Goal: Task Accomplishment & Management: Use online tool/utility

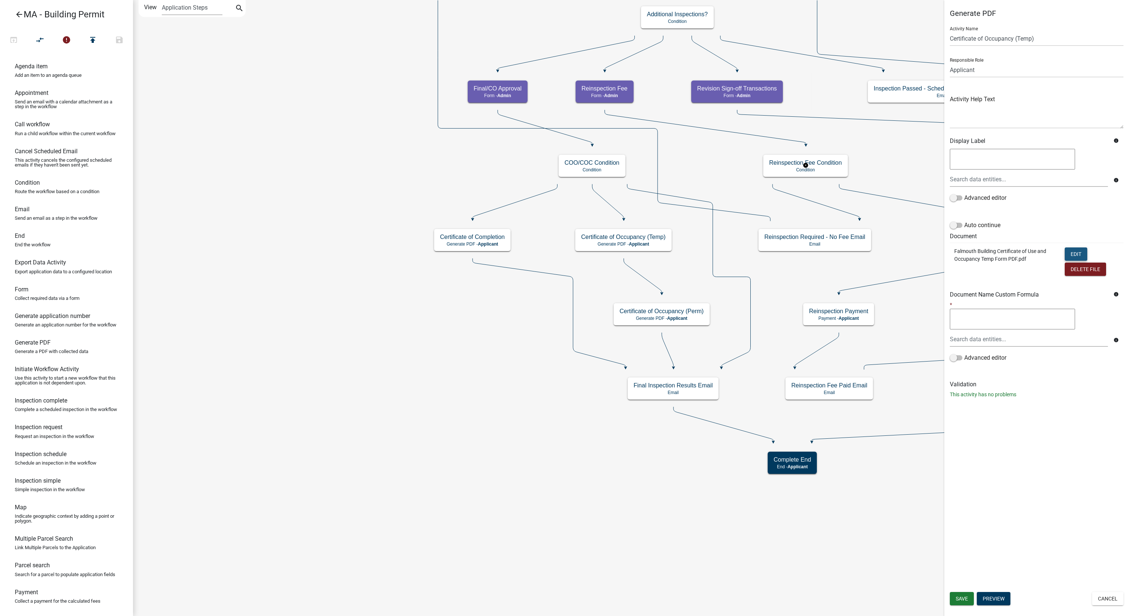
click at [1074, 254] on button "Edit" at bounding box center [1076, 254] width 23 height 13
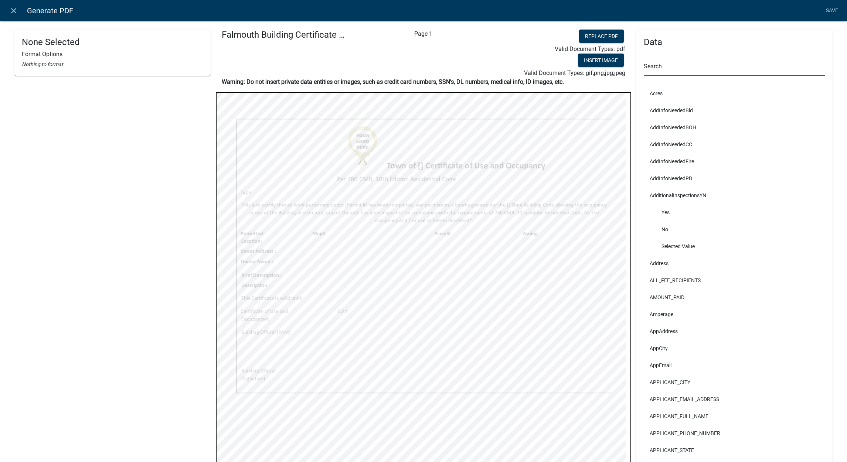
click at [681, 67] on input "text" at bounding box center [734, 68] width 181 height 15
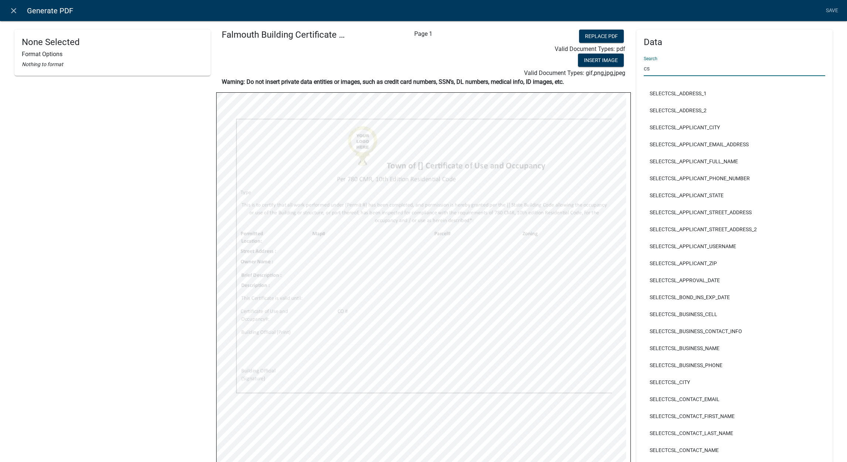
type input "c"
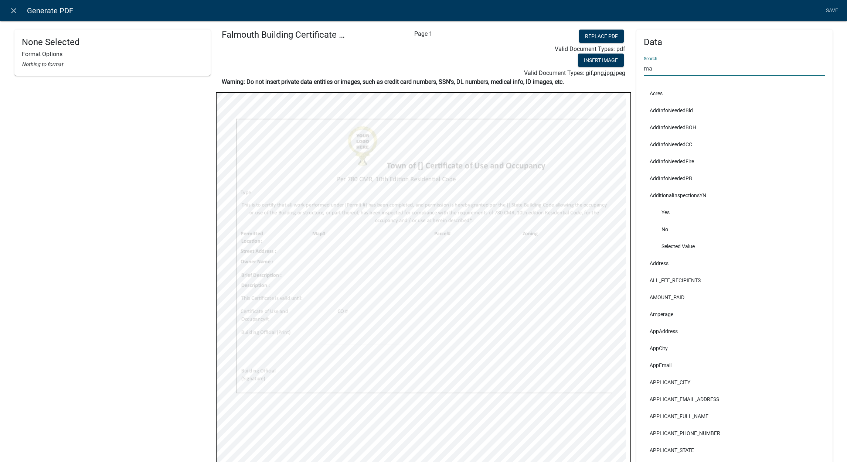
type input "map"
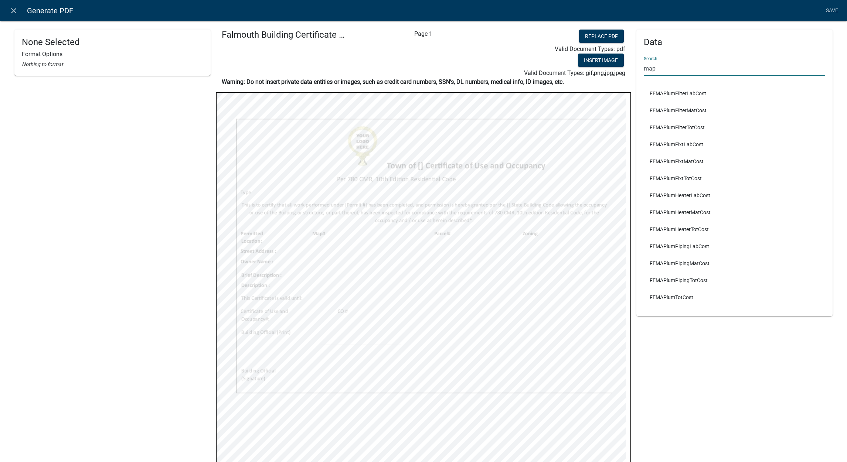
click at [682, 67] on input "map" at bounding box center [734, 68] width 181 height 15
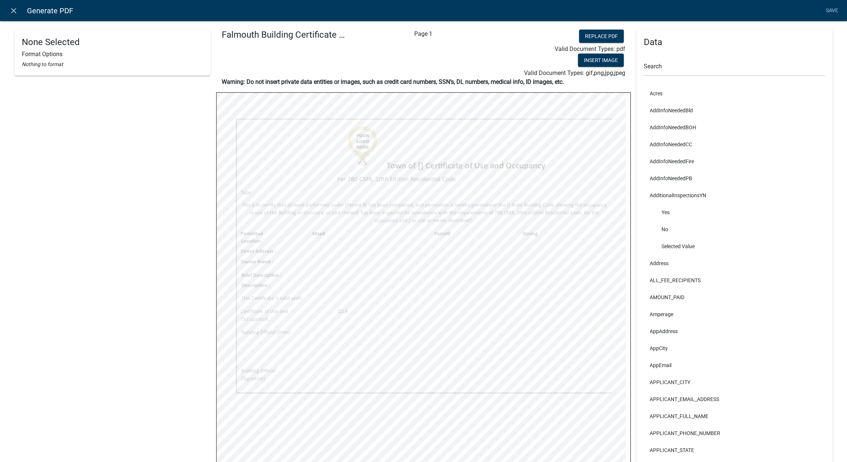
click at [85, 227] on div "None Selected Format Options Nothing to format" at bounding box center [112, 304] width 196 height 548
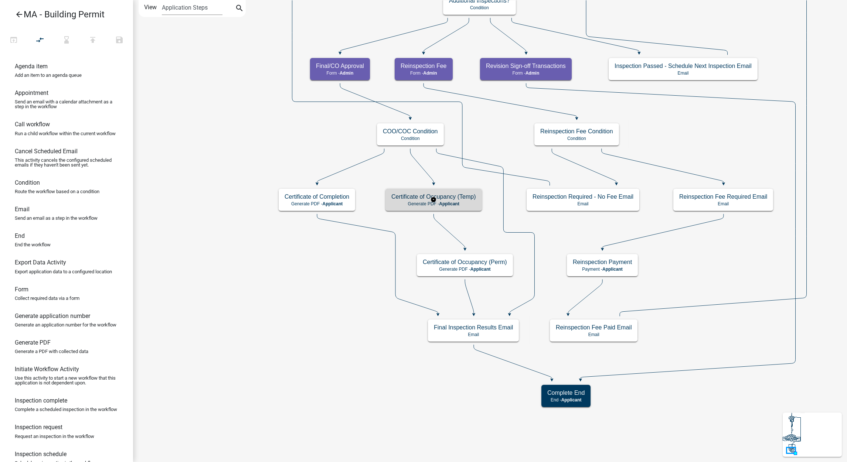
click at [429, 193] on div "Certificate of Occupancy (Temp) Generate PDF - Applicant" at bounding box center [433, 200] width 96 height 22
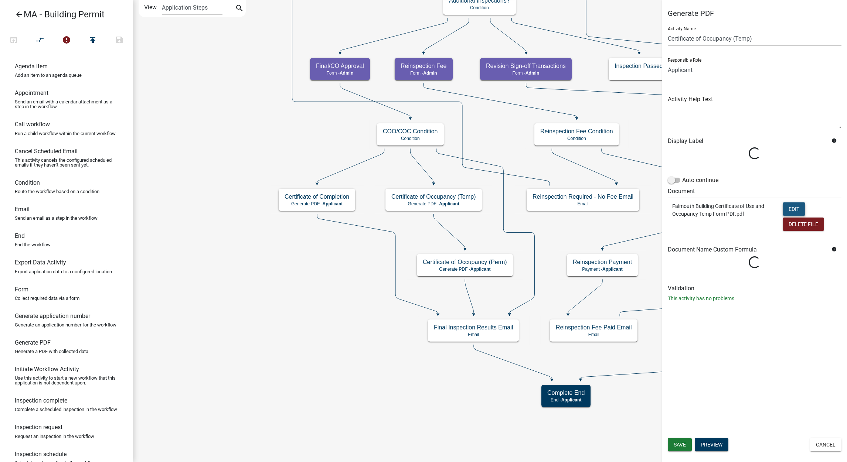
click at [790, 204] on button "Edit" at bounding box center [794, 209] width 23 height 13
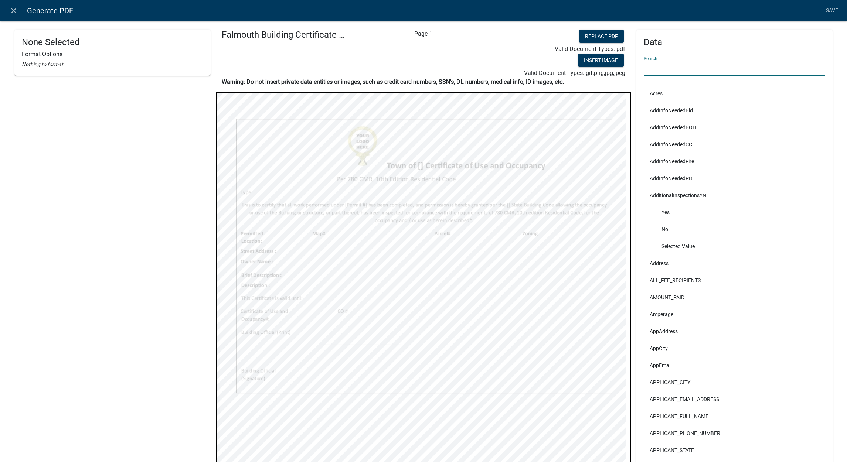
click at [740, 72] on input "text" at bounding box center [734, 68] width 181 height 15
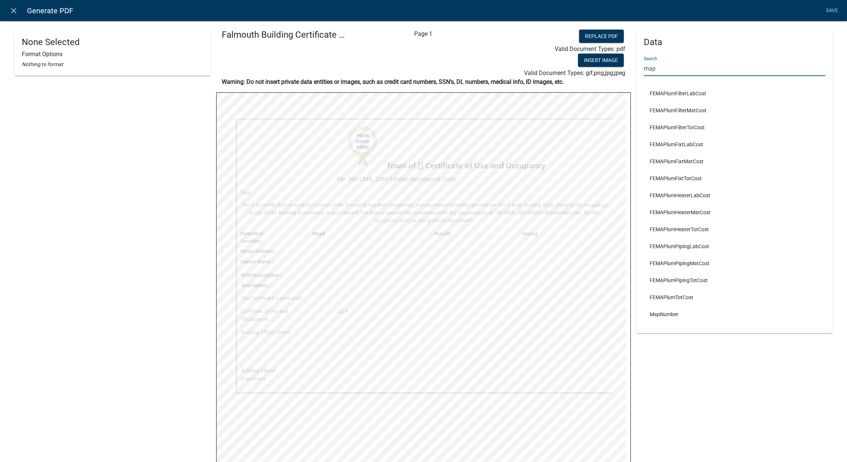
type input "map"
click at [682, 316] on li "MapNumber" at bounding box center [734, 314] width 181 height 17
select select
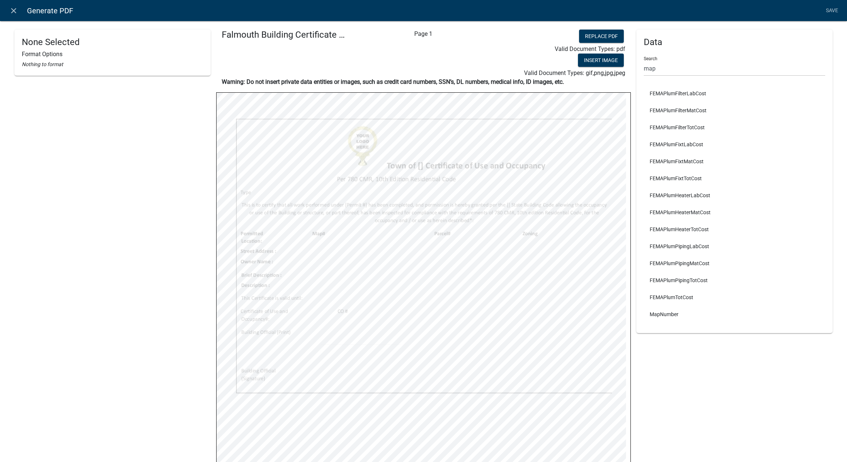
select select
click at [829, 12] on link "Save" at bounding box center [832, 11] width 18 height 14
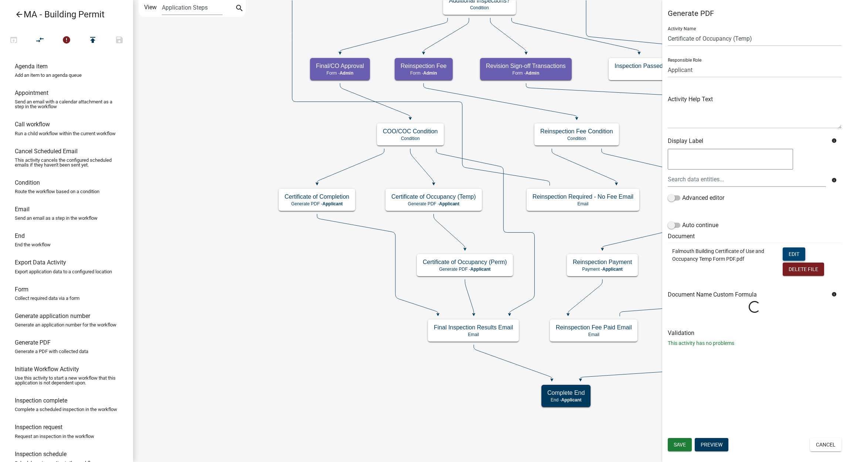
click at [791, 253] on button "Edit" at bounding box center [794, 254] width 23 height 13
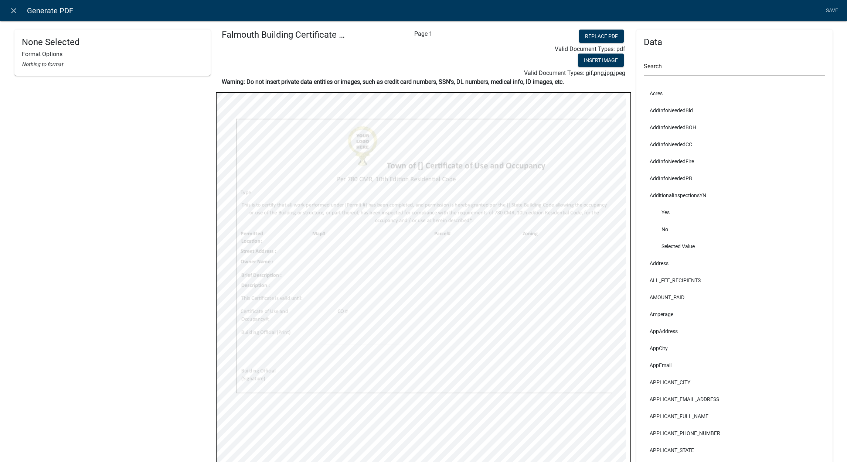
drag, startPoint x: 15, startPoint y: 310, endPoint x: 64, endPoint y: 291, distance: 52.3
click at [15, 310] on div "None Selected Format Options Nothing to format" at bounding box center [112, 304] width 196 height 548
click at [662, 67] on input "text" at bounding box center [734, 68] width 181 height 15
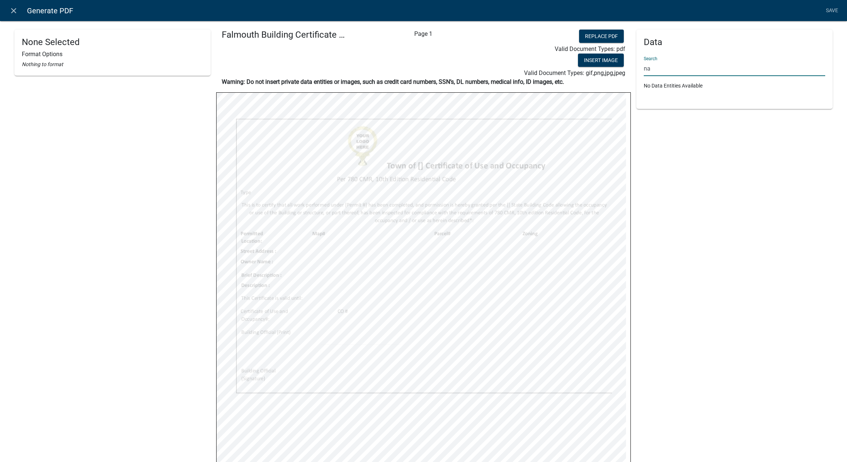
type input "n"
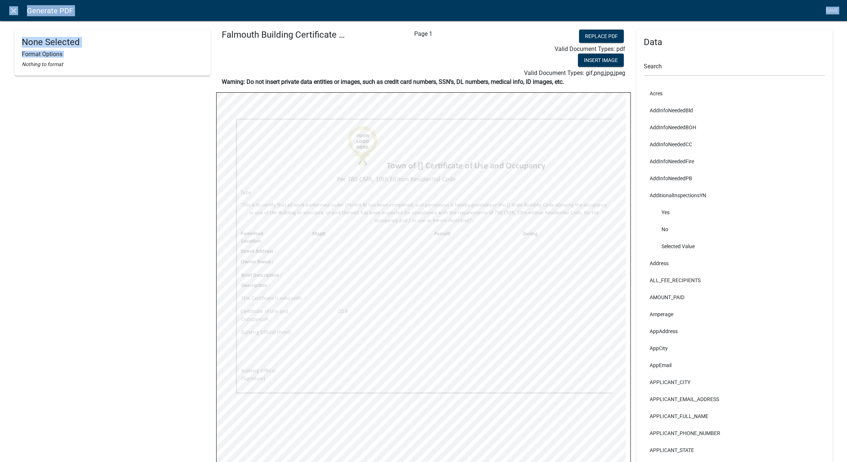
click at [0, 253] on html "Internet Explorer does NOT work with GeoPermits. Get a new browser for more sec…" at bounding box center [423, 231] width 847 height 462
click at [666, 60] on div "Search" at bounding box center [734, 64] width 181 height 26
click at [667, 69] on input "text" at bounding box center [734, 68] width 181 height 15
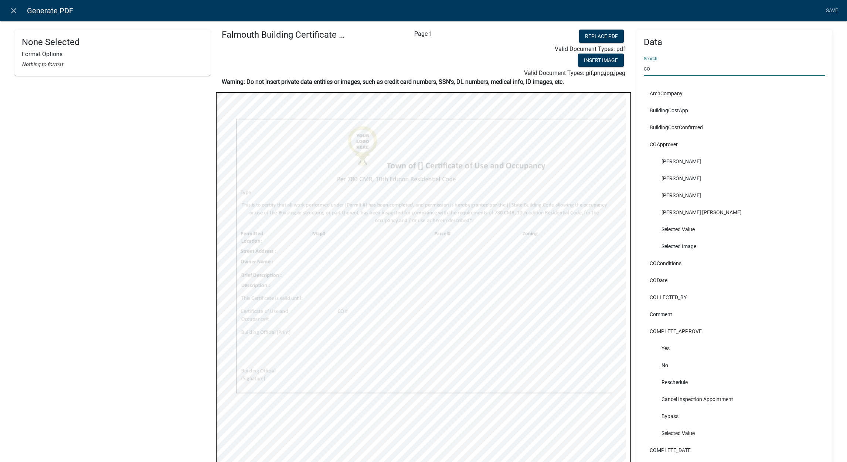
type input "co"
click at [118, 284] on div "None Selected Format Options Nothing to format" at bounding box center [112, 304] width 196 height 548
click at [0, 285] on html "Internet Explorer does NOT work with GeoPermits. Get a new browser for more sec…" at bounding box center [423, 231] width 847 height 462
select select
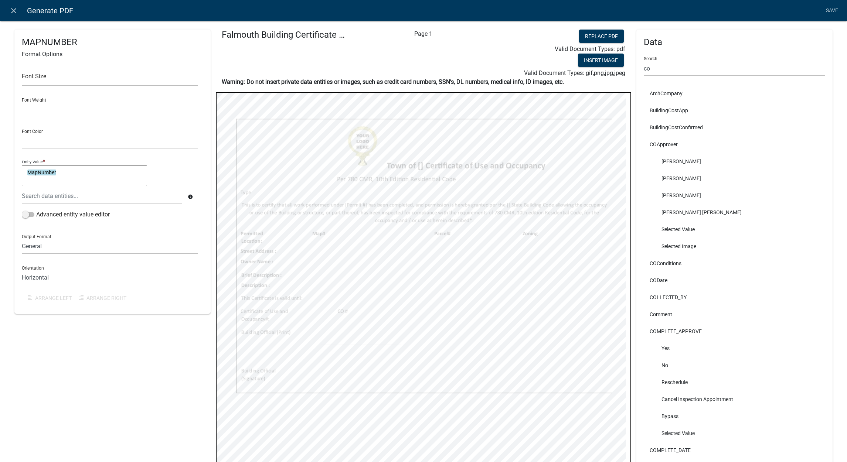
click at [116, 377] on div "MAPNUMBER Format Options Font Size Font Weight Normal Bold Font Color Black Red…" at bounding box center [112, 304] width 196 height 548
click at [174, 432] on div "MAPNUMBER Format Options Font Size Font Weight Normal Bold Font Color Black Red…" at bounding box center [112, 304] width 196 height 548
click at [139, 385] on div "MAPNUMBER Format Options Font Size Font Weight Normal Bold Font Color Black Red…" at bounding box center [112, 304] width 196 height 548
click at [677, 69] on input "co" at bounding box center [734, 68] width 181 height 15
click at [676, 69] on input "co" at bounding box center [734, 68] width 181 height 15
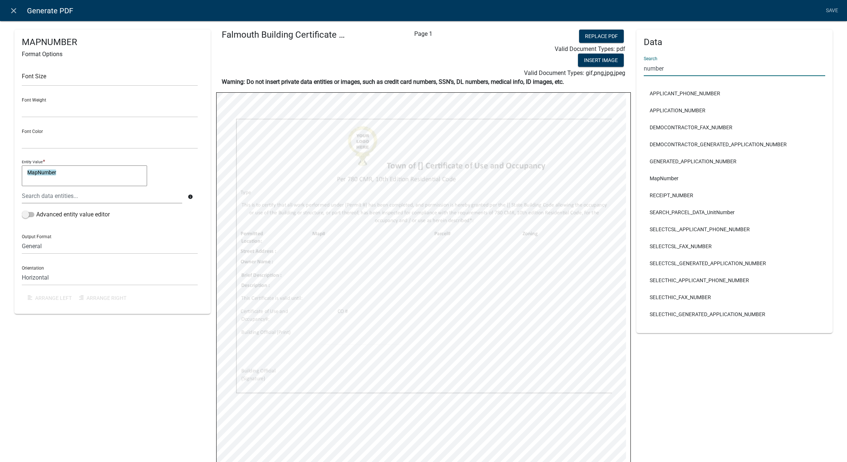
type input "number"
select select
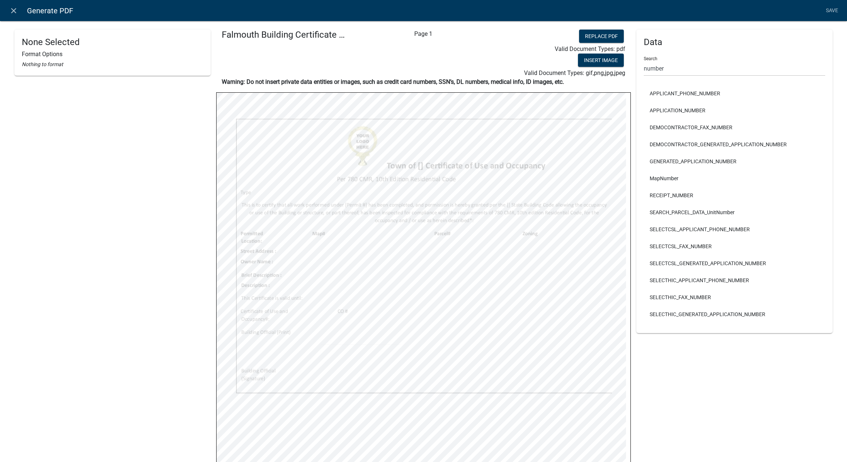
click at [65, 299] on div "None Selected Format Options Nothing to format" at bounding box center [112, 304] width 196 height 548
select select
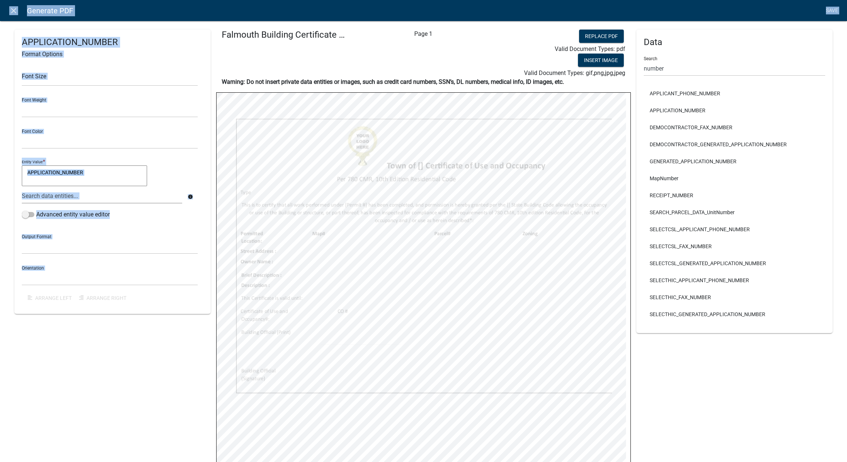
click at [0, 351] on html "Internet Explorer does NOT work with GeoPermits. Get a new browser for more sec…" at bounding box center [423, 231] width 847 height 462
drag, startPoint x: -2, startPoint y: 351, endPoint x: 50, endPoint y: 363, distance: 53.4
click at [50, 363] on div "APPLICATION_NUMBER Format Options Font Size Font Weight Normal Bold Font Color …" at bounding box center [112, 304] width 196 height 548
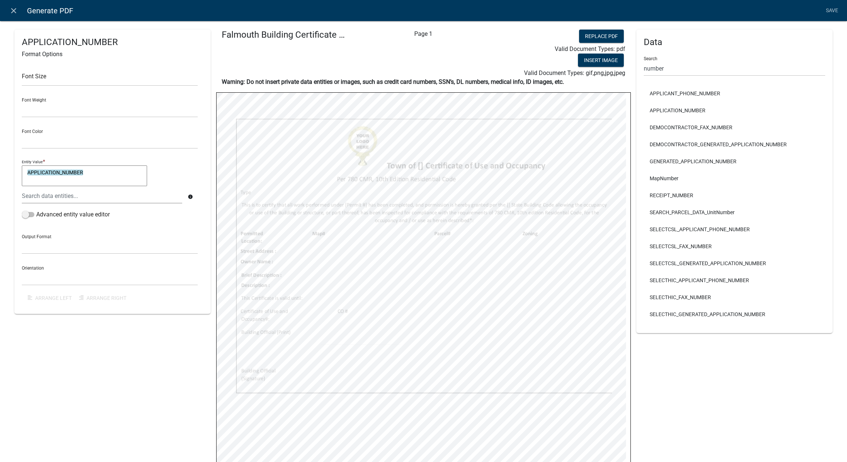
click at [167, 398] on div "APPLICATION_NUMBER Format Options Font Size Font Weight Normal Bold Font Color …" at bounding box center [112, 304] width 196 height 548
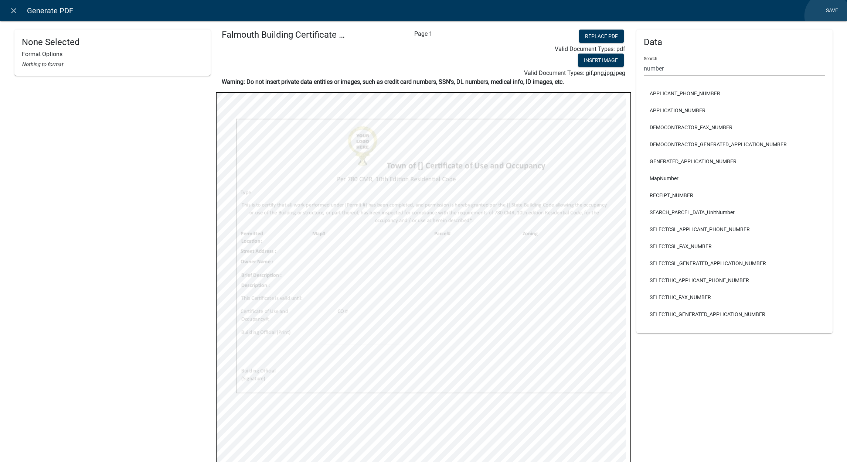
click at [828, 16] on link "Save" at bounding box center [832, 11] width 18 height 14
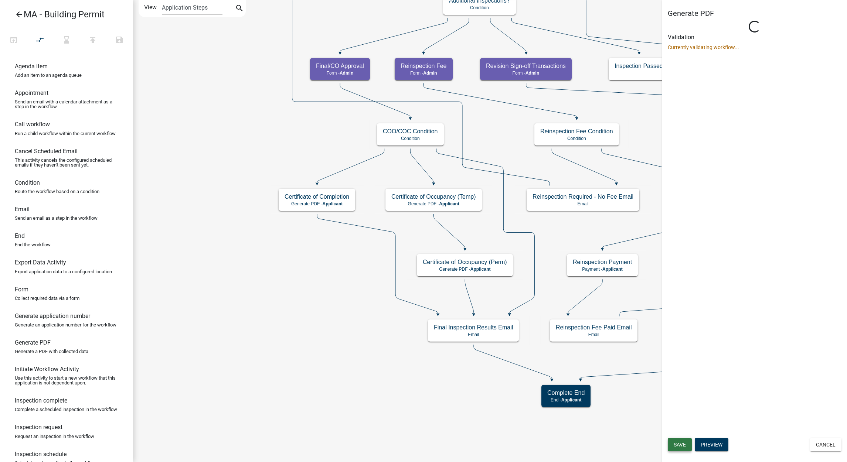
click at [683, 442] on span "Save" at bounding box center [680, 445] width 12 height 6
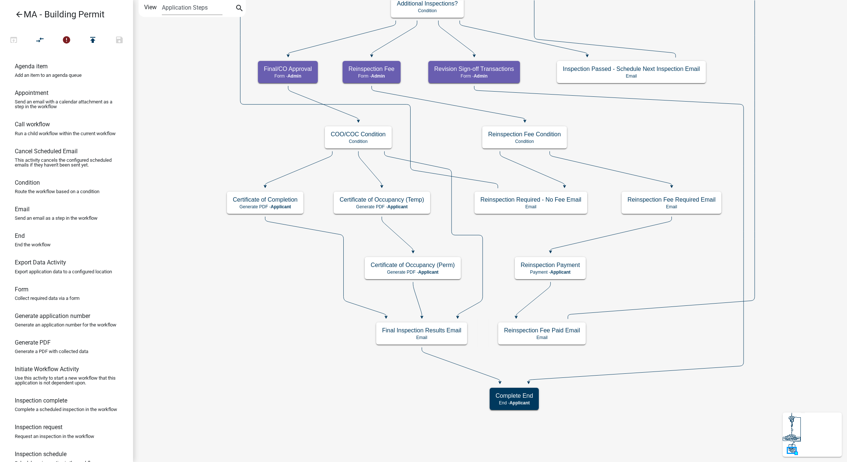
click at [794, 167] on icon "Start Start - Applicant Search Parcel Data Parcel search - Applicant Owner, Pro…" at bounding box center [825, 231] width 1384 height 462
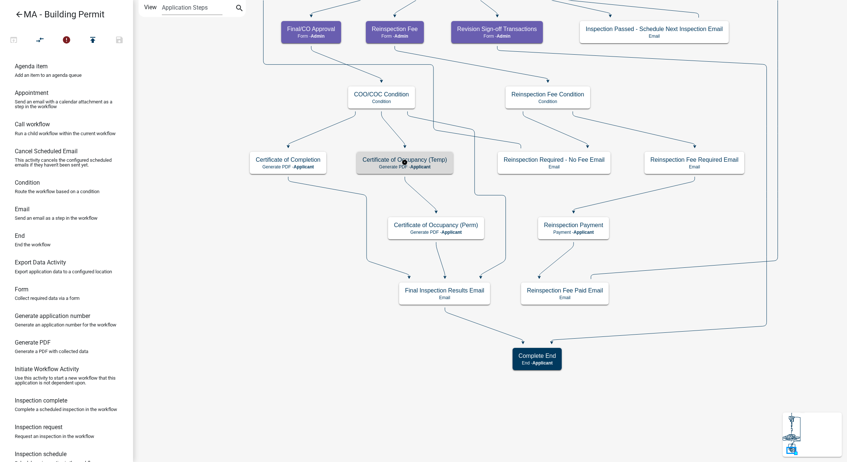
click at [432, 165] on p "Generate PDF - Applicant" at bounding box center [405, 166] width 85 height 5
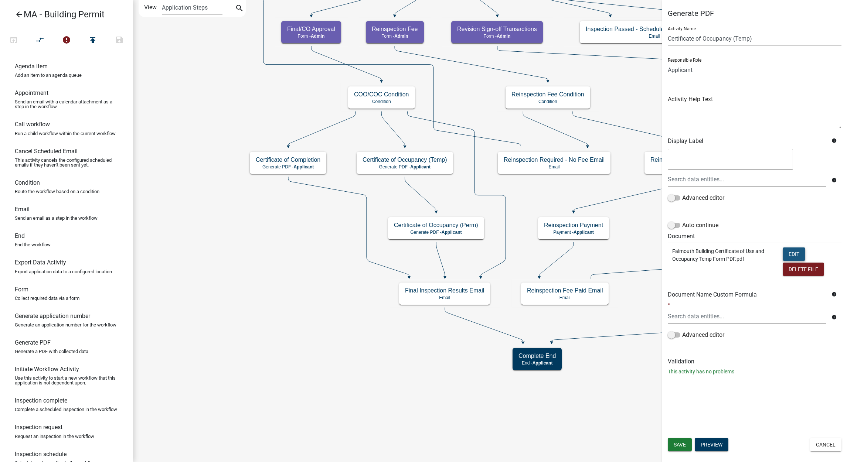
click at [786, 251] on button "Edit" at bounding box center [794, 254] width 23 height 13
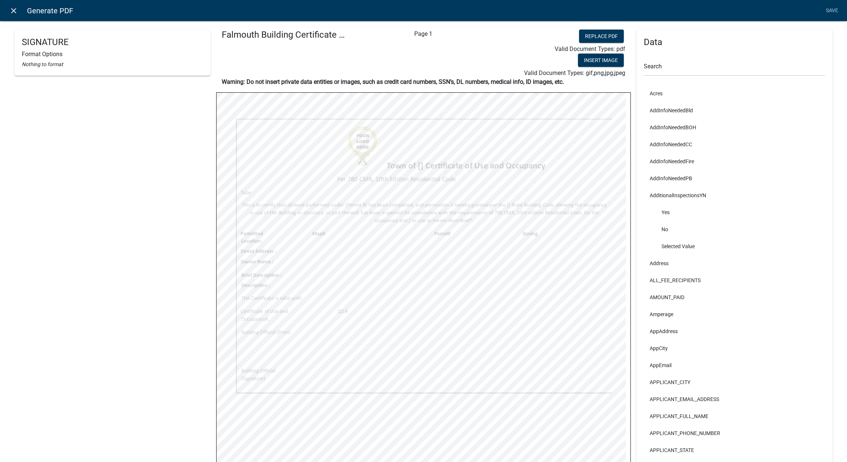
click at [10, 12] on icon "close" at bounding box center [13, 10] width 9 height 9
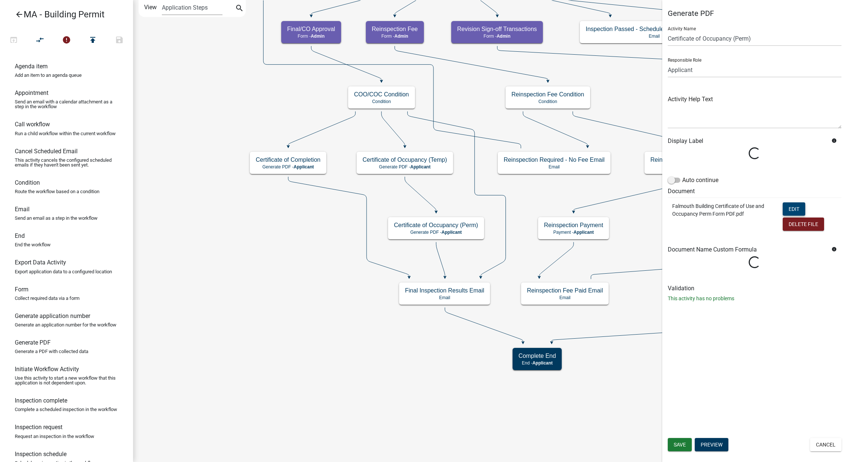
click at [797, 207] on button "Edit" at bounding box center [794, 209] width 23 height 13
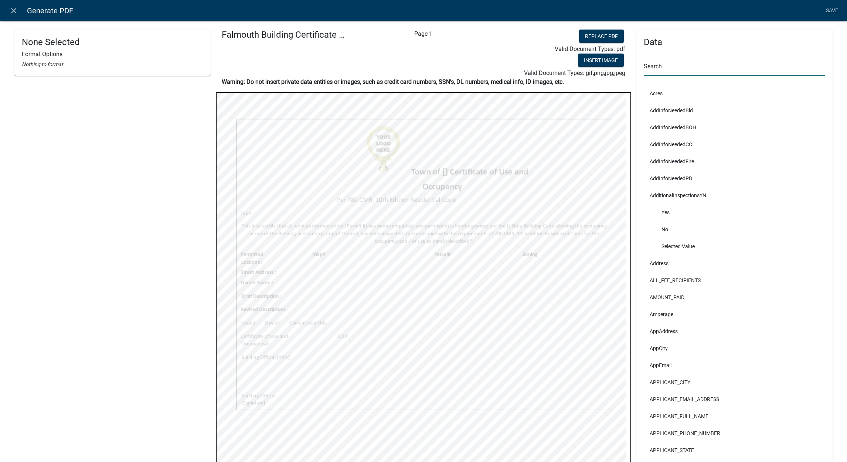
click at [646, 63] on input "text" at bounding box center [734, 68] width 181 height 15
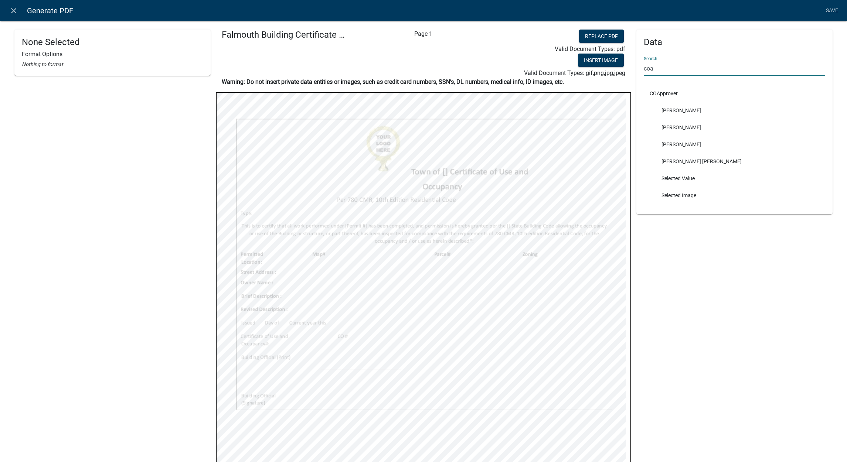
type input "coa"
click at [829, 8] on link "Save" at bounding box center [832, 11] width 18 height 14
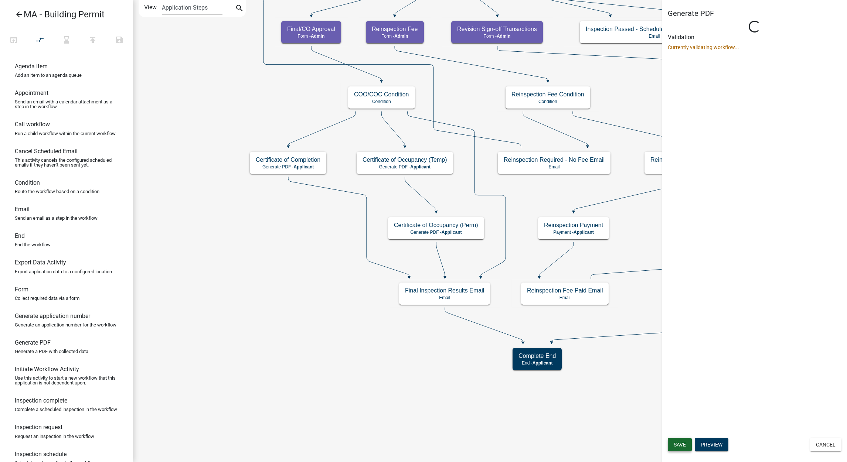
click at [678, 441] on button "Save" at bounding box center [680, 444] width 24 height 13
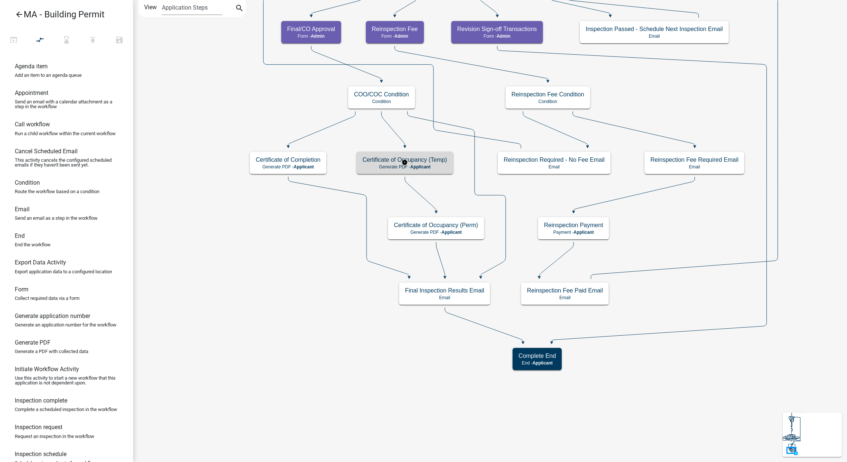
click at [441, 165] on p "Generate PDF - Applicant" at bounding box center [405, 166] width 85 height 5
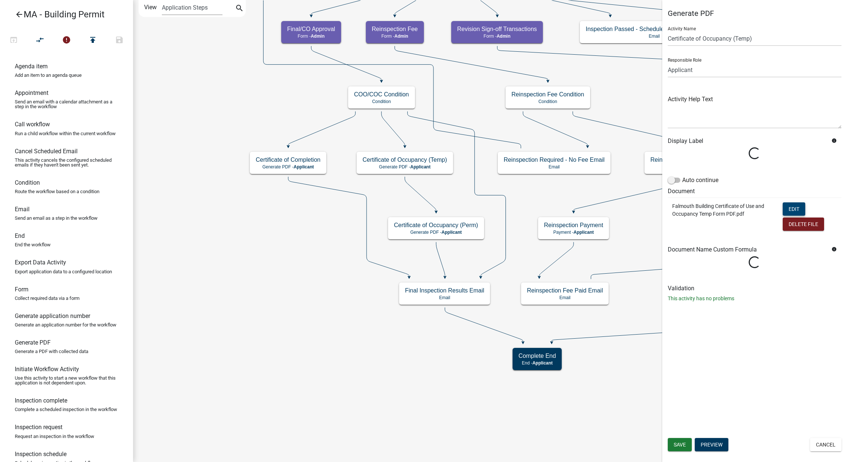
click at [785, 205] on button "Edit" at bounding box center [794, 209] width 23 height 13
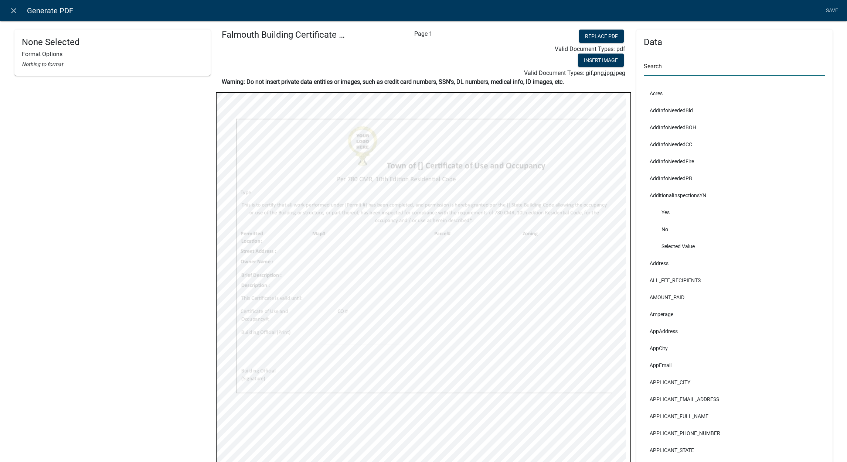
click at [708, 66] on input "text" at bounding box center [734, 68] width 181 height 15
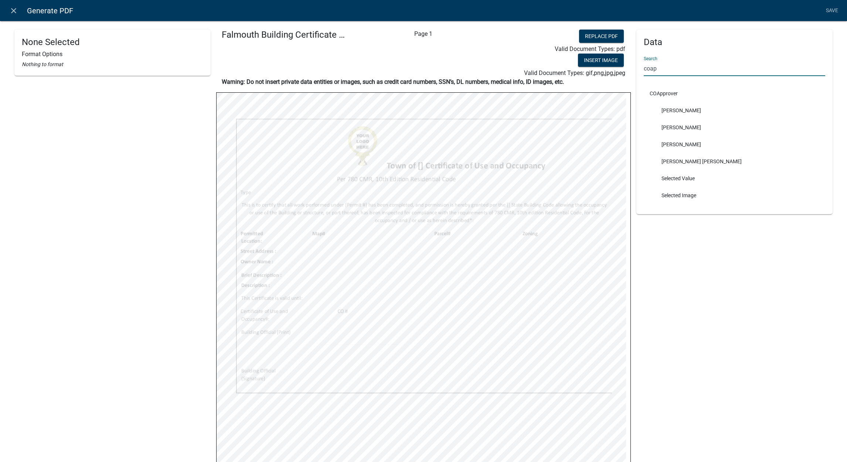
type input "coap"
click at [831, 10] on link "Save" at bounding box center [832, 11] width 18 height 14
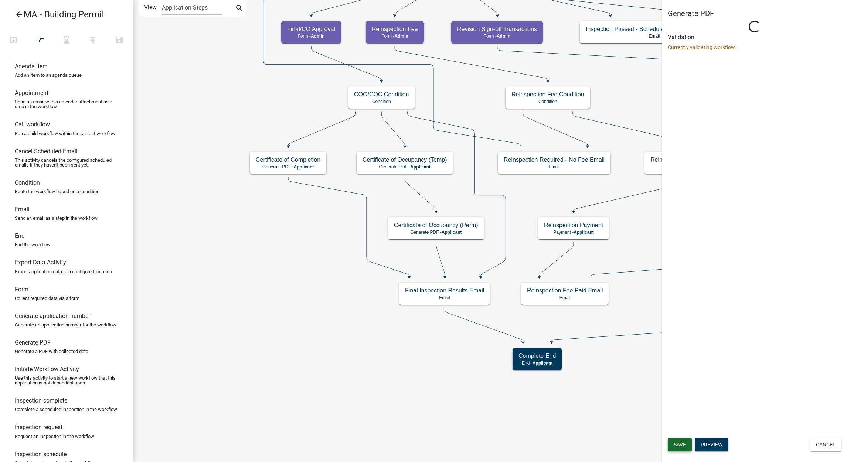
click at [678, 446] on span "Save" at bounding box center [680, 445] width 12 height 6
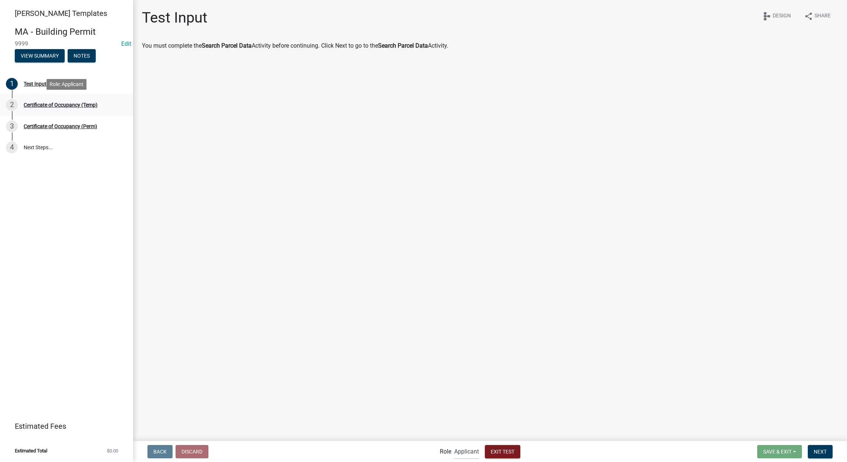
click at [77, 102] on div "Certificate of Occupancy (Temp)" at bounding box center [61, 104] width 74 height 5
click at [73, 111] on link "2 Certificate of Occupancy (Temp)" at bounding box center [66, 104] width 133 height 21
click at [816, 444] on div "Back Discard Role Applicant Admin SDR Exit Test Save & Exit Save Save & Exit Ne…" at bounding box center [490, 451] width 702 height 15
click at [818, 450] on span "Next" at bounding box center [820, 452] width 13 height 6
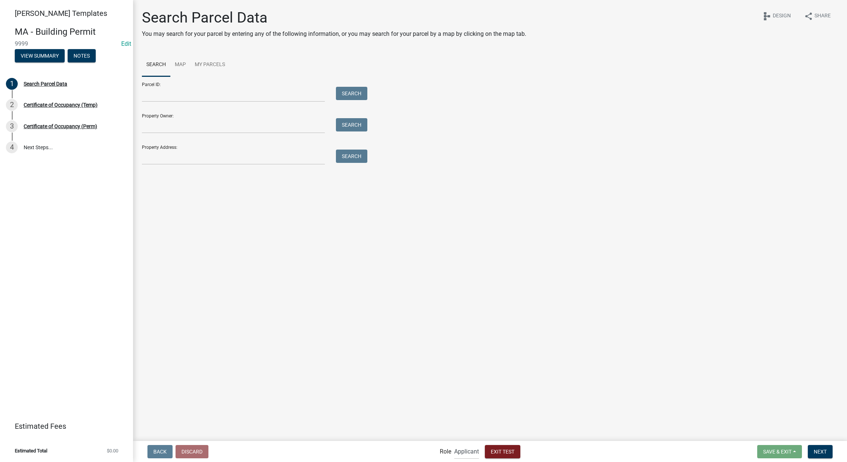
click at [241, 135] on form "Parcel ID: Search Property Owner: Search Property Address: Search" at bounding box center [253, 121] width 222 height 88
click at [241, 128] on input "Property Owner:" at bounding box center [233, 125] width 183 height 15
type input "[PERSON_NAME]"
click at [360, 125] on button "Search" at bounding box center [351, 124] width 31 height 13
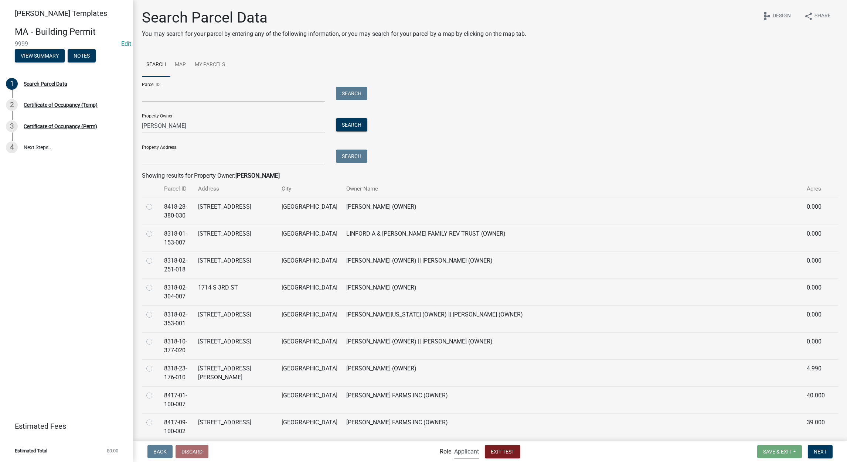
click at [155, 203] on label at bounding box center [155, 203] width 0 height 0
click at [155, 207] on input "radio" at bounding box center [157, 205] width 5 height 5
radio input "true"
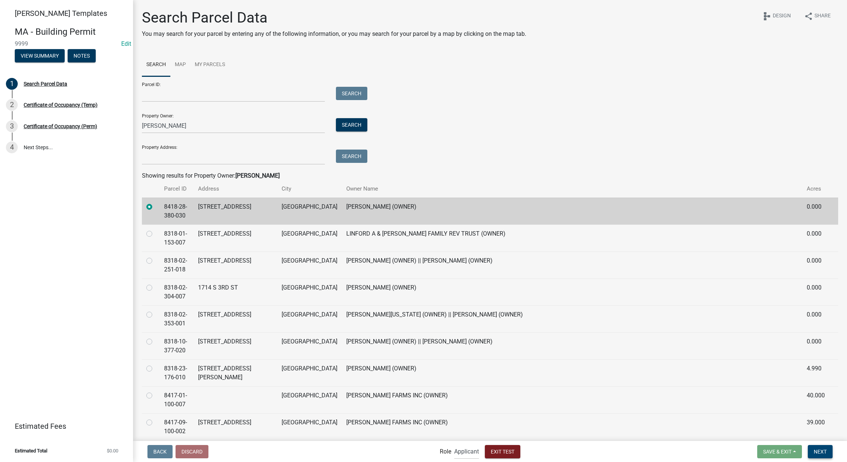
click at [825, 448] on button "Next" at bounding box center [820, 451] width 25 height 13
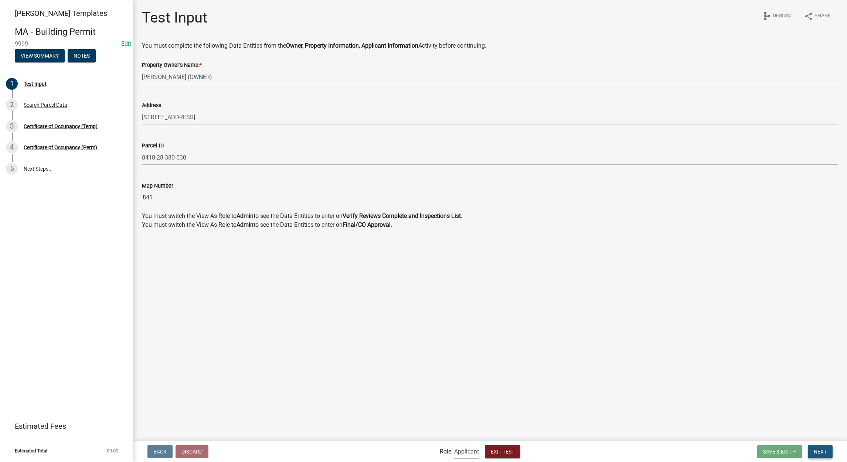
click at [825, 448] on button "Next" at bounding box center [820, 451] width 25 height 13
click at [465, 448] on select "Applicant Admin SDR" at bounding box center [466, 451] width 25 height 15
select select "1617a353-6361-48c5-9ba0-ce34fd9b68f8"
click at [454, 444] on select "Applicant Admin SDR" at bounding box center [466, 451] width 25 height 15
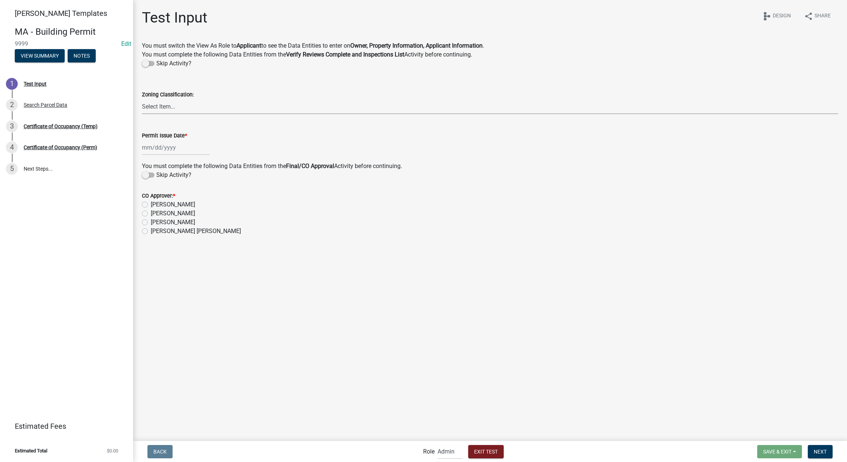
click at [169, 106] on select "Select Item... AG RR RR-1 R-1 UCS MHP C I FO WHPO AO" at bounding box center [490, 106] width 696 height 15
click at [142, 99] on select "Select Item... AG RR RR-1 R-1 UCS MHP C I FO WHPO AO" at bounding box center [490, 106] width 696 height 15
select select "9fea5485-2552-4ef5-9318-e98152150941"
select select "9"
select select "2025"
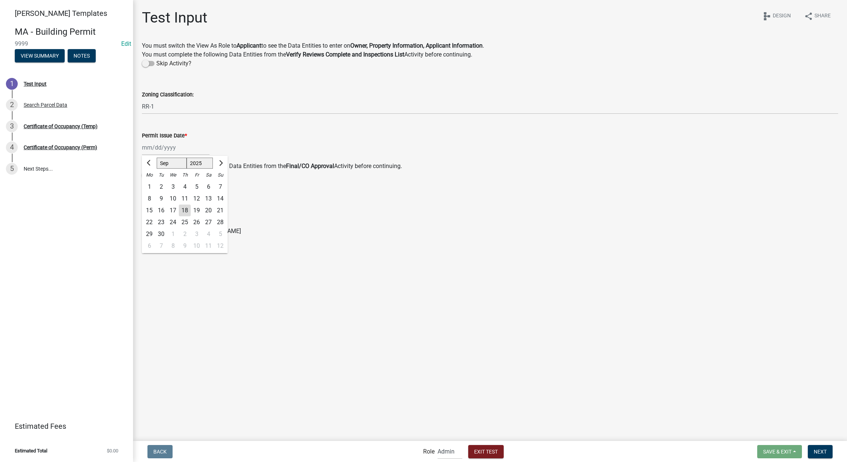
click at [164, 151] on div "[PERSON_NAME] Feb Mar Apr [PERSON_NAME][DATE] Oct Nov [DATE] 1526 1527 1528 152…" at bounding box center [176, 147] width 68 height 15
click at [179, 222] on div "25" at bounding box center [185, 223] width 12 height 12
type input "[DATE]"
click at [151, 204] on label "[PERSON_NAME]" at bounding box center [173, 204] width 44 height 9
click at [151, 204] on input "[PERSON_NAME]" at bounding box center [153, 202] width 5 height 5
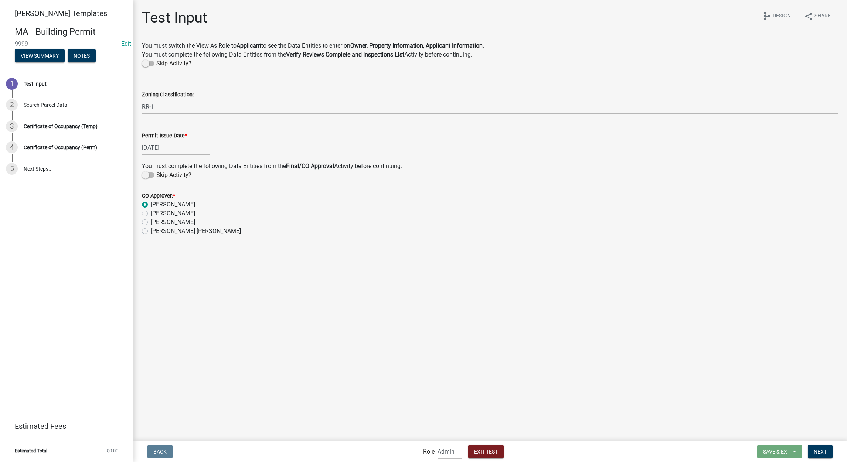
radio input "true"
click at [816, 451] on span "Next" at bounding box center [820, 452] width 13 height 6
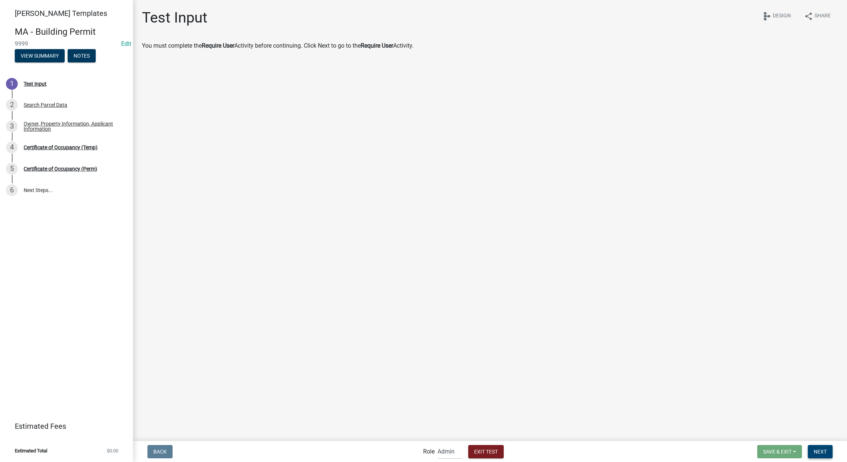
click at [816, 448] on button "Next" at bounding box center [820, 451] width 25 height 13
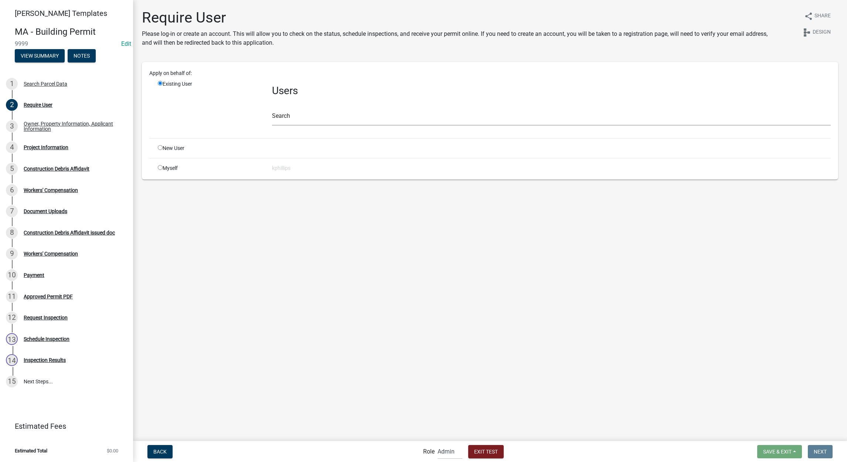
click at [161, 171] on div "Myself" at bounding box center [209, 168] width 114 height 8
click at [159, 169] on input "radio" at bounding box center [160, 167] width 5 height 5
radio input "true"
radio input "false"
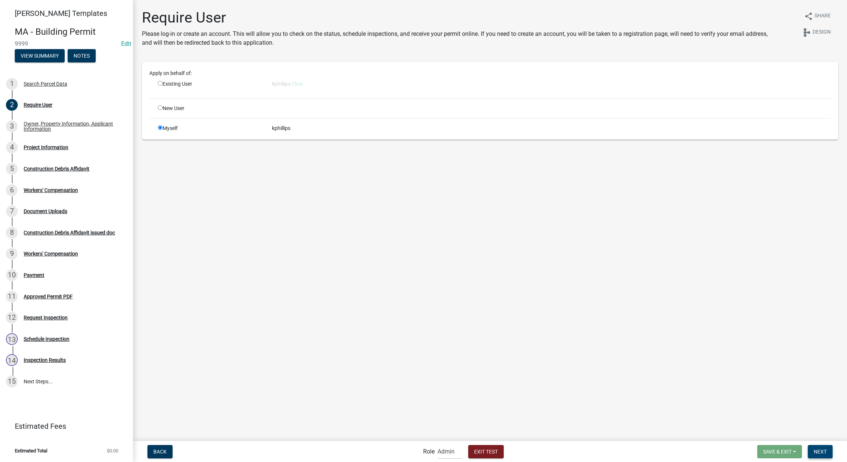
click at [823, 450] on span "Next" at bounding box center [820, 452] width 13 height 6
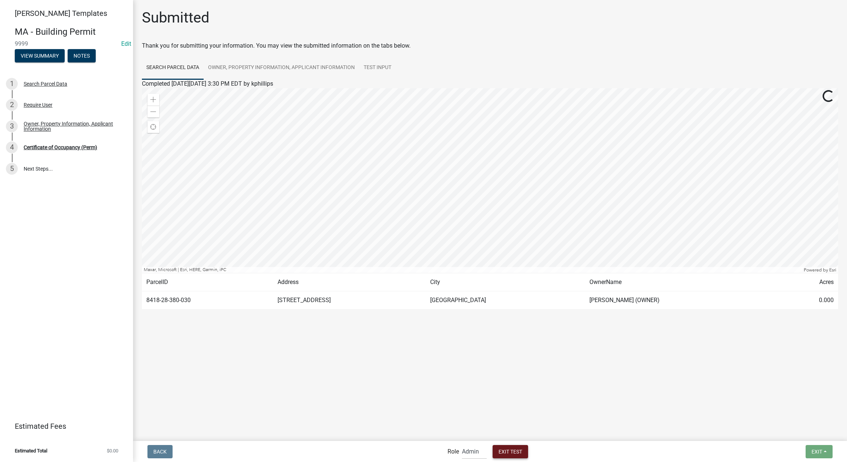
click at [516, 452] on span "Exit Test" at bounding box center [511, 452] width 24 height 6
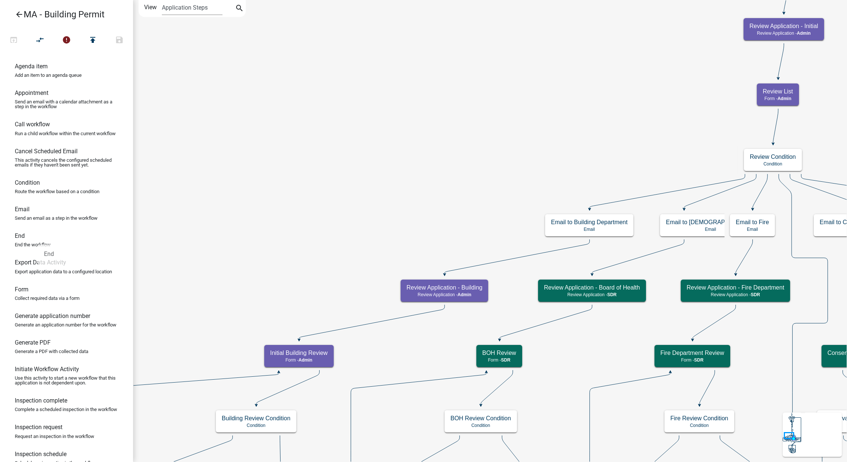
drag, startPoint x: 101, startPoint y: 253, endPoint x: 38, endPoint y: 239, distance: 64.8
click at [38, 239] on ul "Agenda item Add an item to an agenda queue Appointment Send an email with a cal…" at bounding box center [66, 258] width 133 height 408
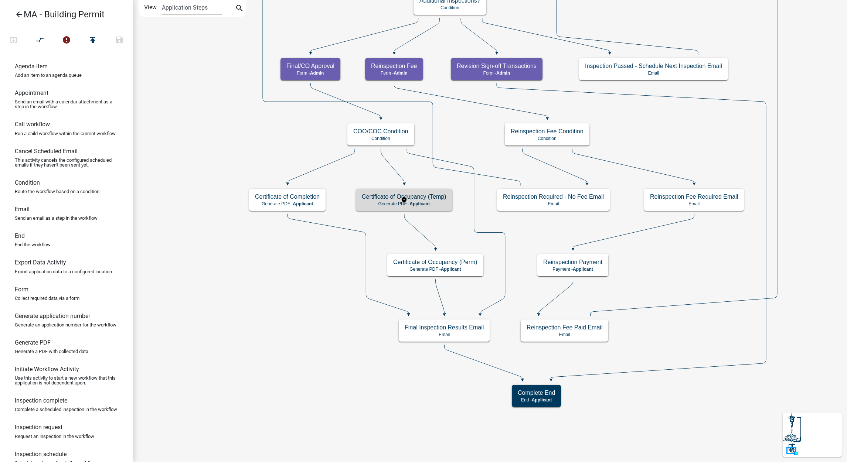
click at [394, 199] on h5 "Certificate of Occupancy (Temp)" at bounding box center [404, 196] width 85 height 7
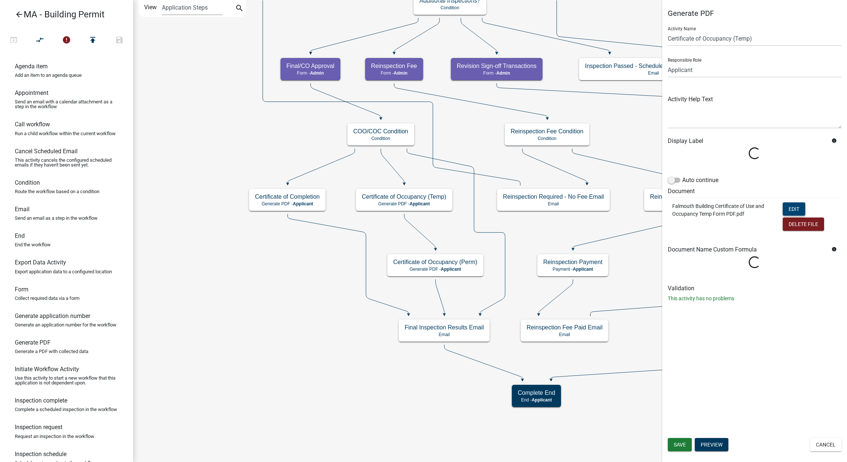
click at [788, 209] on button "Edit" at bounding box center [794, 209] width 23 height 13
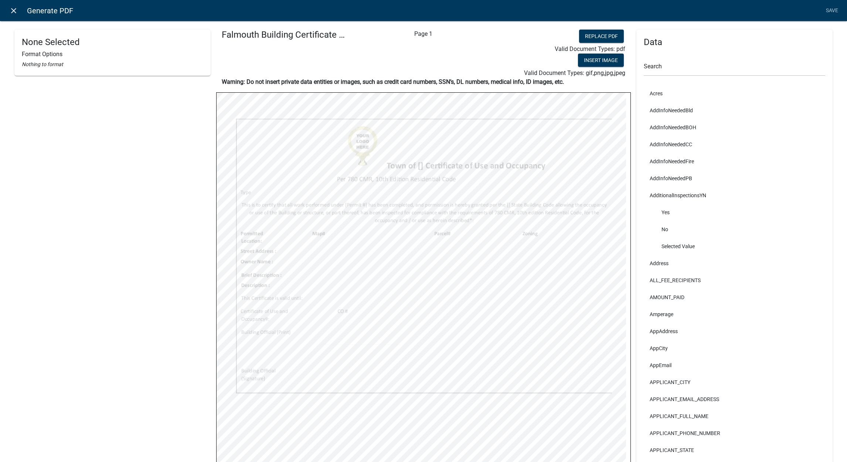
click at [17, 15] on icon "close" at bounding box center [13, 10] width 9 height 9
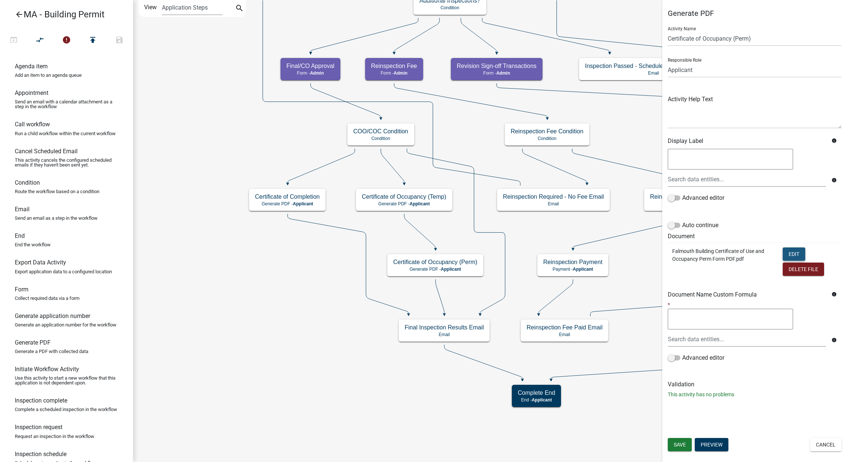
click at [786, 250] on button "Edit" at bounding box center [794, 254] width 23 height 13
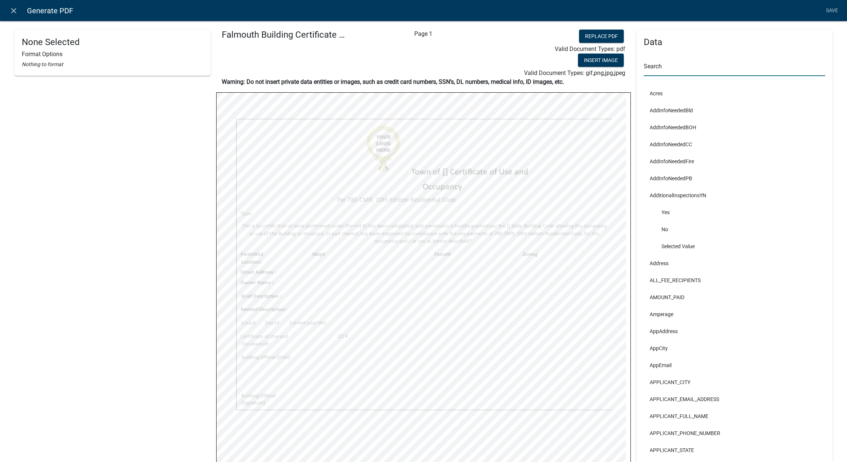
click at [689, 73] on input "text" at bounding box center [734, 68] width 181 height 15
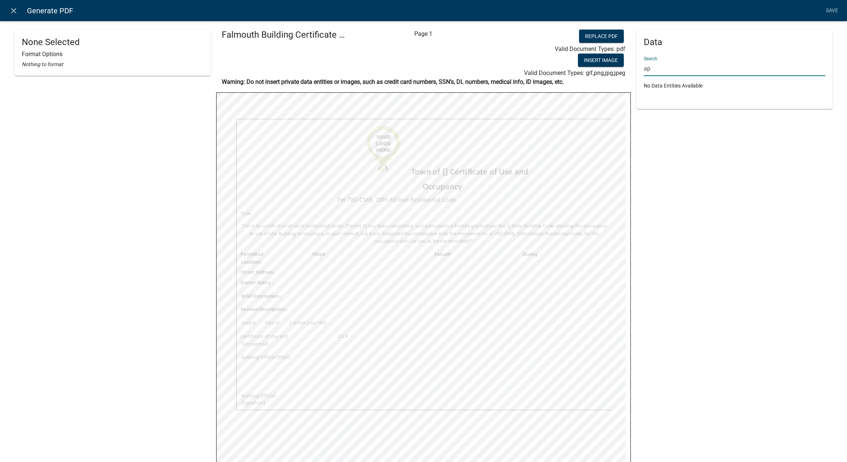
type input "a"
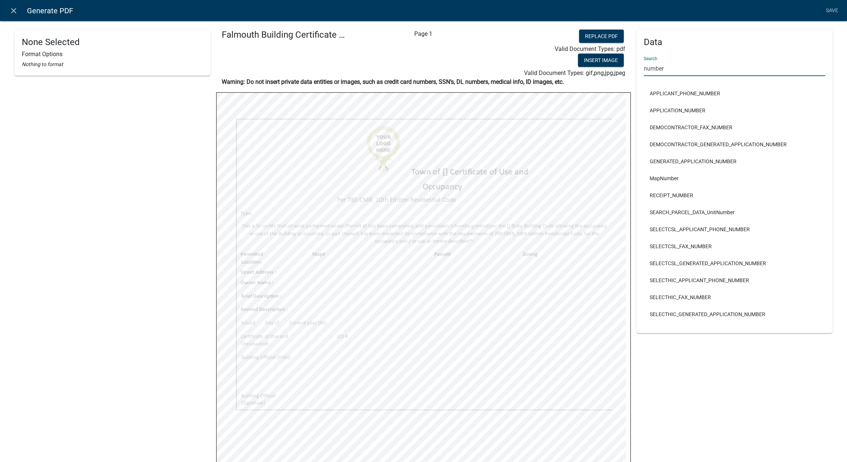
type input "number"
click at [696, 56] on div "Search number" at bounding box center [734, 64] width 181 height 26
select select
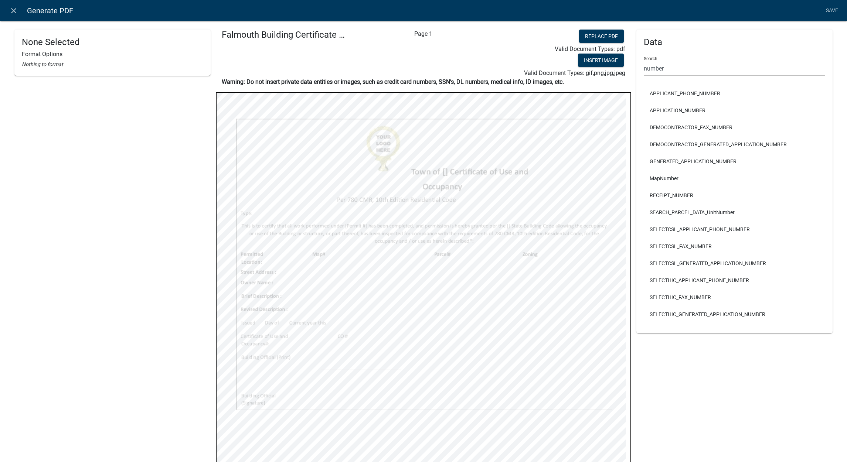
select select
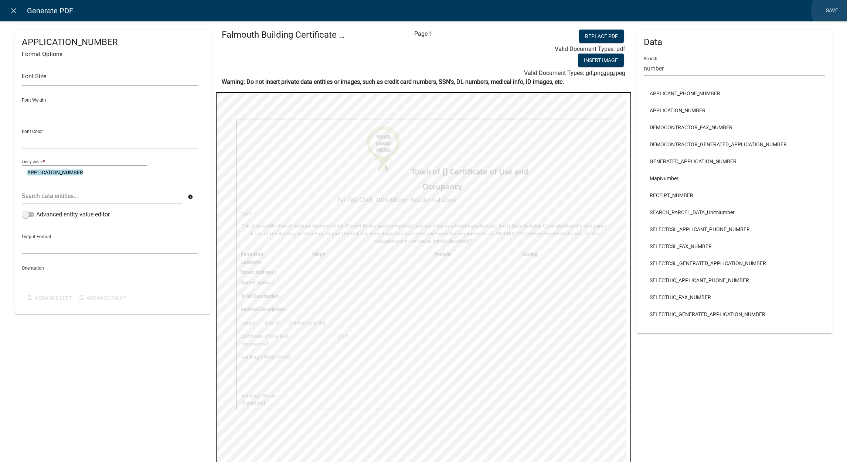
click at [835, 11] on link "Save" at bounding box center [832, 11] width 18 height 14
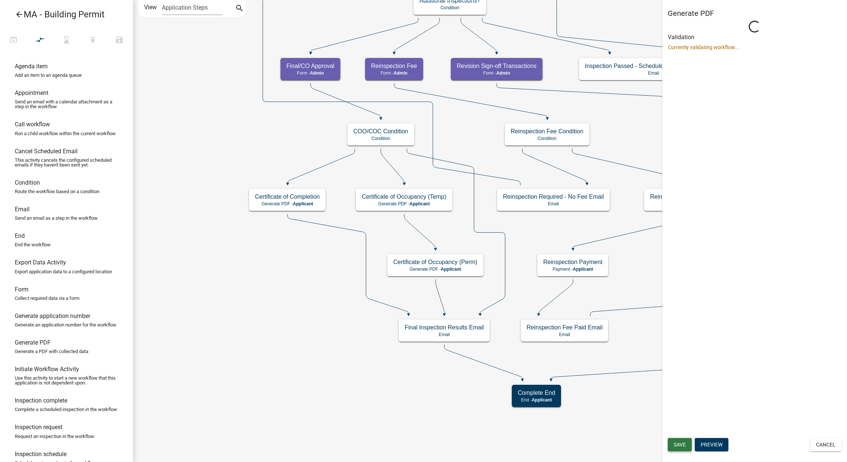
click at [684, 446] on span "Save" at bounding box center [680, 445] width 12 height 6
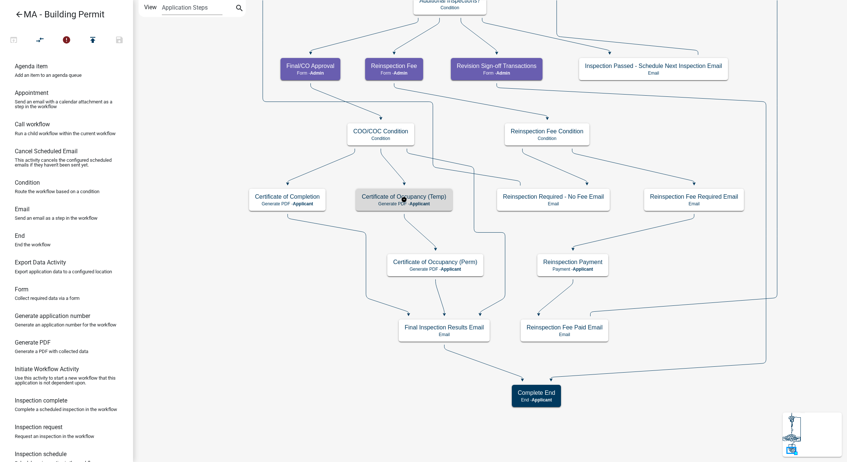
click at [423, 200] on h5 "Certificate of Occupancy (Temp)" at bounding box center [404, 196] width 85 height 7
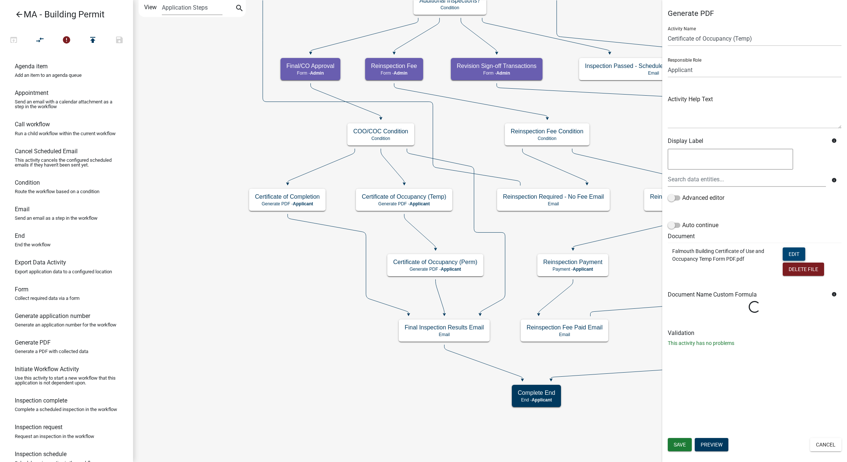
click at [791, 250] on button "Edit" at bounding box center [794, 254] width 23 height 13
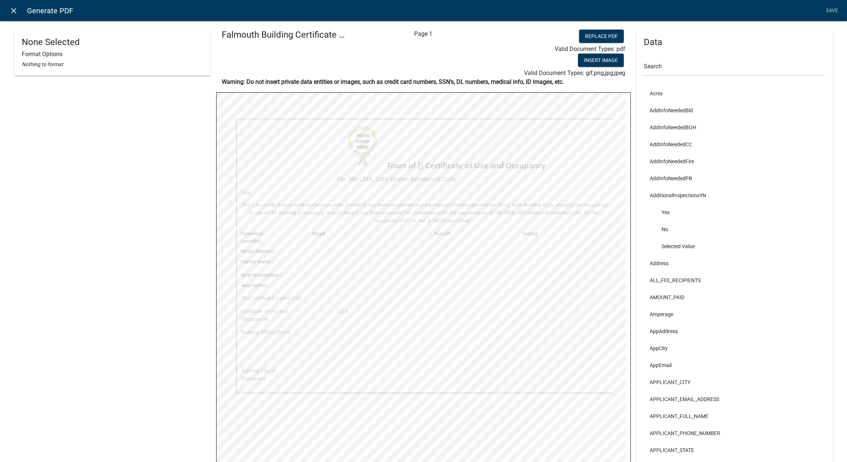
click at [14, 11] on icon "close" at bounding box center [13, 10] width 9 height 9
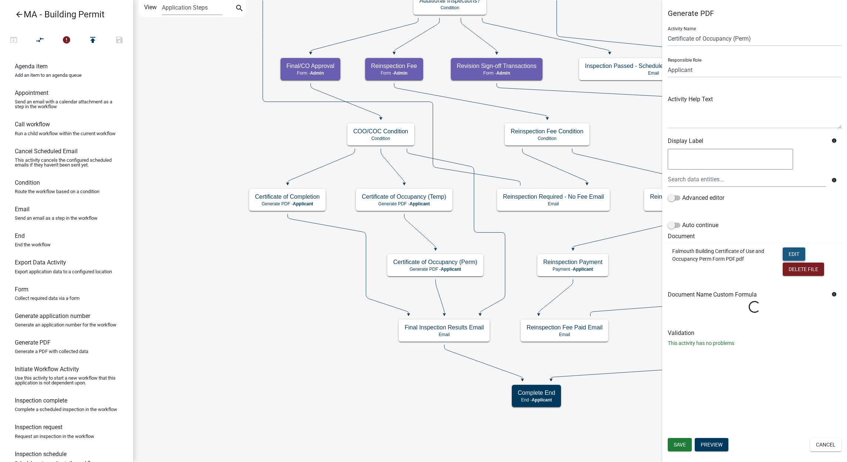
click at [795, 253] on button "Edit" at bounding box center [794, 254] width 23 height 13
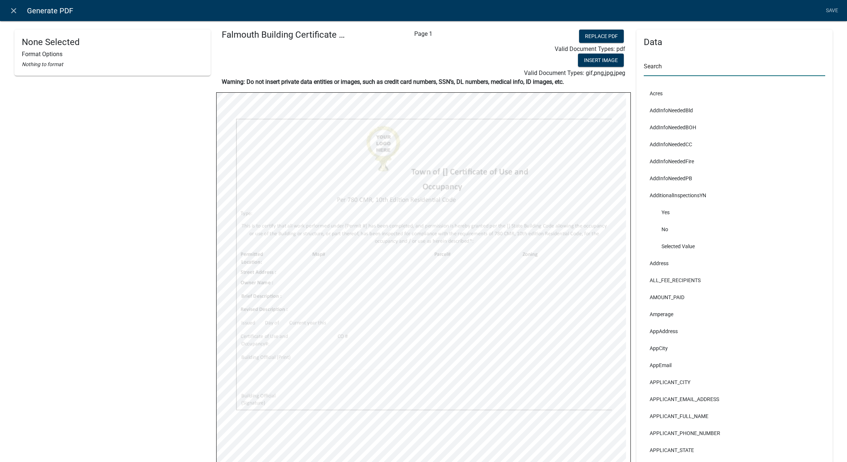
click at [715, 65] on input "text" at bounding box center [734, 68] width 181 height 15
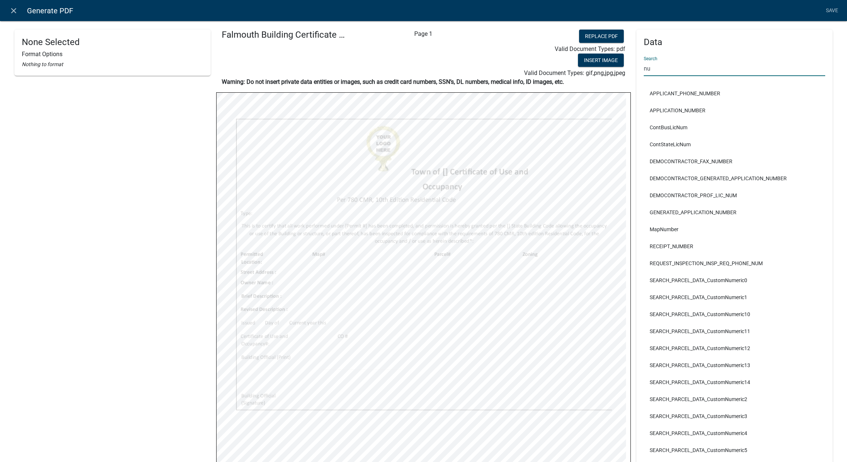
type input "n"
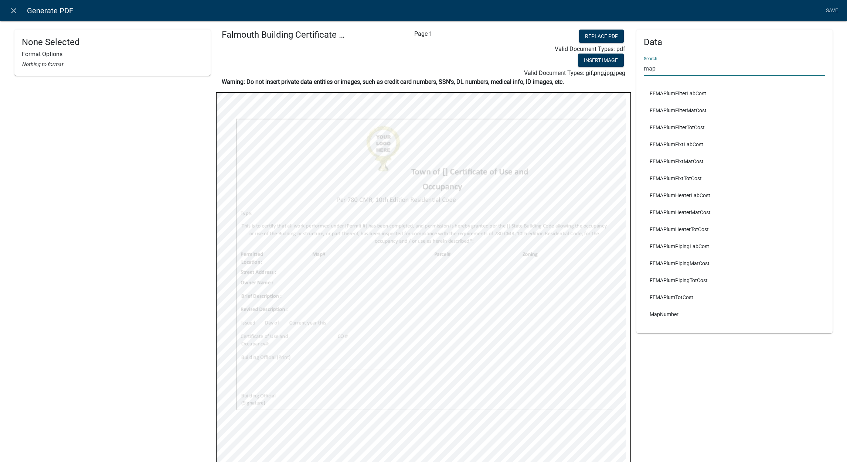
type input "map"
select select
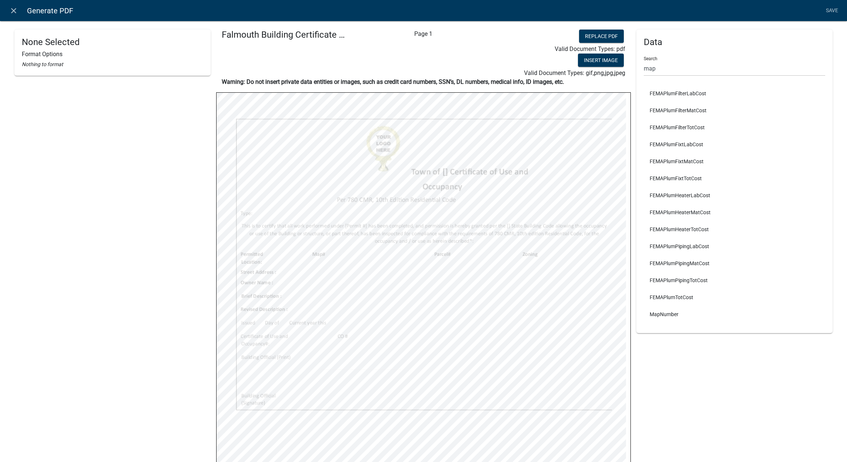
select select
click at [836, 9] on link "Save" at bounding box center [832, 11] width 18 height 14
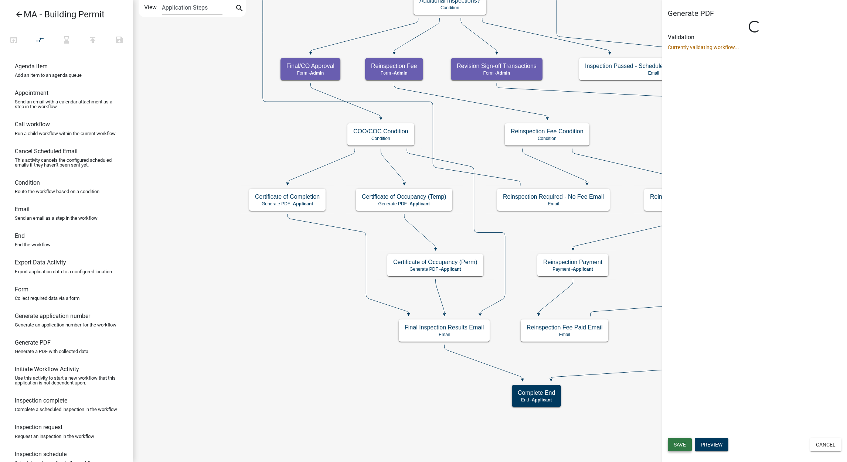
click at [686, 446] on span "Save" at bounding box center [680, 445] width 12 height 6
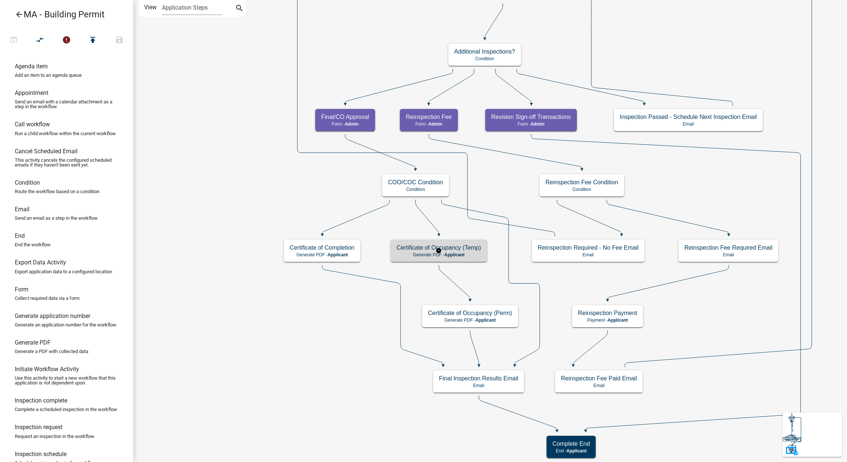
click at [425, 252] on p "Generate PDF - Applicant" at bounding box center [439, 254] width 85 height 5
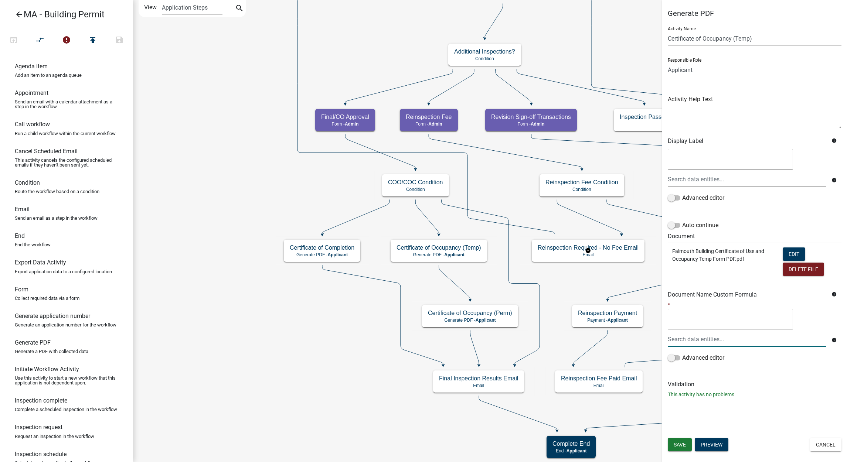
click at [707, 342] on input "text" at bounding box center [747, 339] width 158 height 15
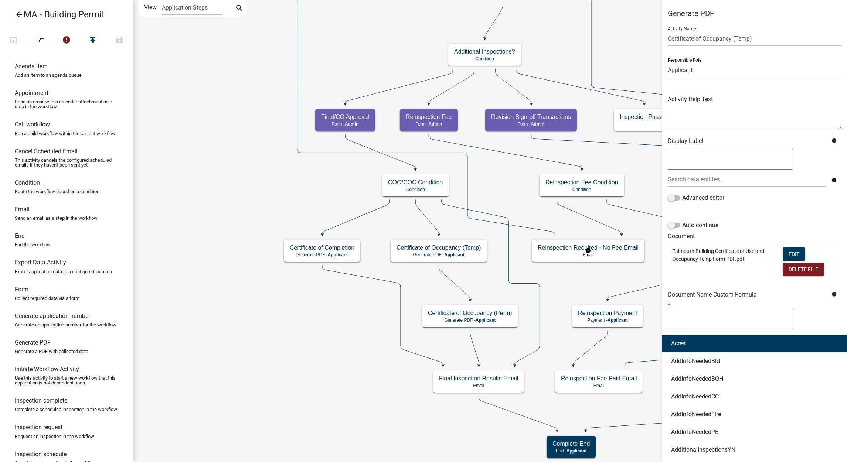
type input "f"
click at [293, 353] on icon "Start Start - Applicant Search Parcel Data Parcel search - Applicant Owner, Pro…" at bounding box center [853, 231] width 1441 height 462
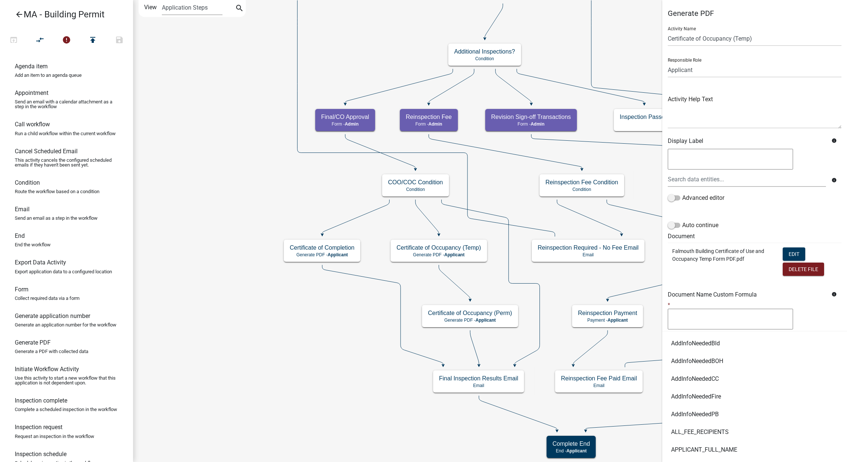
click at [273, 167] on icon "Start Start - Applicant Search Parcel Data Parcel search - Applicant Owner, Pro…" at bounding box center [853, 231] width 1441 height 462
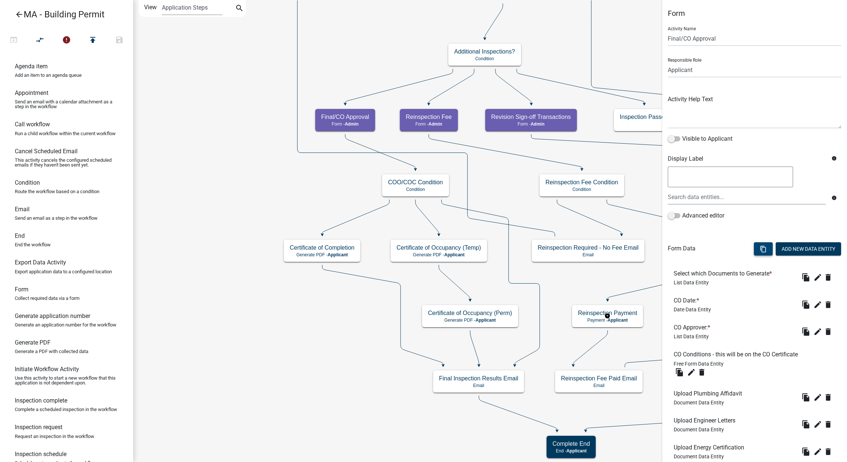
scroll to position [132, 0]
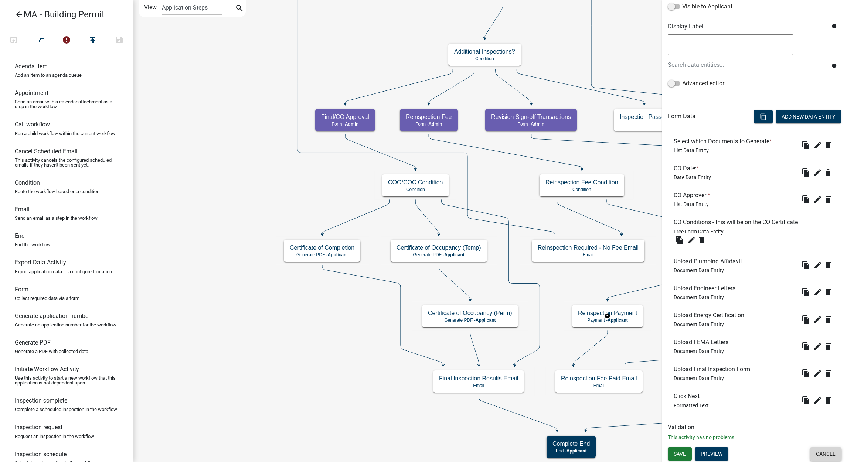
click at [811, 449] on button "Cancel" at bounding box center [825, 454] width 31 height 13
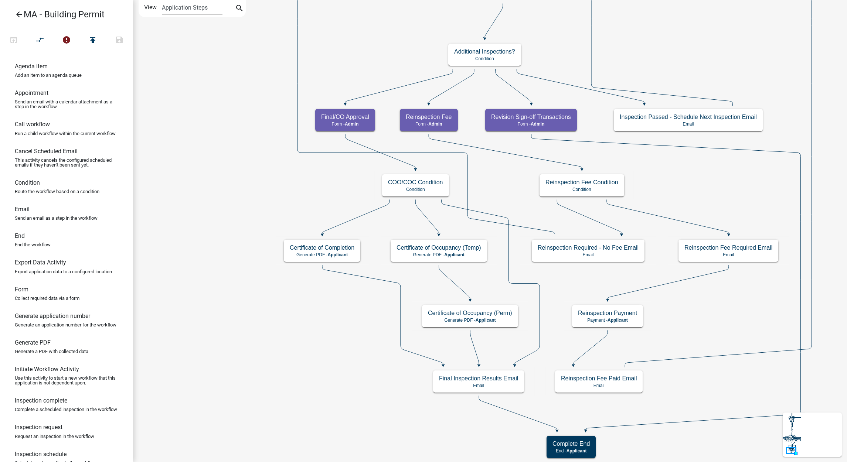
click at [369, 401] on icon "Start Start - Applicant Search Parcel Data Parcel search - Applicant Owner, Pro…" at bounding box center [853, 231] width 1441 height 462
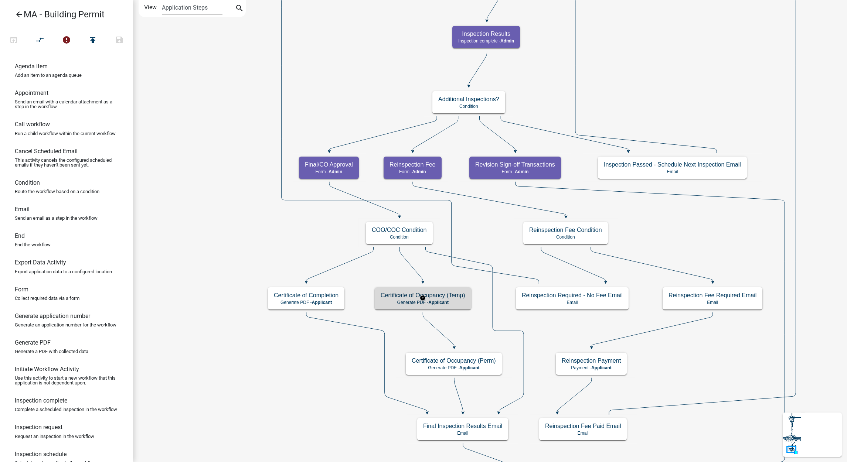
click at [414, 296] on h5 "Certificate of Occupancy (Temp)" at bounding box center [423, 295] width 85 height 7
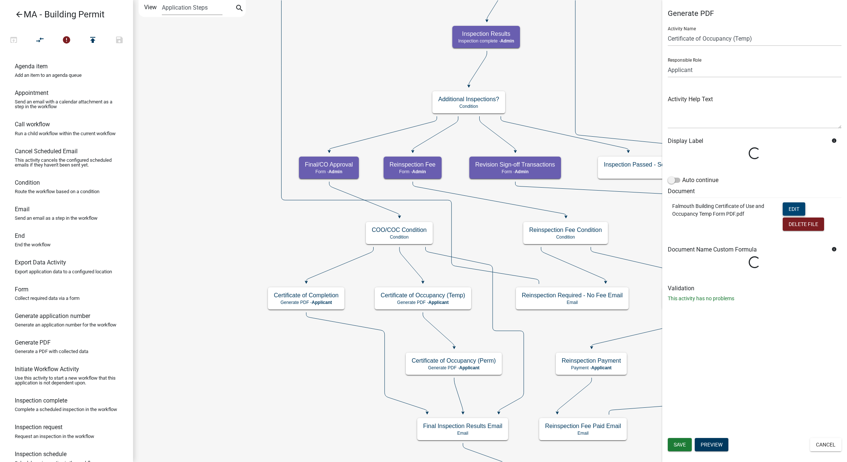
click at [787, 204] on button "Edit" at bounding box center [794, 209] width 23 height 13
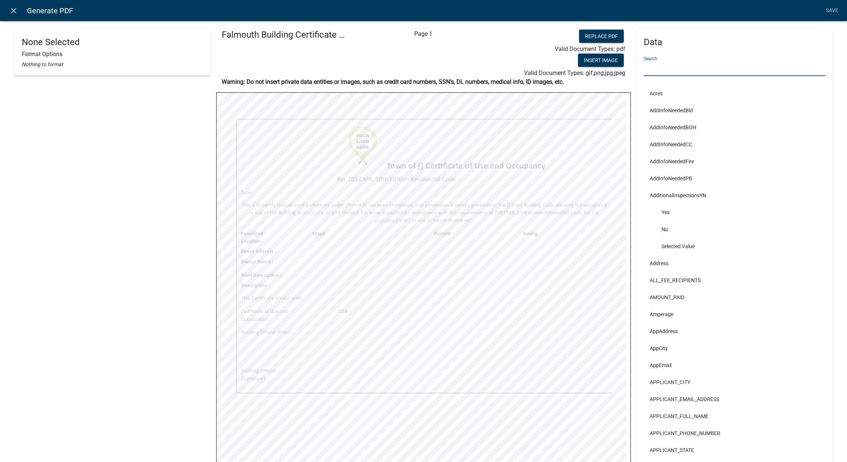
click at [716, 67] on input "text" at bounding box center [734, 68] width 181 height 15
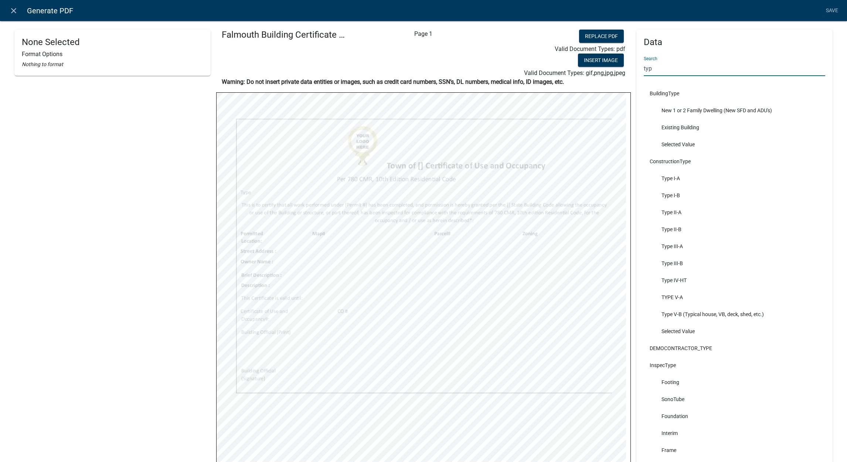
type input "type"
click at [677, 70] on input "type" at bounding box center [734, 68] width 181 height 15
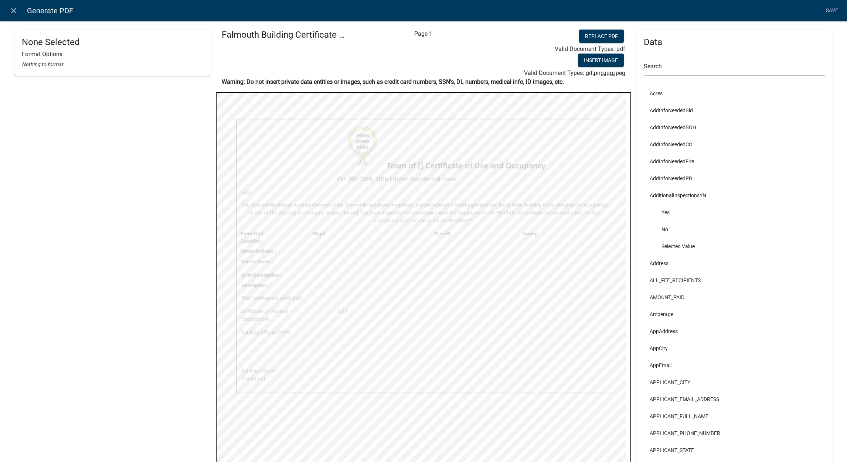
click at [82, 220] on div "None Selected Format Options Nothing to format" at bounding box center [112, 304] width 196 height 548
click at [19, 9] on link "close" at bounding box center [13, 10] width 15 height 15
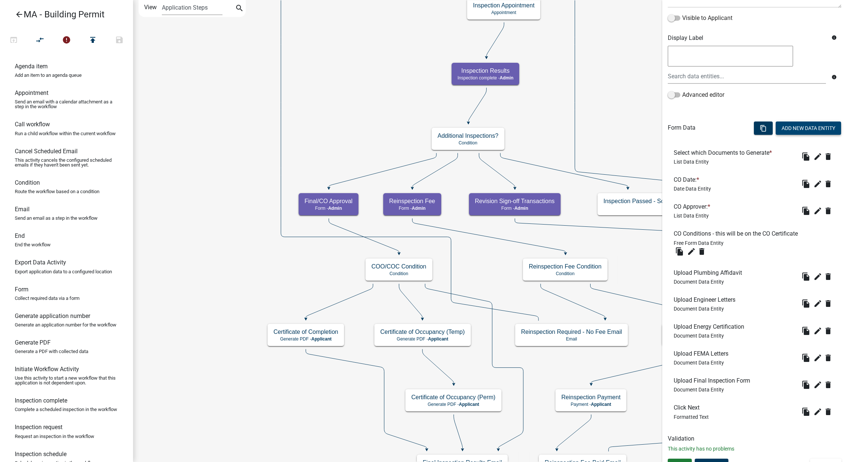
scroll to position [132, 0]
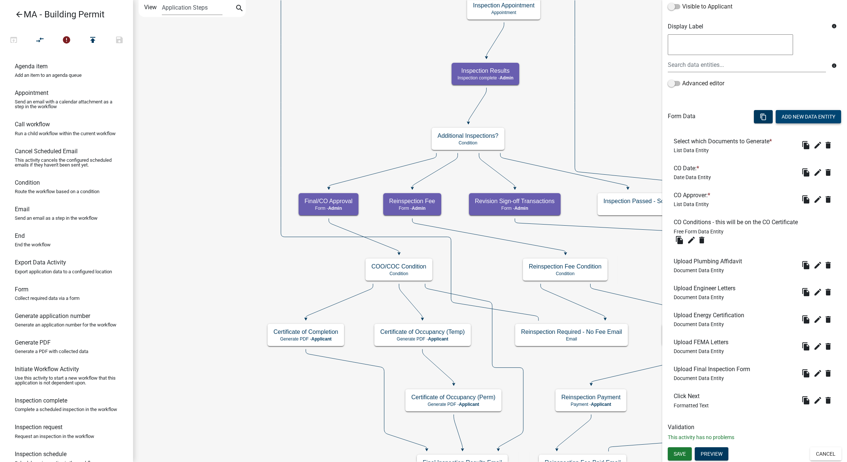
click at [805, 117] on button "Add New Data Entity" at bounding box center [808, 116] width 65 height 13
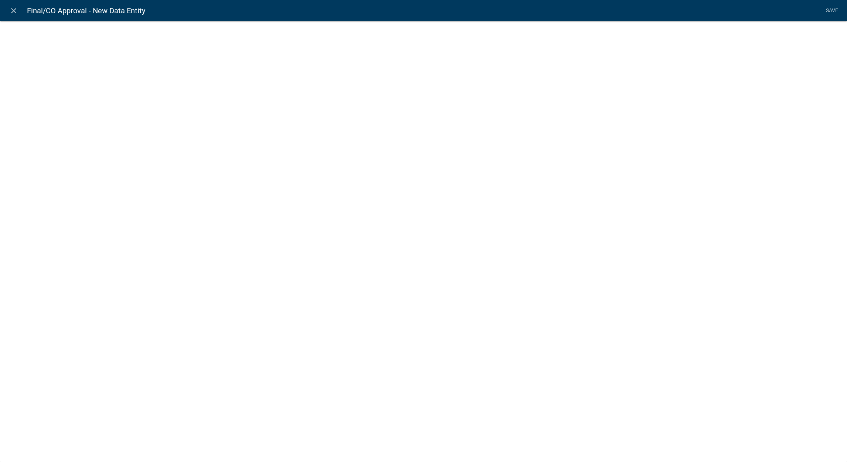
select select
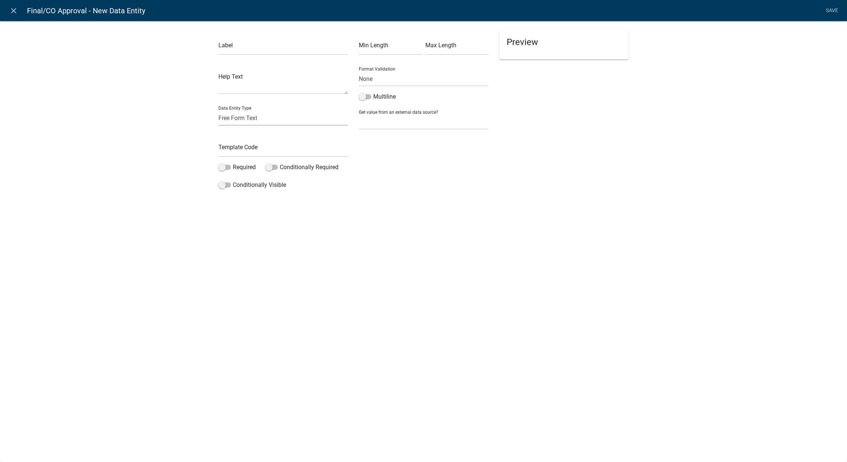
click at [275, 118] on select "Free Form Text Document Display Entity Value Fee Numeric Data Date Map Sketch D…" at bounding box center [282, 118] width 129 height 15
select select "list-data"
click at [218, 111] on select "Free Form Text Document Display Entity Value Fee Numeric Data Date Map Sketch D…" at bounding box center [282, 118] width 129 height 15
select select "list-data"
select select
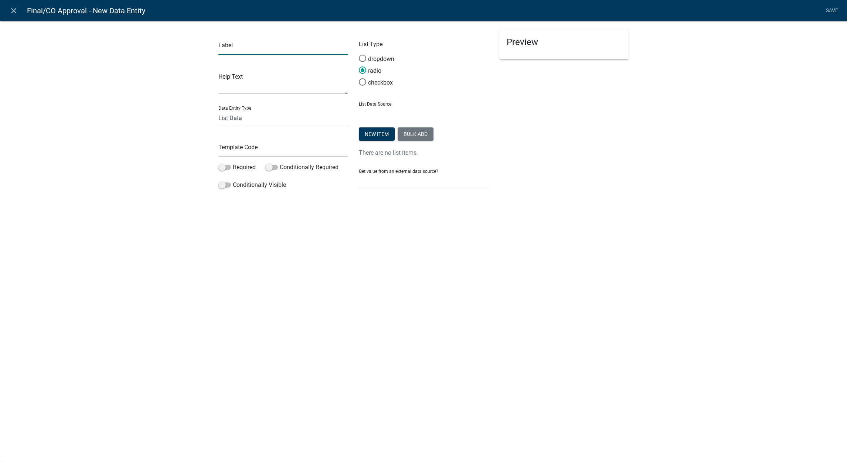
click at [273, 51] on input "text" at bounding box center [282, 47] width 129 height 15
type input "CO Type"
click at [260, 148] on input "text" at bounding box center [282, 149] width 129 height 15
type input "COType"
click at [410, 131] on button "Bulk add" at bounding box center [416, 134] width 36 height 13
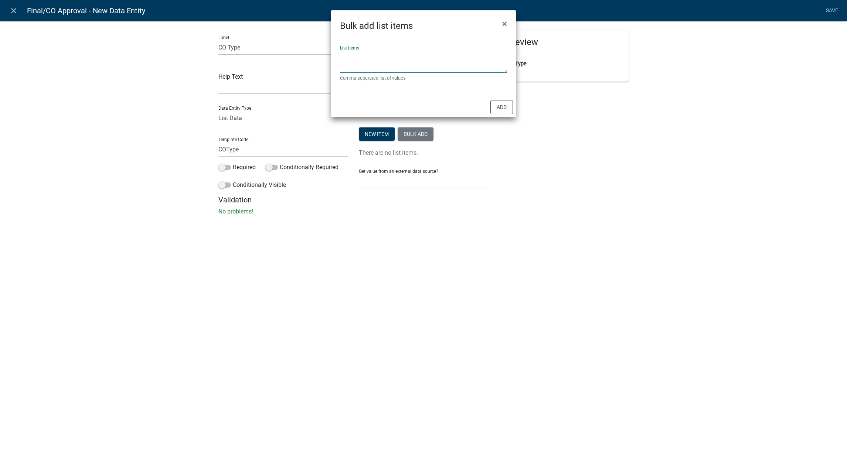
click at [418, 68] on textarea "List items" at bounding box center [423, 61] width 167 height 23
click at [354, 58] on textarea "Permanent, Temporary" at bounding box center [423, 61] width 167 height 23
paste textarea "p"
click at [343, 55] on textarea "permanent, Temporary" at bounding box center [423, 61] width 167 height 23
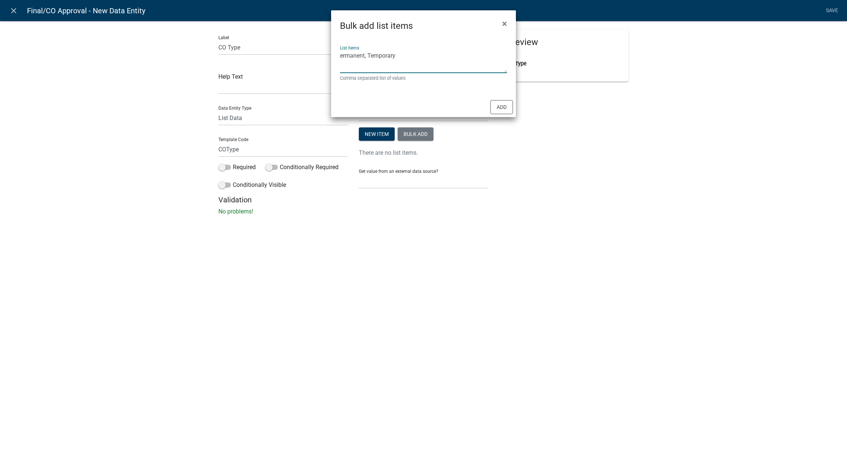
type textarea "Permanent, Temporary"
click at [489, 116] on div "Add" at bounding box center [423, 107] width 185 height 20
click at [499, 106] on button "Add" at bounding box center [501, 107] width 23 height 14
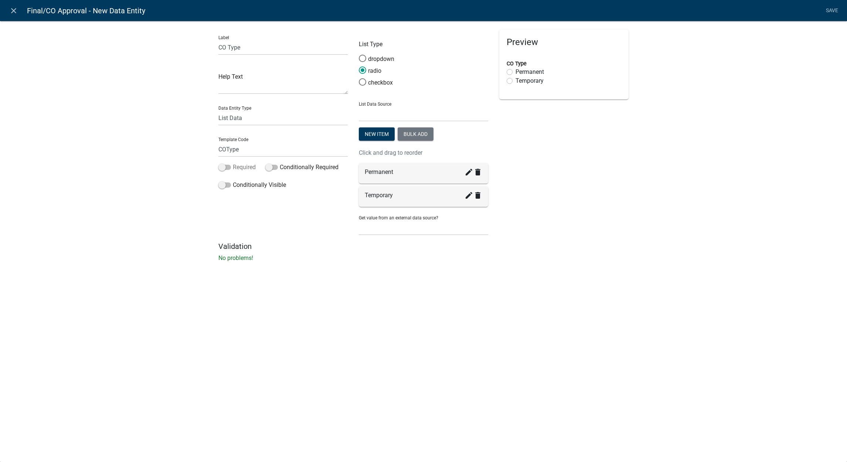
click at [234, 167] on label "Required" at bounding box center [236, 167] width 37 height 9
click at [233, 163] on input "Required" at bounding box center [233, 163] width 0 height 0
click at [827, 11] on link "Save" at bounding box center [832, 11] width 18 height 14
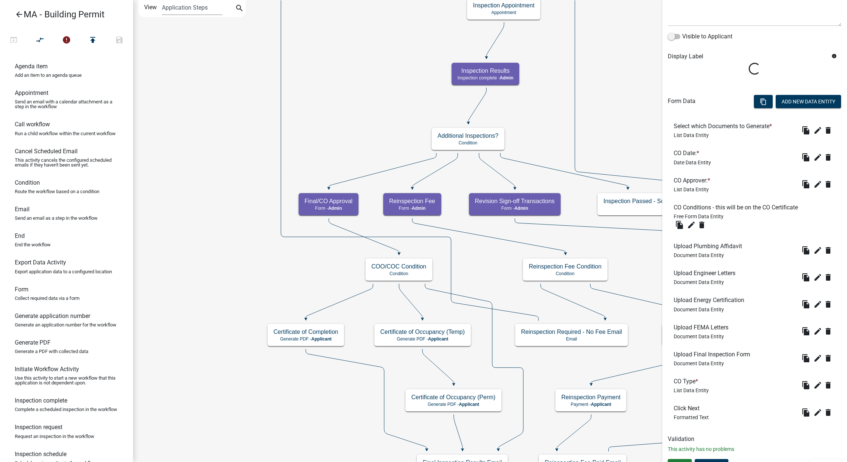
scroll to position [114, 0]
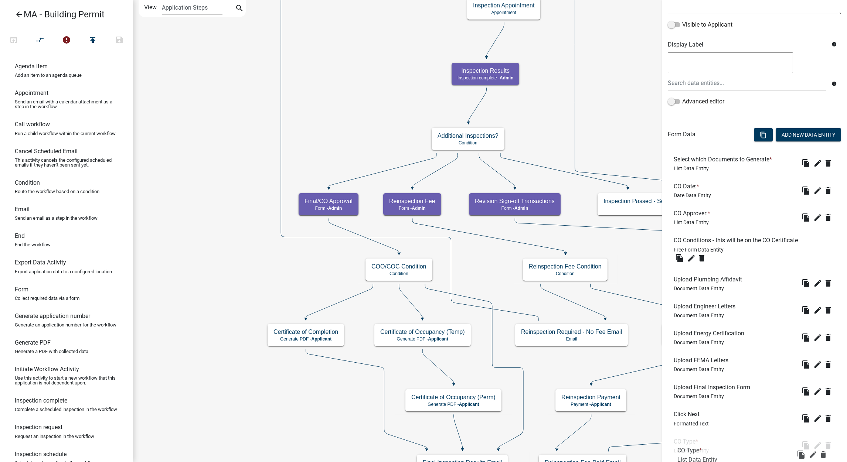
drag, startPoint x: 698, startPoint y: 371, endPoint x: 701, endPoint y: 453, distance: 82.1
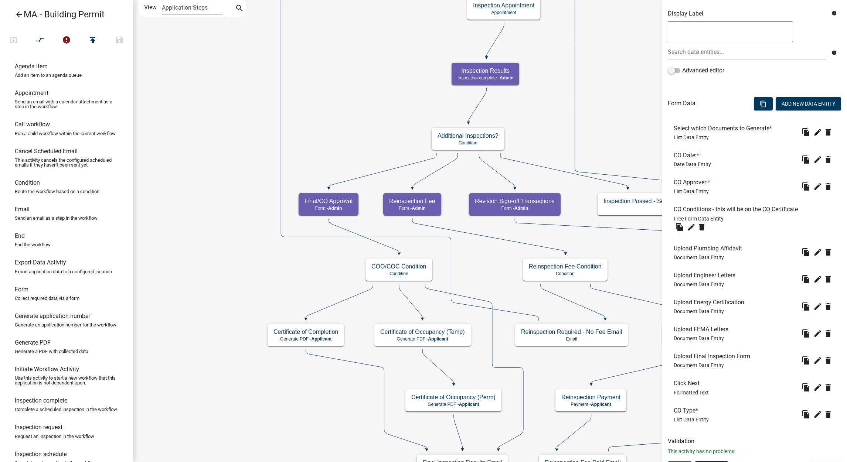
scroll to position [159, 0]
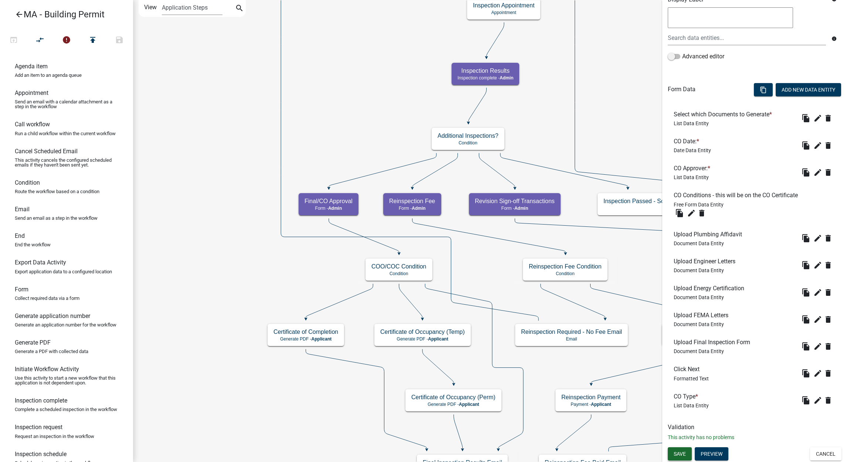
click at [683, 451] on span "Save" at bounding box center [680, 454] width 12 height 6
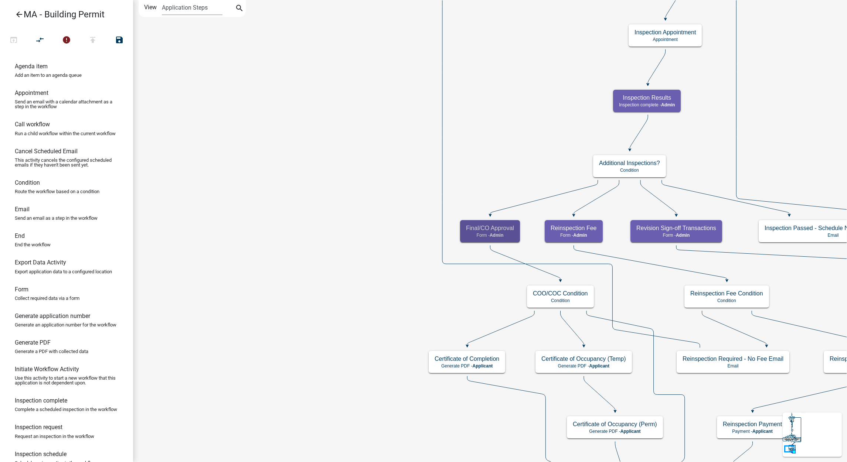
scroll to position [0, 0]
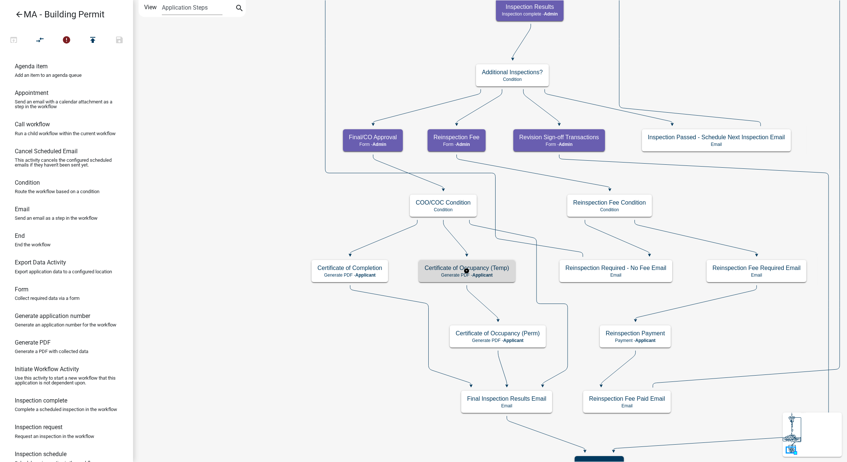
click at [440, 275] on p "Generate PDF - Applicant" at bounding box center [467, 275] width 85 height 5
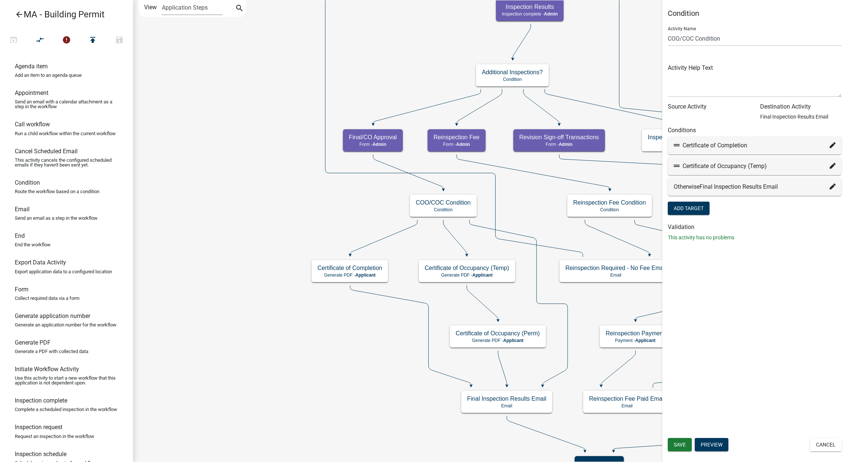
click at [831, 166] on icon at bounding box center [833, 166] width 6 height 6
select select "59: 6f12d016-2cfe-4237-9b12-f2cff9814df7"
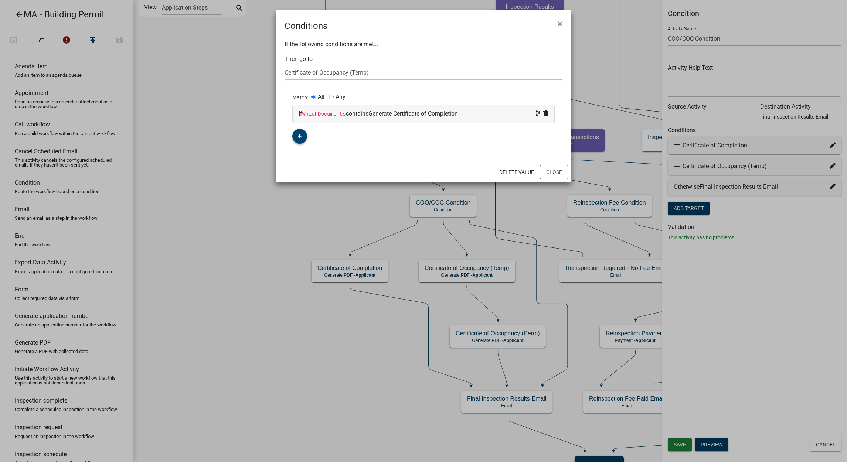
click at [300, 140] on fa-icon "button" at bounding box center [300, 136] width 4 height 7
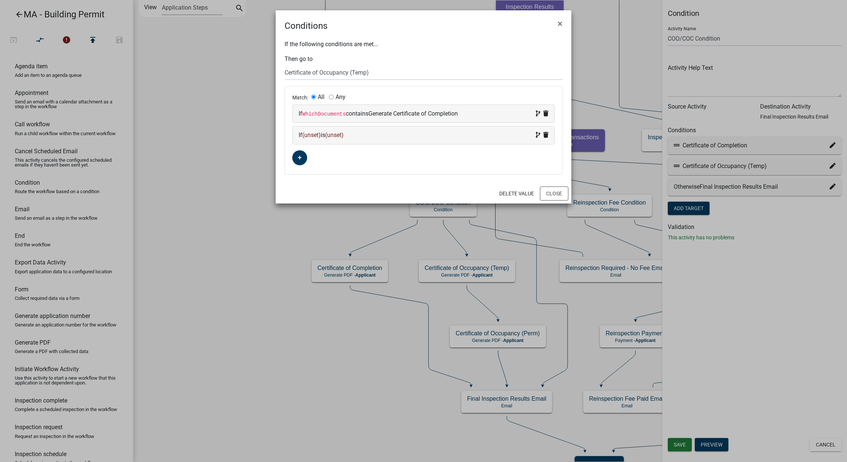
click at [308, 136] on span "(unset)" at bounding box center [311, 135] width 18 height 7
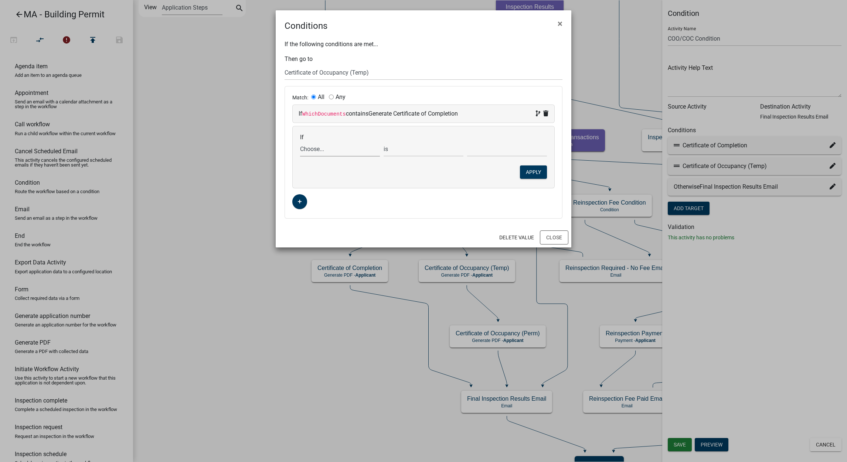
click at [315, 150] on select "Choose... Acres AddInfoNeededBld AddInfoNeededBOH AddInfoNeededCC AddInfoNeeded…" at bounding box center [340, 149] width 80 height 15
select select "84: COType"
click at [300, 142] on select "Choose... Acres AddInfoNeededBld AddInfoNeededBOH AddInfoNeededCC AddInfoNeeded…" at bounding box center [340, 149] width 80 height 15
click at [473, 150] on select "Choose... Permanent Temporary" at bounding box center [507, 149] width 80 height 15
select select "2: Temporary"
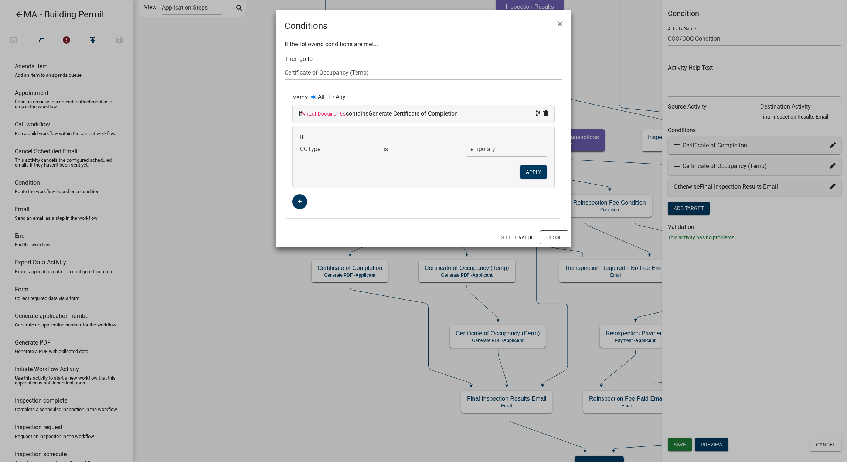
click at [467, 142] on select "Choose... Permanent Temporary" at bounding box center [507, 149] width 80 height 15
click at [529, 176] on button "Apply" at bounding box center [533, 172] width 27 height 13
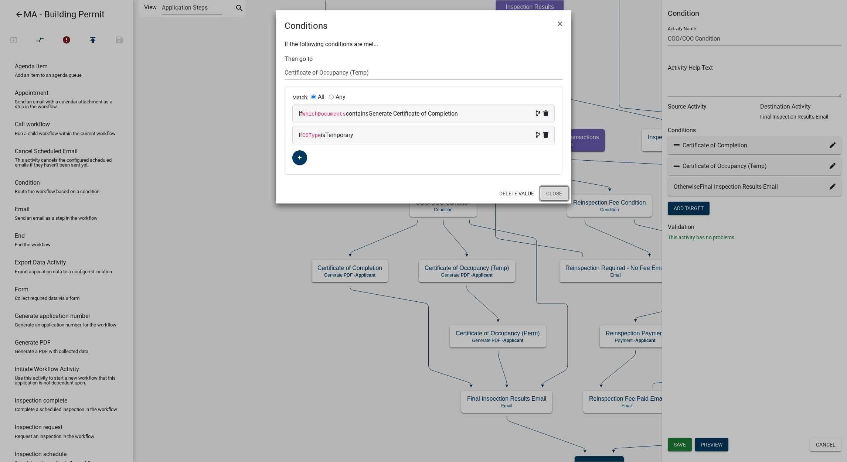
click at [559, 188] on button "Close" at bounding box center [554, 194] width 28 height 14
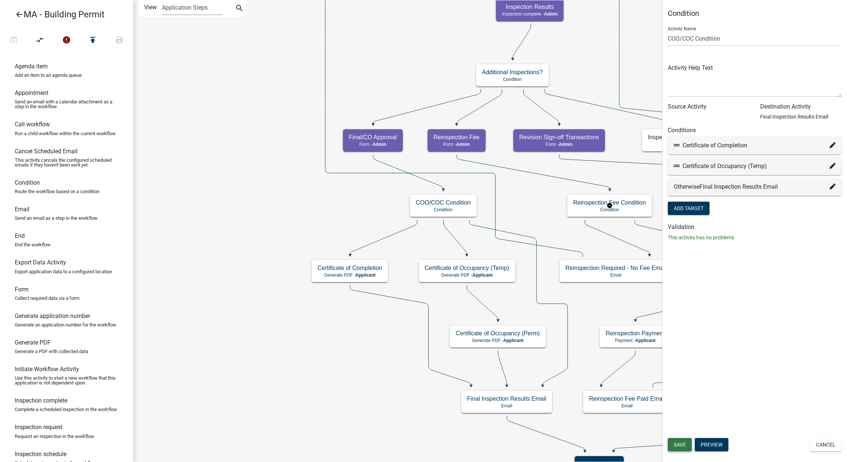
click at [686, 440] on button "Save" at bounding box center [680, 444] width 24 height 13
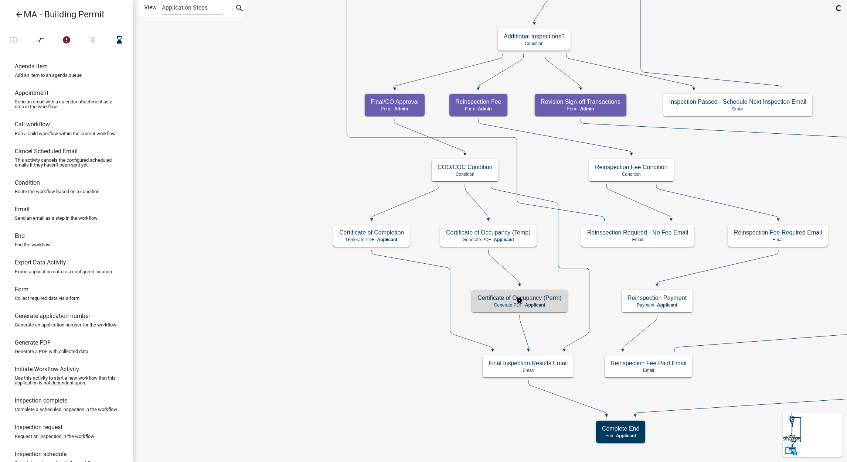
click at [496, 303] on p "Generate PDF - Applicant" at bounding box center [520, 305] width 84 height 5
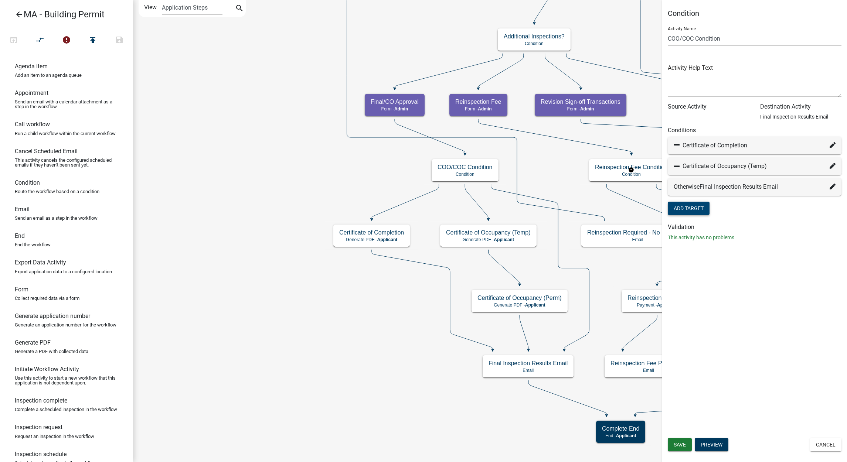
click at [701, 211] on button "Add Target" at bounding box center [689, 208] width 42 height 13
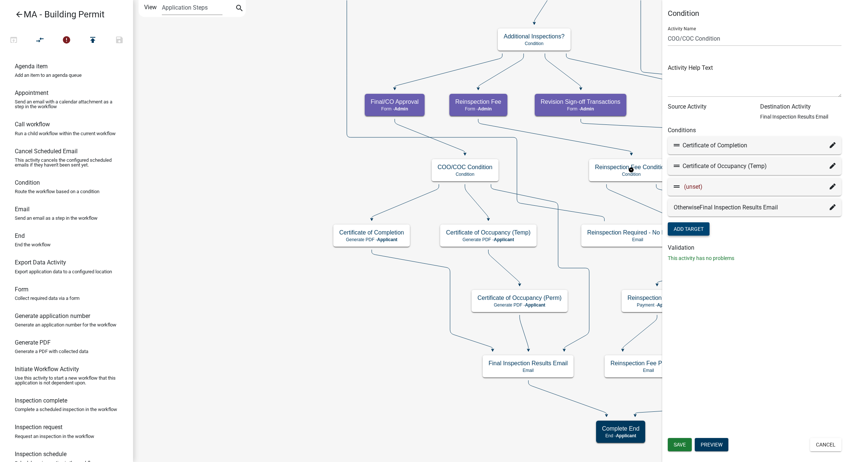
click at [697, 186] on span "(unset)" at bounding box center [693, 186] width 18 height 7
click at [835, 184] on icon at bounding box center [833, 187] width 6 height 6
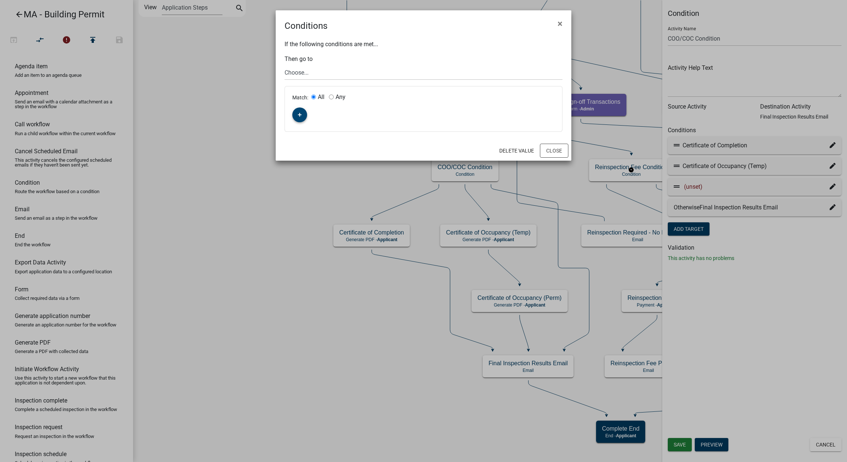
click at [300, 113] on icon "button" at bounding box center [300, 115] width 4 height 4
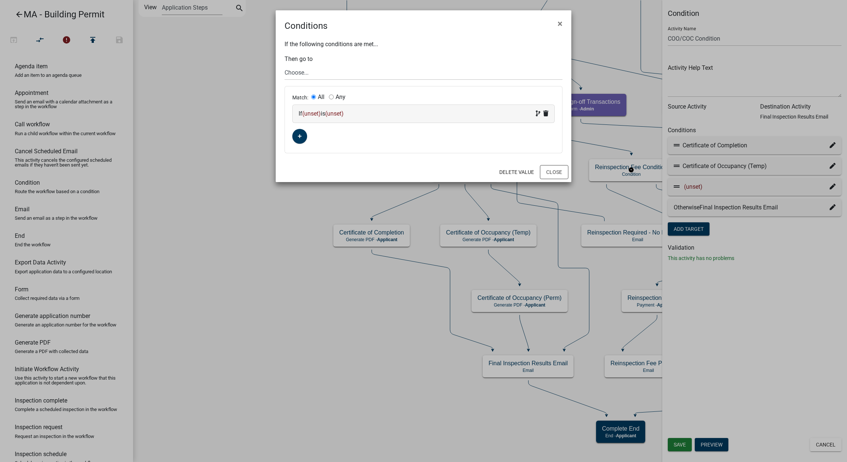
click at [313, 115] on span "(unset)" at bounding box center [311, 113] width 18 height 7
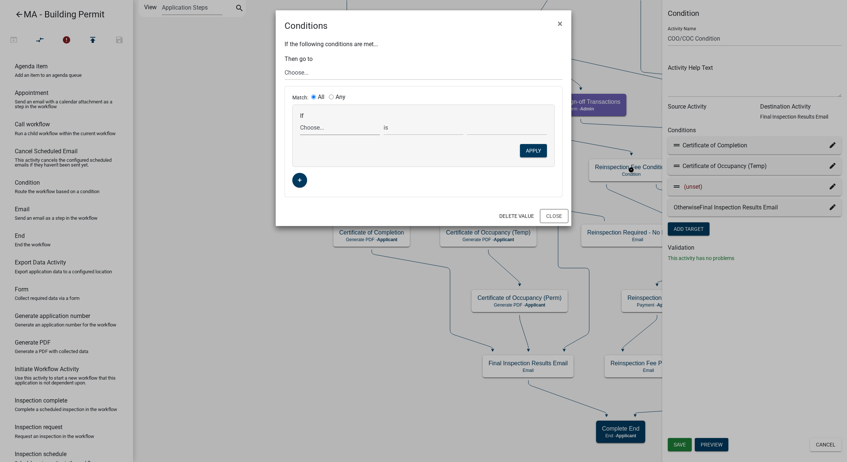
click at [314, 126] on select "Choose... Acres AddInfoNeededBld AddInfoNeededBOH AddInfoNeededCC AddInfoNeeded…" at bounding box center [340, 127] width 80 height 15
select select "279: INDIVIDUAL_FEES"
click at [402, 97] on div "Match: All Any" at bounding box center [423, 98] width 262 height 8
click at [557, 29] on button "×" at bounding box center [560, 23] width 17 height 21
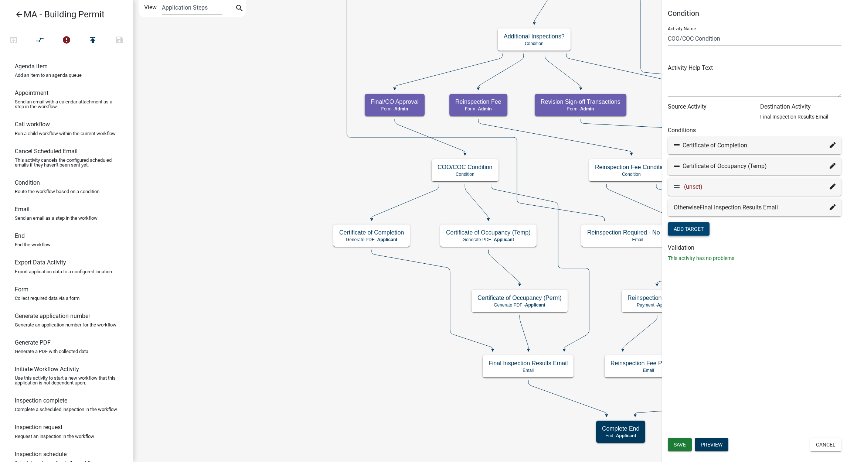
click at [831, 165] on icon at bounding box center [833, 166] width 6 height 6
select select "59: 6f12d016-2cfe-4237-9b12-f2cff9814df7"
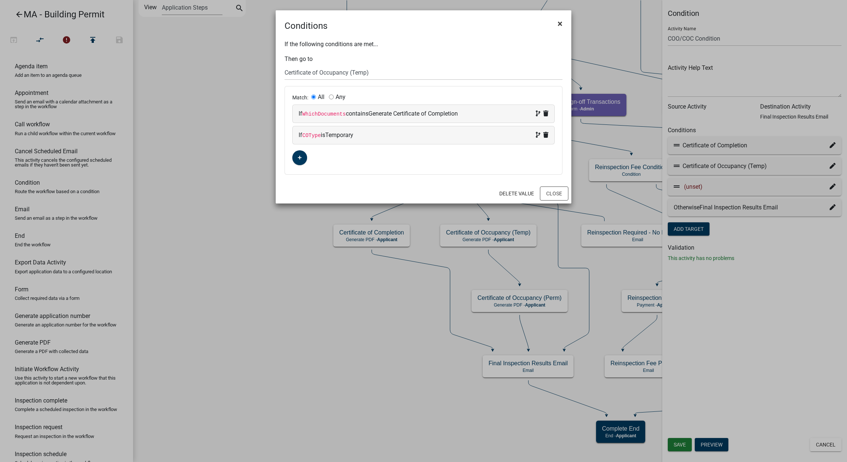
click at [560, 23] on span "×" at bounding box center [560, 23] width 5 height 10
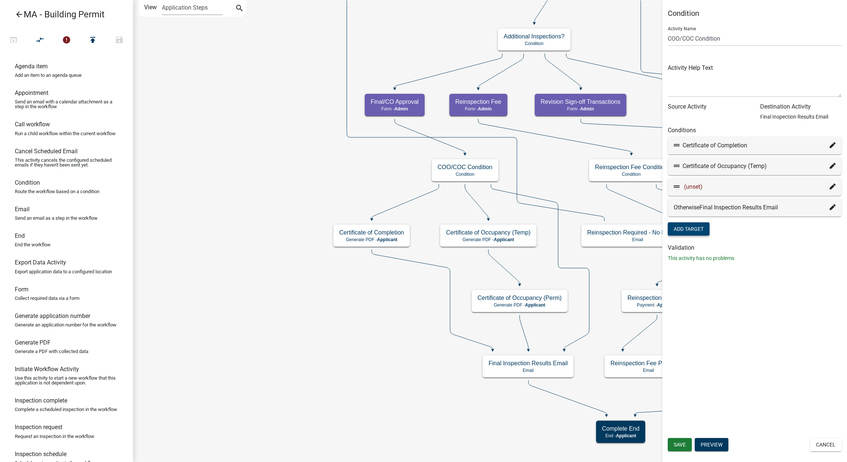
click at [828, 182] on div "(unset)" at bounding box center [755, 187] width 174 height 18
click at [830, 185] on icon at bounding box center [833, 187] width 6 height 6
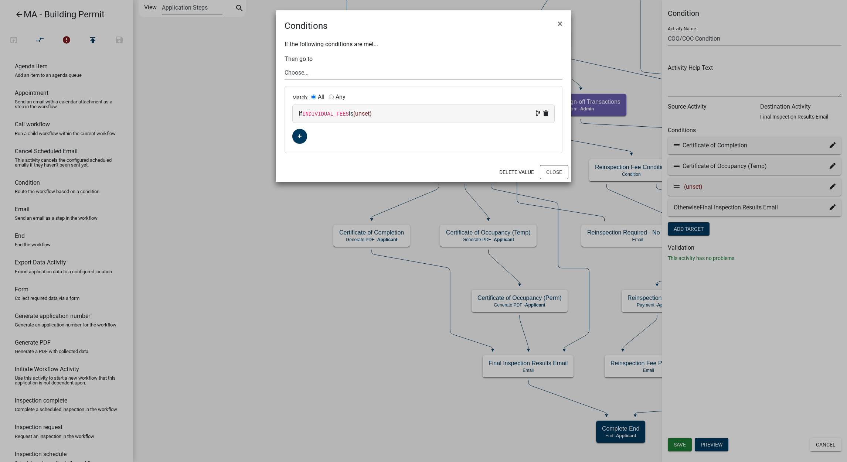
click at [339, 112] on code "INDIVIDUAL_FEES" at bounding box center [325, 114] width 47 height 6
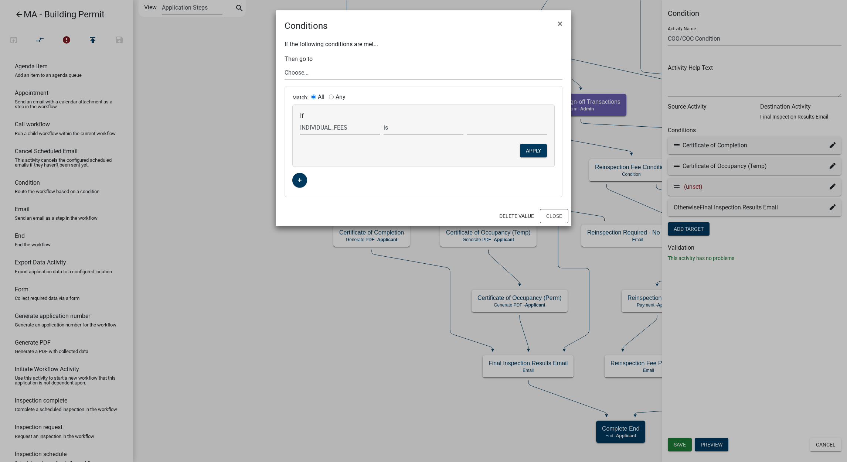
click at [347, 125] on select "Choose... Acres AddInfoNeededBld AddInfoNeededBOH AddInfoNeededCC AddInfoNeeded…" at bounding box center [340, 127] width 80 height 15
select select "579: WhichDocuments"
click at [300, 120] on select "Choose... Acres AddInfoNeededBld AddInfoNeededBOH AddInfoNeededCC AddInfoNeeded…" at bounding box center [340, 127] width 80 height 15
click at [401, 125] on select "exists does not exist contains does not contain" at bounding box center [424, 127] width 80 height 15
select select "6: ~"
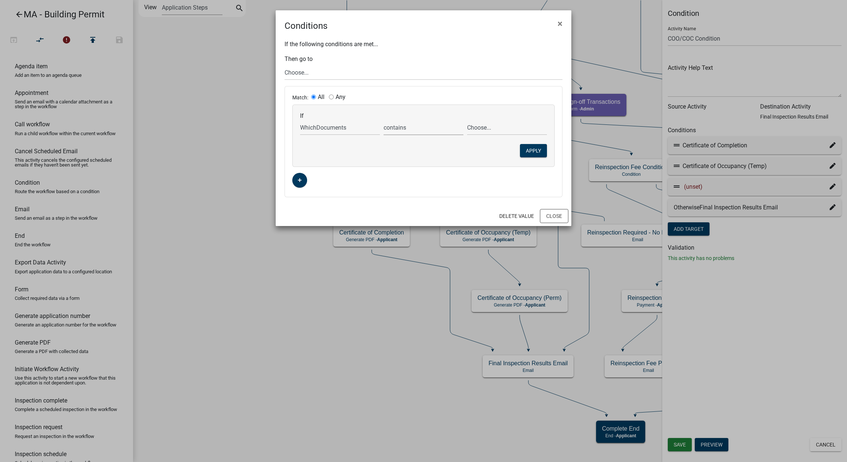
click at [384, 120] on select "exists does not exist contains does not contain" at bounding box center [424, 127] width 80 height 15
click at [473, 129] on select "Choose... Generate Certificate of Completion Generate Certificate of Occupancy …" at bounding box center [507, 127] width 80 height 15
click at [421, 120] on select "exists does not exist contains does not contain" at bounding box center [424, 127] width 80 height 15
click at [497, 128] on select "Choose... Generate Certificate of Completion Generate Certificate of Occupancy …" at bounding box center [507, 127] width 80 height 15
select select "1: Generate Certificate of Completion"
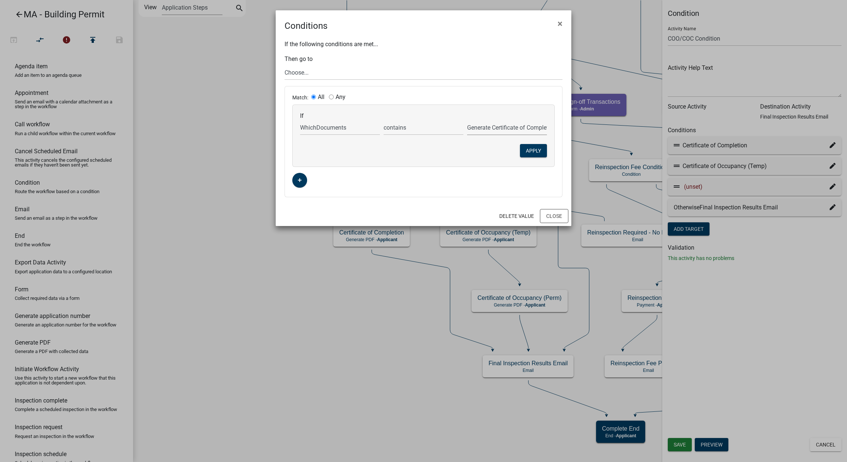
click at [467, 120] on select "Choose... Generate Certificate of Completion Generate Certificate of Occupancy …" at bounding box center [507, 127] width 80 height 15
click at [527, 154] on button "Apply" at bounding box center [533, 150] width 27 height 13
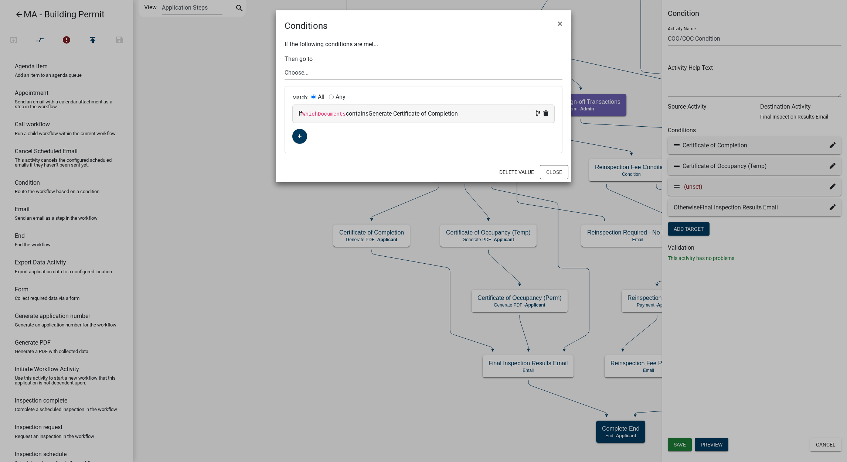
click at [285, 259] on ngb-modal-window "Conditions × If the following conditions are met... Then go to Choose... Start …" at bounding box center [423, 231] width 847 height 462
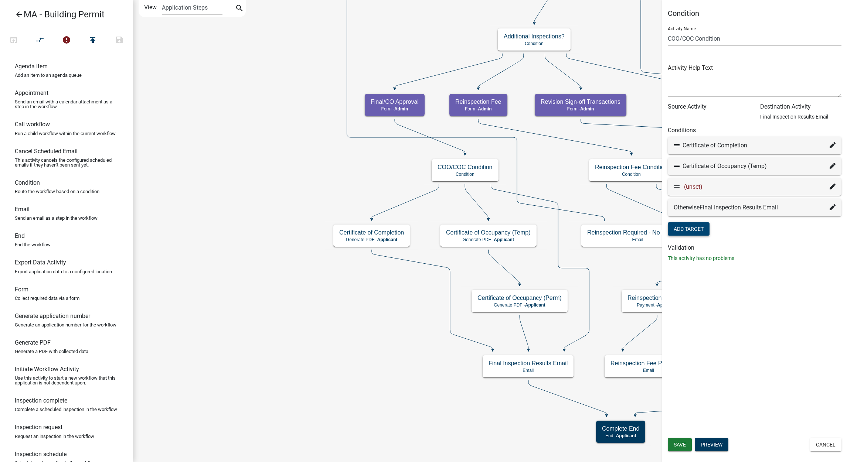
click at [831, 167] on icon at bounding box center [833, 166] width 6 height 6
select select "59: 6f12d016-2cfe-4237-9b12-f2cff9814df7"
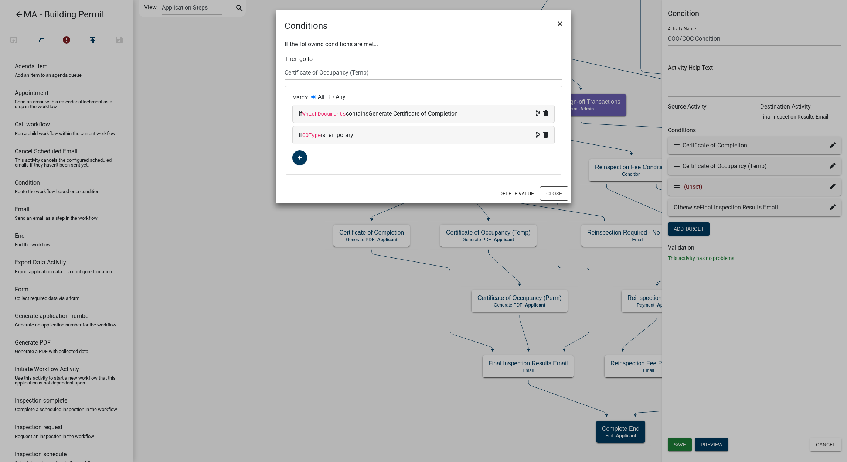
click at [562, 20] on span "×" at bounding box center [560, 23] width 5 height 10
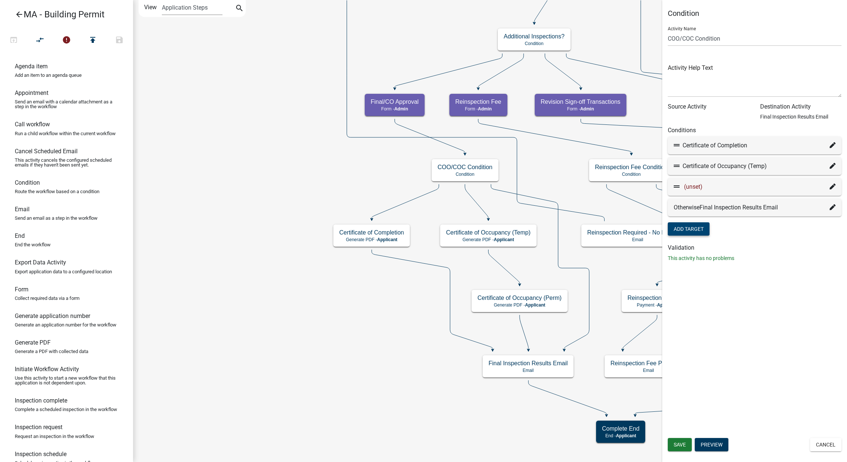
click at [835, 187] on icon at bounding box center [833, 187] width 6 height 6
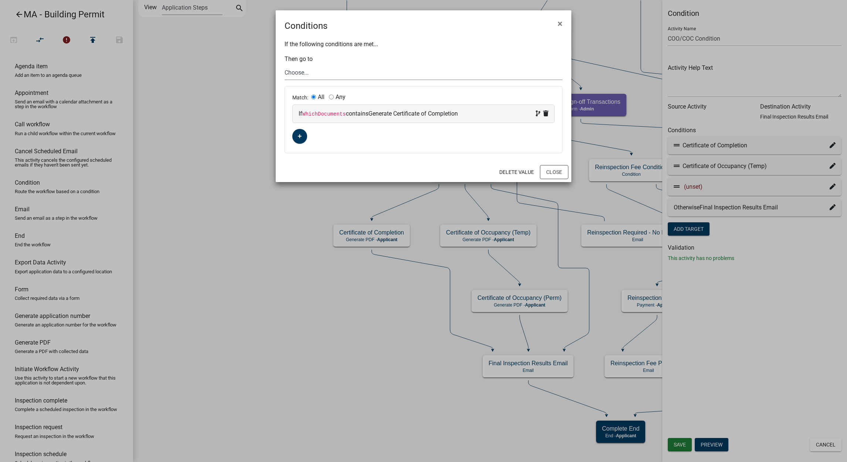
click at [325, 69] on select "Choose... Start Search Parcel Data Owner, Property Information, Applicant Infor…" at bounding box center [424, 72] width 278 height 15
select select "98: 2523b7f3-d3d1-4e08-a98c-9753fc99b12b"
click at [285, 65] on select "Choose... Start Search Parcel Data Owner, Property Information, Applicant Infor…" at bounding box center [424, 72] width 278 height 15
click at [421, 115] on span "Generate Certificate of Completion" at bounding box center [412, 113] width 89 height 7
select select "579: WhichDocuments"
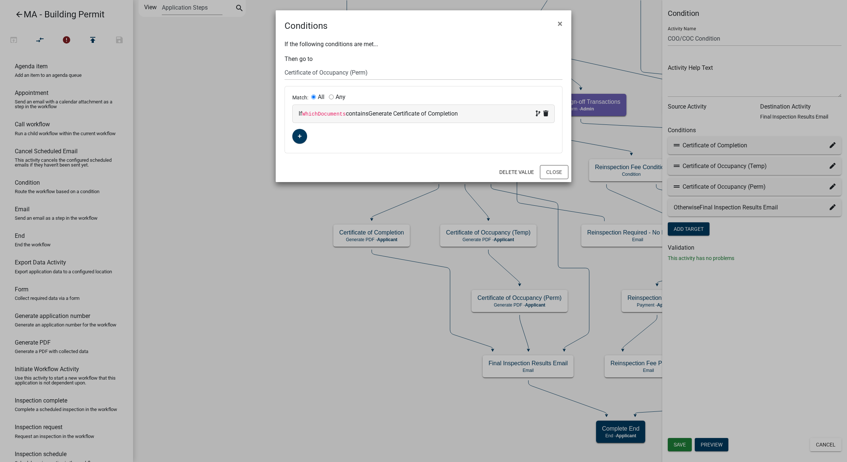
select select "2: ~"
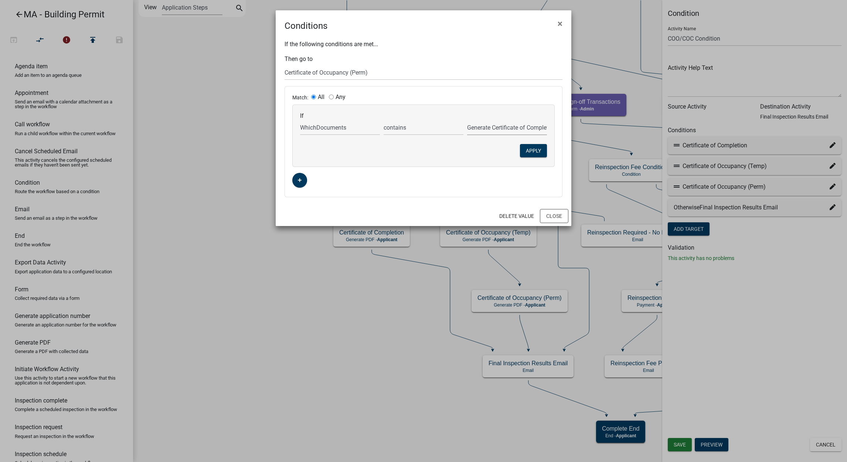
click at [483, 123] on select "Generate Certificate of Completion Generate Certificate of Occupancy N/A" at bounding box center [507, 127] width 80 height 15
select select "1: Generate Certificate of Occupancy"
click at [467, 120] on select "Generate Certificate of Completion Generate Certificate of Occupancy N/A" at bounding box center [507, 127] width 80 height 15
click at [529, 150] on button "Apply" at bounding box center [533, 150] width 27 height 13
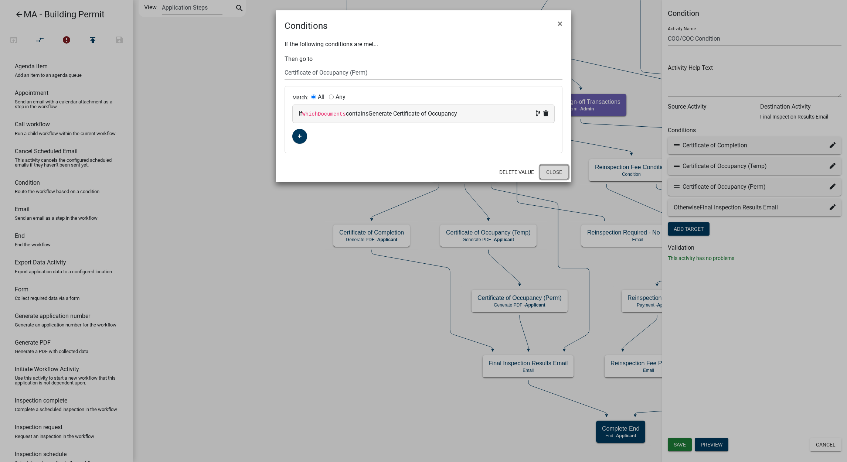
click at [546, 170] on button "Close" at bounding box center [554, 172] width 28 height 14
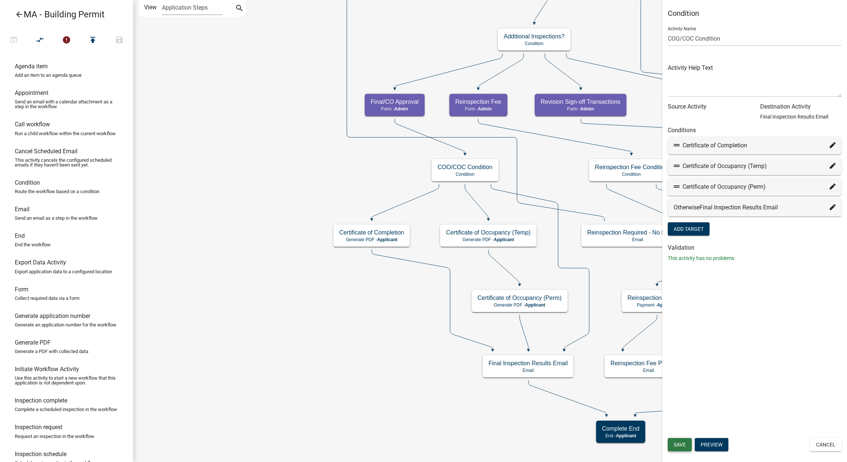
click at [683, 444] on span "Save" at bounding box center [680, 445] width 12 height 6
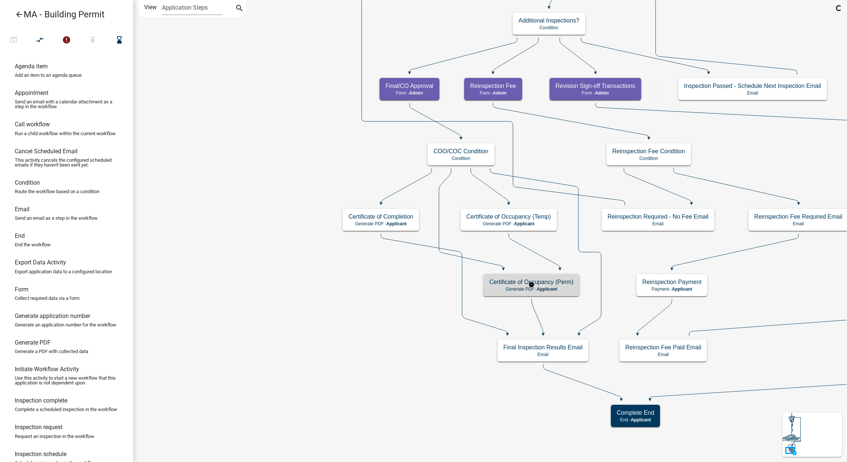
click at [536, 282] on h5 "Certificate of Occupancy (Perm)" at bounding box center [531, 282] width 84 height 7
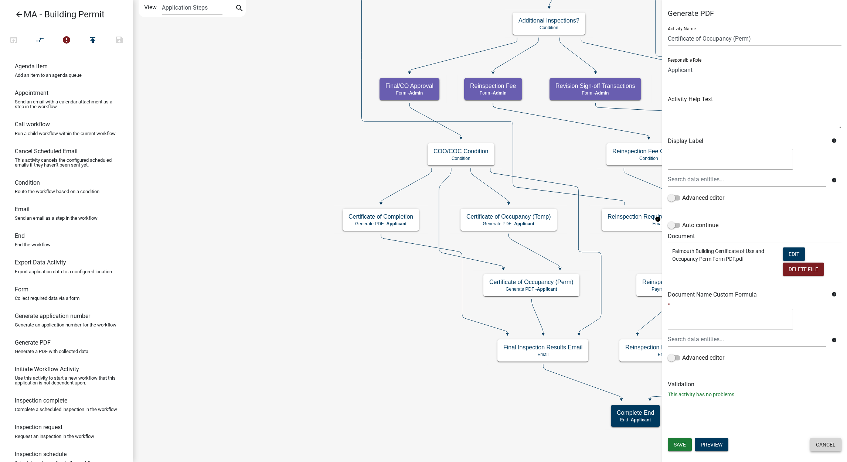
click at [821, 441] on button "Cancel" at bounding box center [825, 444] width 31 height 13
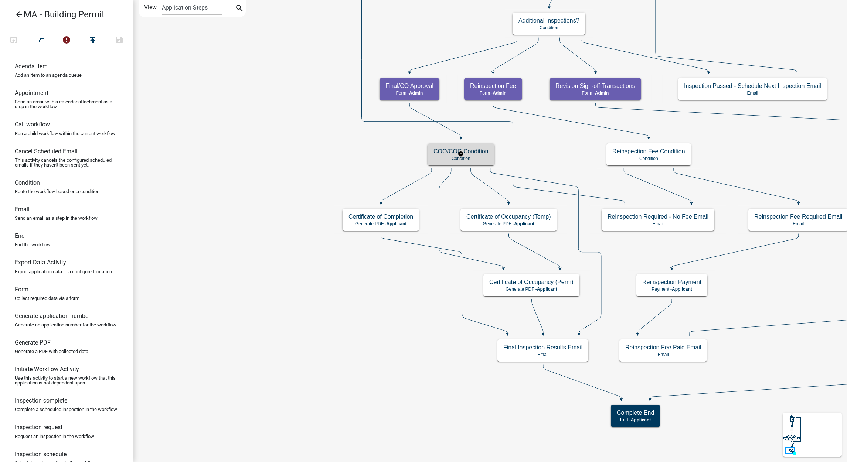
click at [484, 159] on p "Condition" at bounding box center [461, 158] width 55 height 5
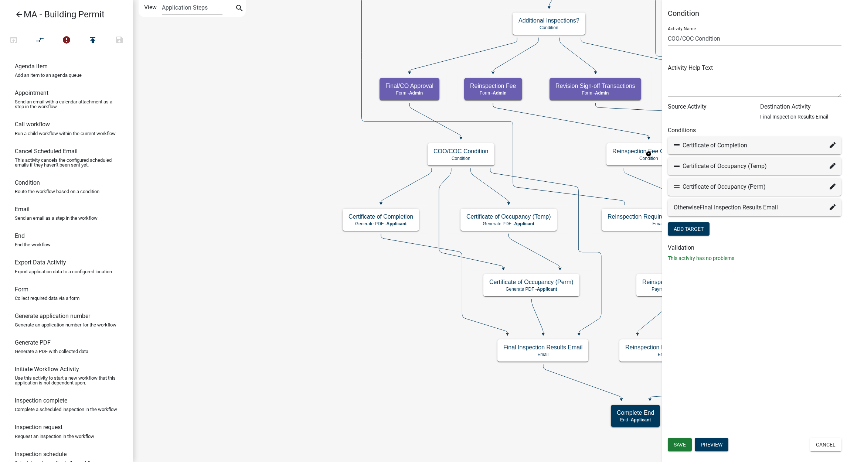
click at [833, 143] on icon at bounding box center [833, 145] width 6 height 6
select select "84: eb7492ca-332a-439e-88c6-5263e06a7ada"
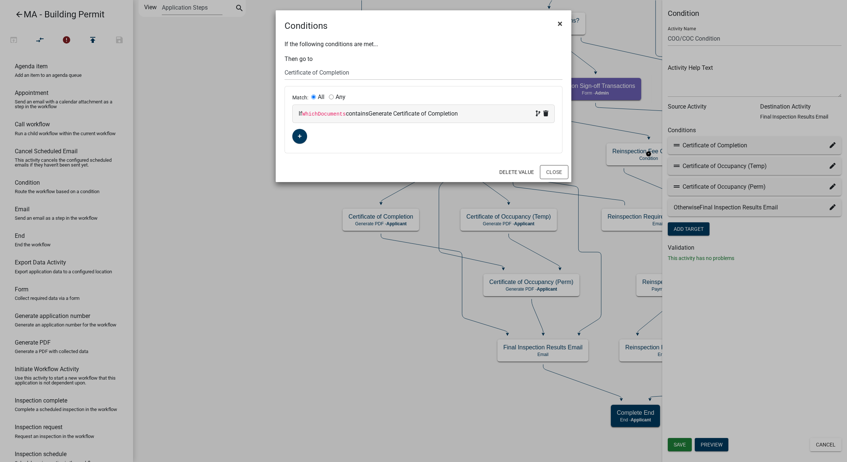
click at [560, 18] on span "×" at bounding box center [560, 23] width 5 height 10
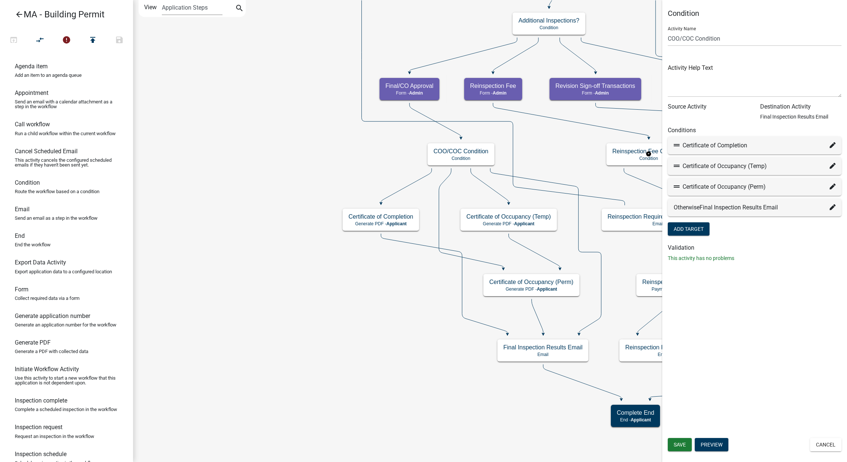
click at [832, 166] on icon at bounding box center [833, 166] width 6 height 6
select select "59: 6f12d016-2cfe-4237-9b12-f2cff9814df7"
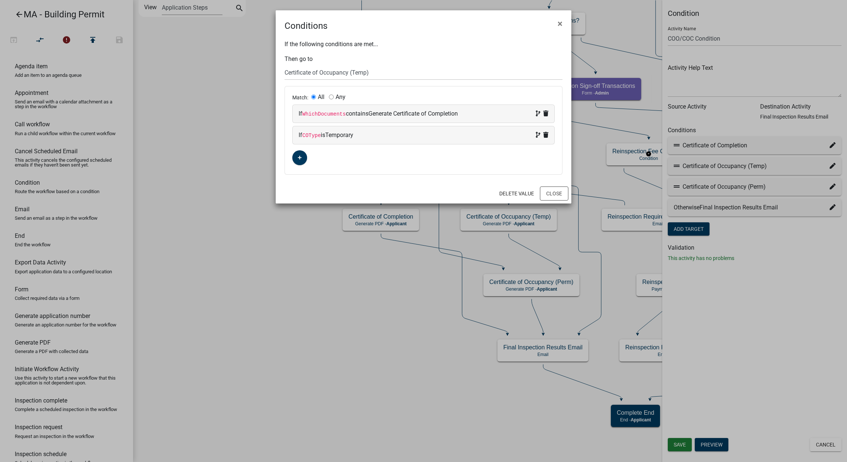
click at [377, 113] on span "Generate Certificate of Completion" at bounding box center [412, 113] width 89 height 7
select select "579: WhichDocuments"
select select "2: ~"
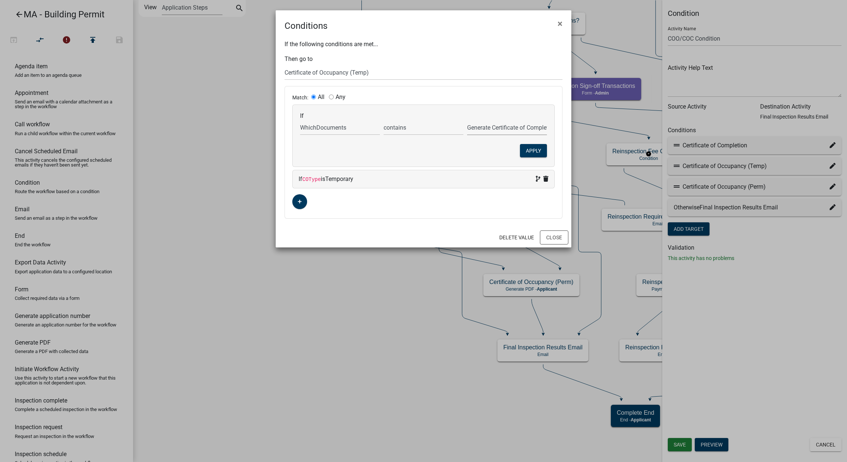
click at [500, 132] on select "Generate Certificate of Completion Generate Certificate of Occupancy N/A" at bounding box center [507, 127] width 80 height 15
select select "1: Generate Certificate of Occupancy"
click at [467, 120] on select "Generate Certificate of Completion Generate Certificate of Occupancy N/A" at bounding box center [507, 127] width 80 height 15
click at [528, 153] on button "Apply" at bounding box center [533, 150] width 27 height 13
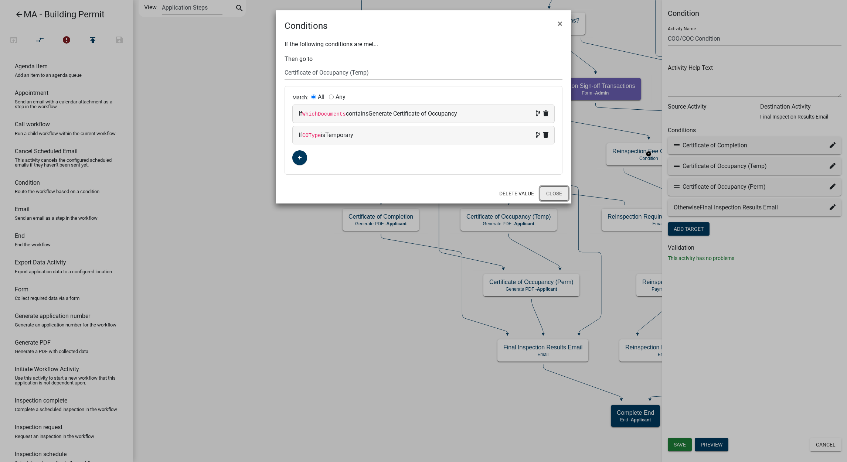
click at [554, 196] on button "Close" at bounding box center [554, 194] width 28 height 14
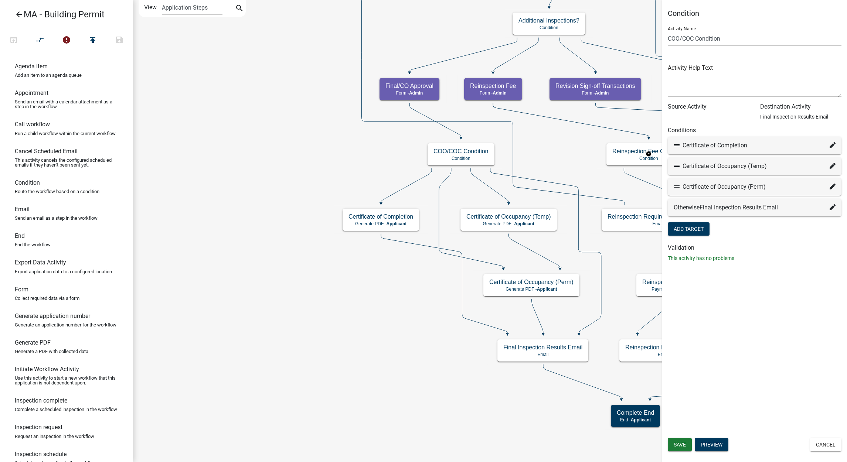
click at [831, 187] on icon at bounding box center [833, 187] width 6 height 6
select select "98: 2523b7f3-d3d1-4e08-a98c-9753fc99b12b"
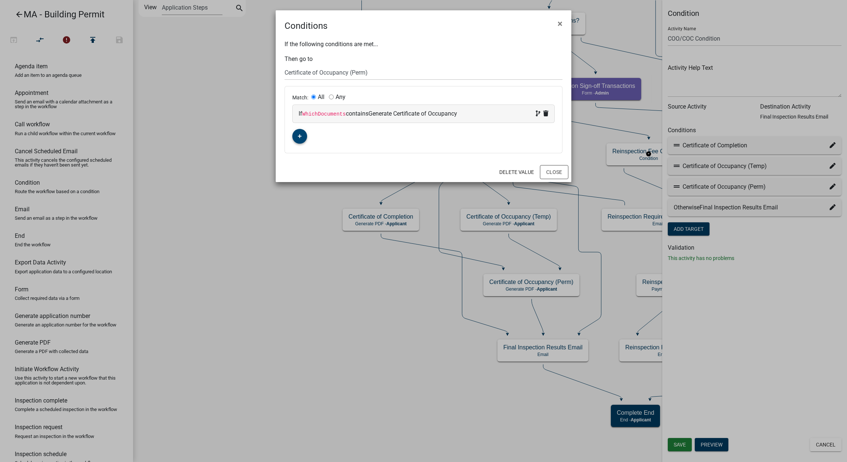
click at [297, 139] on button "button" at bounding box center [299, 136] width 15 height 15
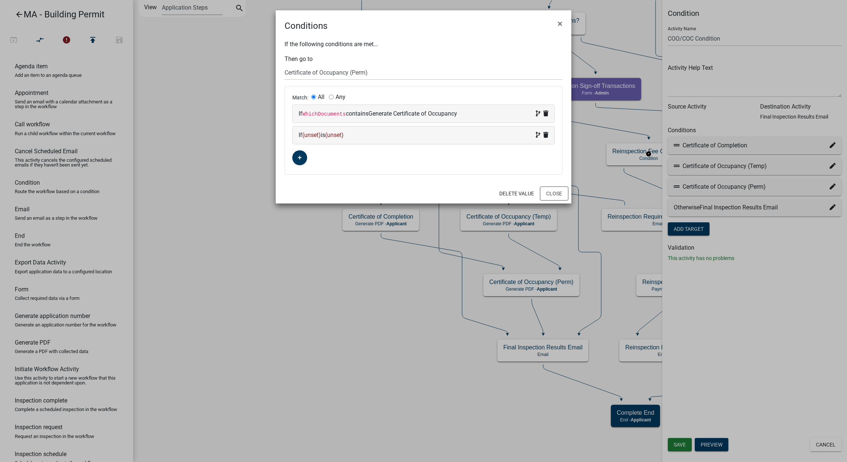
click at [314, 135] on span "(unset)" at bounding box center [311, 135] width 18 height 7
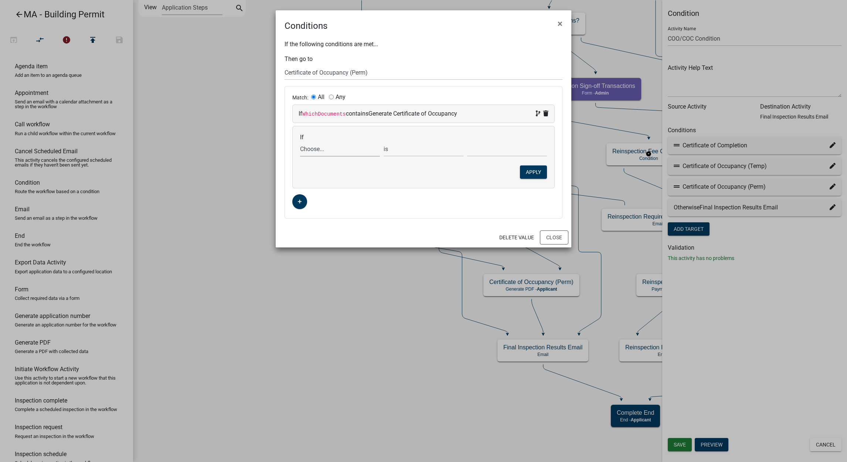
click at [315, 149] on select "Choose... Acres AddInfoNeededBld AddInfoNeededBOH AddInfoNeededCC AddInfoNeeded…" at bounding box center [340, 149] width 80 height 15
select select "84: COType"
click at [300, 142] on select "Choose... Acres AddInfoNeededBld AddInfoNeededBOH AddInfoNeededCC AddInfoNeeded…" at bounding box center [340, 149] width 80 height 15
click at [506, 142] on select "Choose... Permanent Temporary" at bounding box center [507, 149] width 80 height 15
click at [505, 143] on select "Choose... Permanent Temporary" at bounding box center [507, 149] width 80 height 15
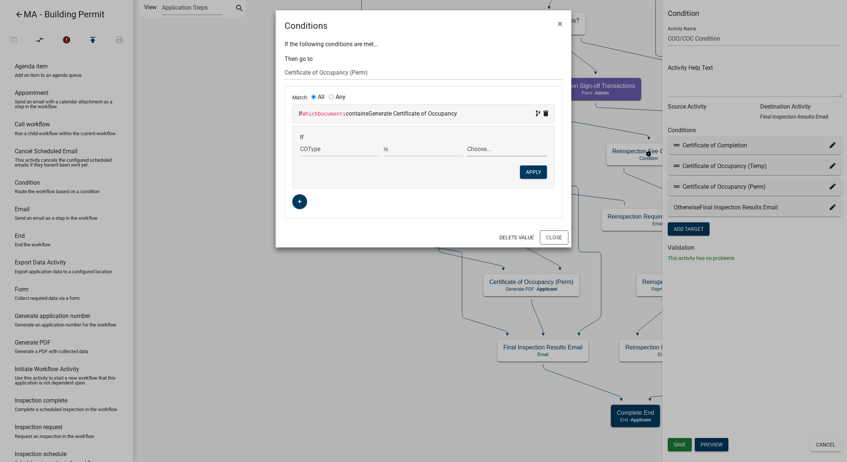
click at [504, 145] on select "Choose... Permanent Temporary" at bounding box center [507, 149] width 80 height 15
select select "1: Permanent"
click at [467, 142] on select "Choose... Permanent Temporary" at bounding box center [507, 149] width 80 height 15
click at [535, 173] on button "Apply" at bounding box center [533, 172] width 27 height 13
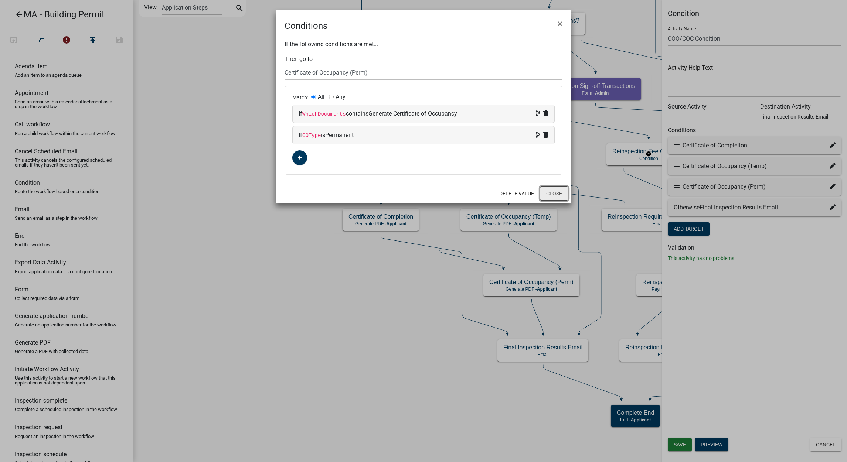
click at [551, 195] on button "Close" at bounding box center [554, 194] width 28 height 14
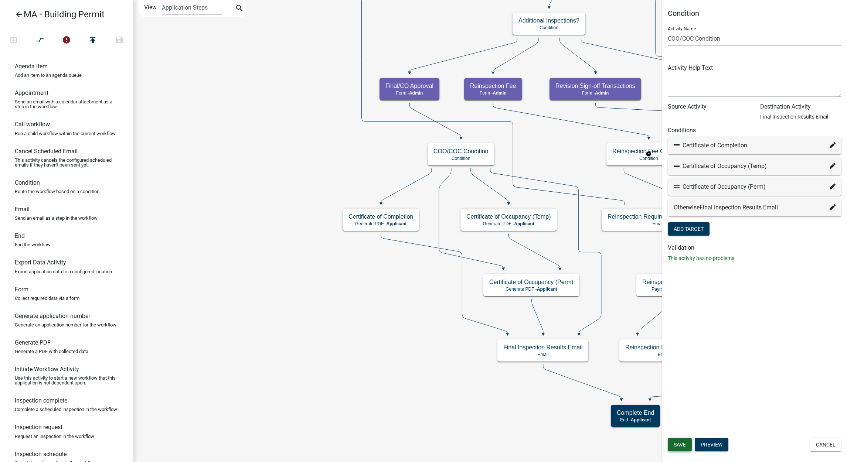
click at [676, 444] on span "Save" at bounding box center [680, 445] width 12 height 6
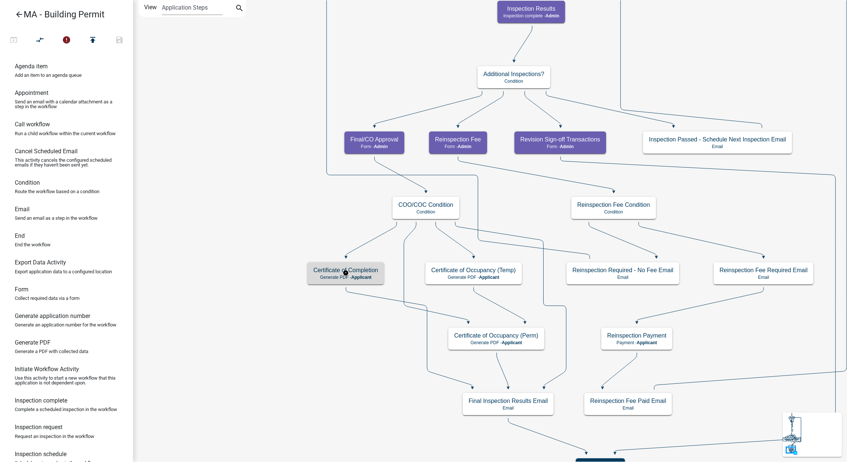
click at [317, 270] on h5 "Certificate of Completion" at bounding box center [345, 270] width 65 height 7
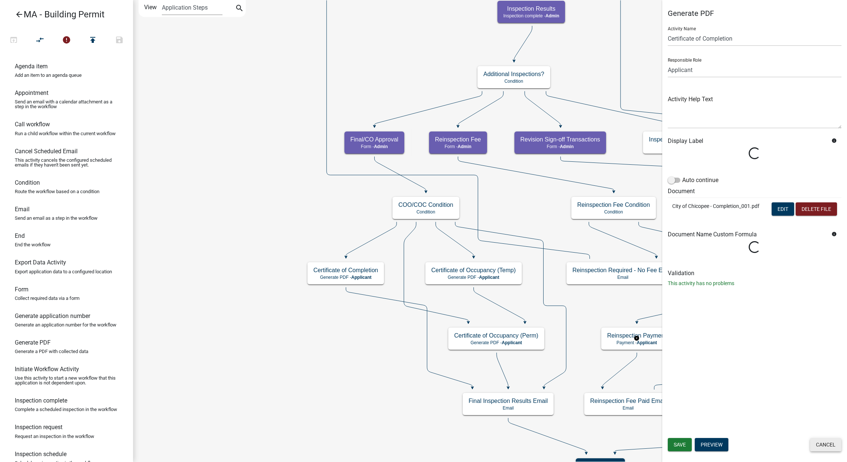
click at [831, 446] on button "Cancel" at bounding box center [825, 444] width 31 height 13
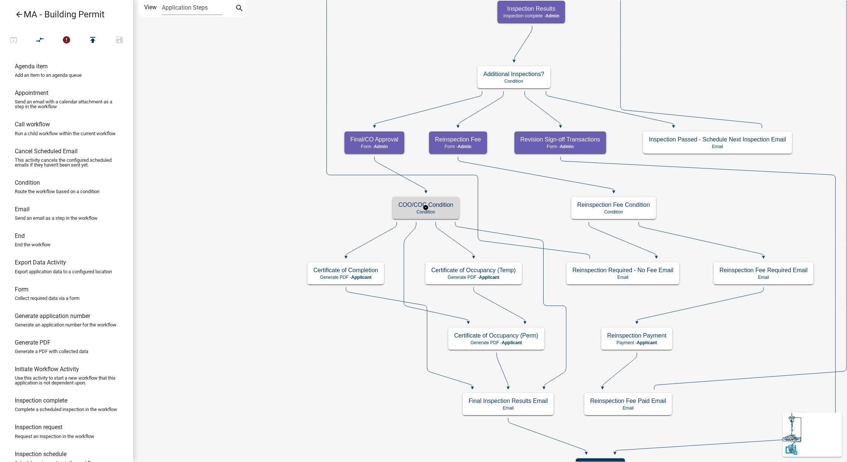
click at [449, 208] on h5 "COO/COC Condition" at bounding box center [425, 204] width 55 height 7
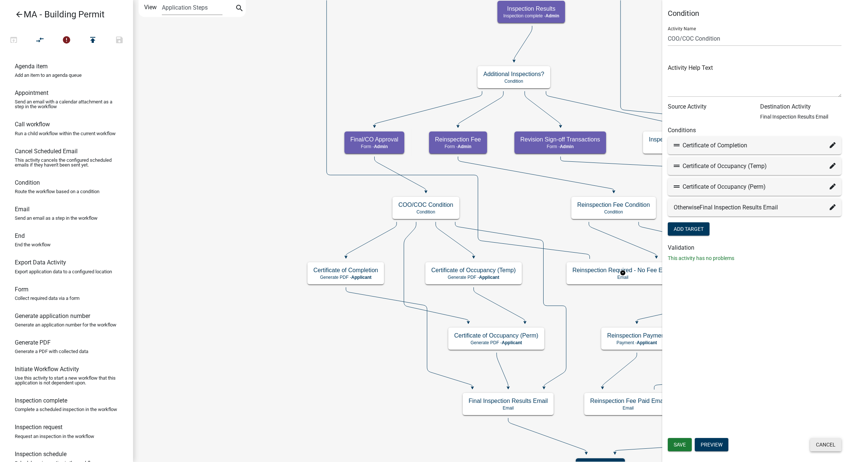
click at [832, 441] on button "Cancel" at bounding box center [825, 444] width 31 height 13
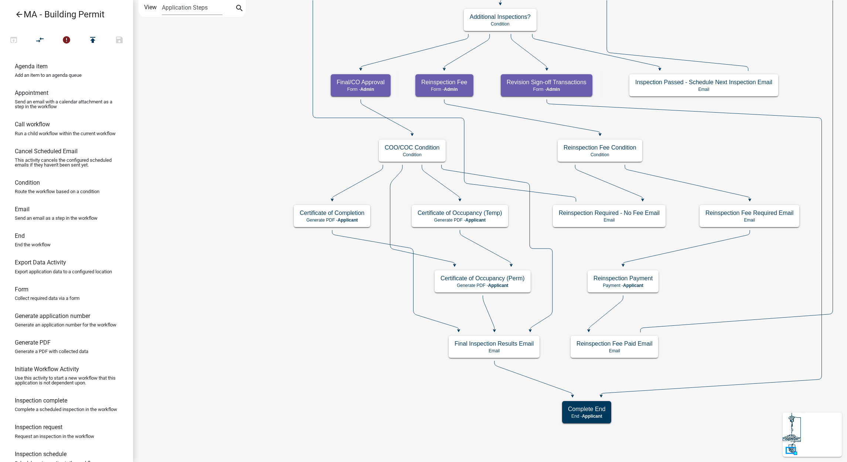
click at [435, 206] on div "Certificate of Occupancy (Temp) Generate PDF - Applicant" at bounding box center [460, 216] width 96 height 22
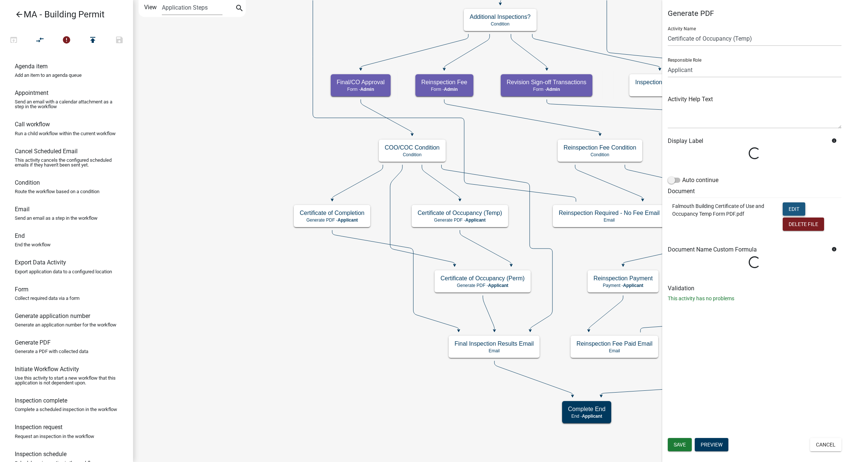
click at [789, 209] on button "Edit" at bounding box center [794, 209] width 23 height 13
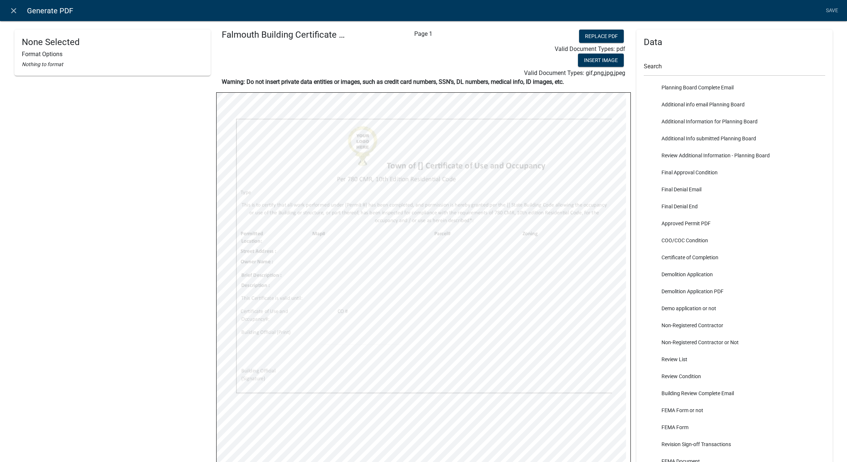
scroll to position [2549, 0]
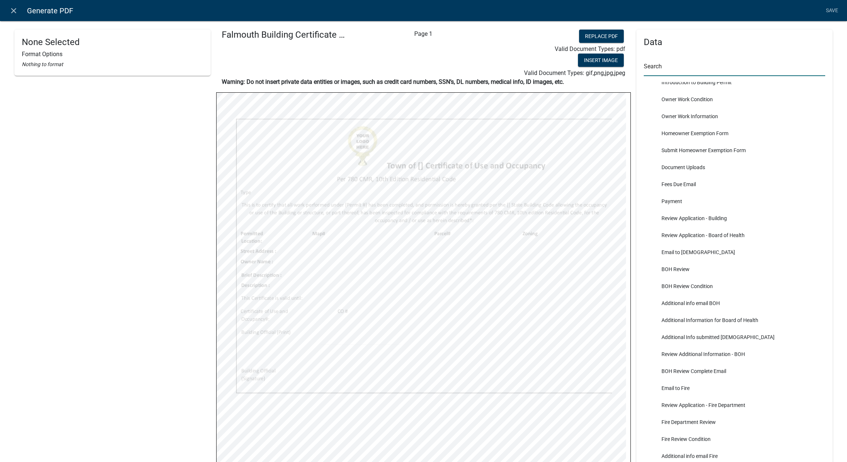
click at [707, 69] on input "text" at bounding box center [734, 68] width 181 height 15
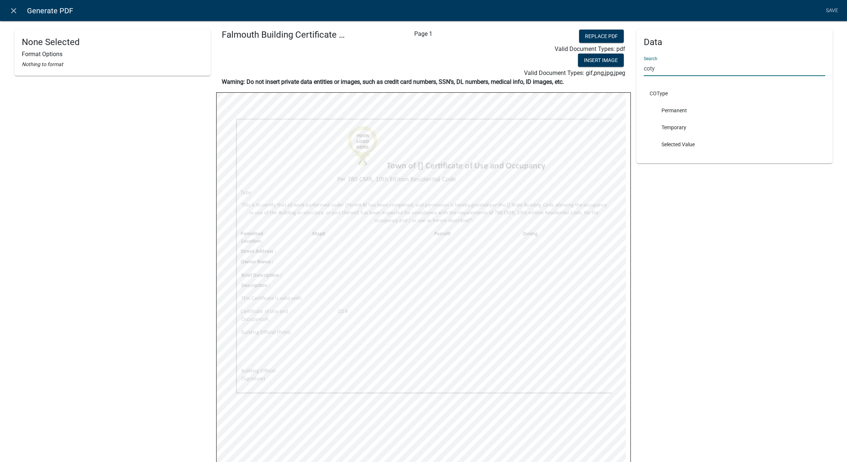
scroll to position [0, 0]
type input "coty"
click at [17, 6] on icon "close" at bounding box center [13, 10] width 9 height 9
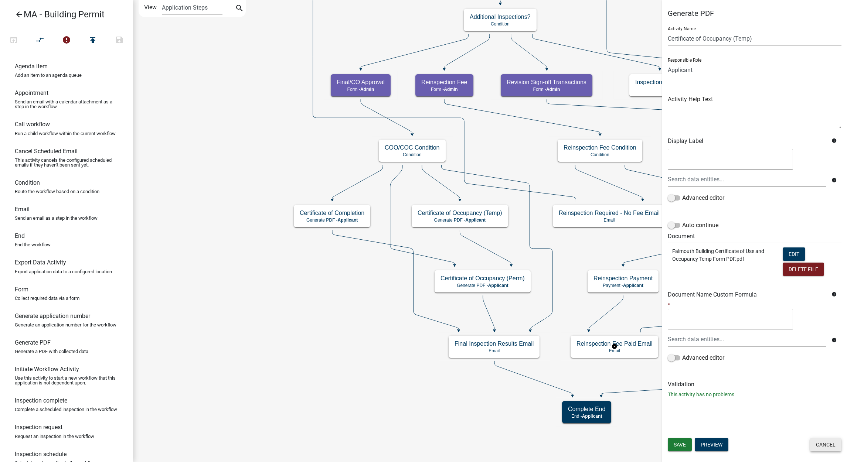
click at [830, 446] on button "Cancel" at bounding box center [825, 444] width 31 height 13
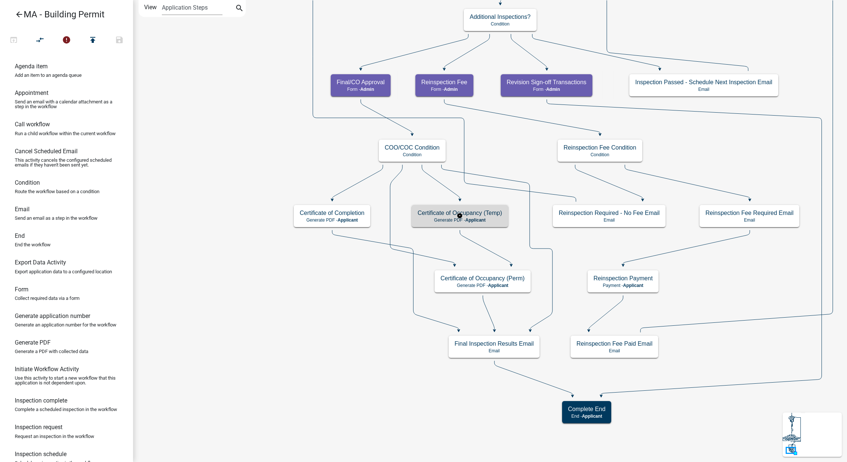
click at [493, 219] on p "Generate PDF - Applicant" at bounding box center [460, 220] width 85 height 5
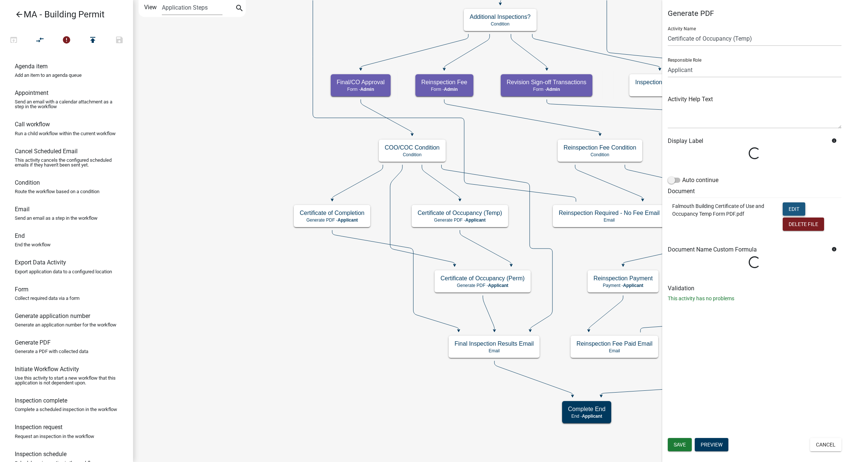
click at [788, 204] on button "Edit" at bounding box center [794, 209] width 23 height 13
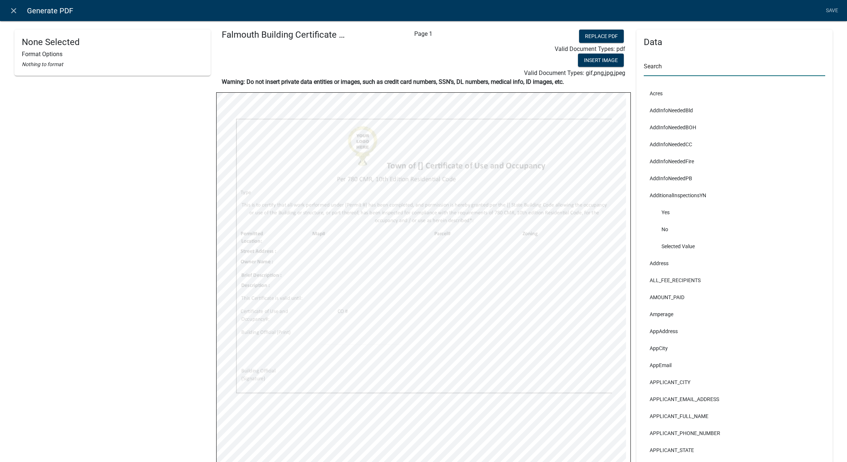
click at [727, 74] on input "text" at bounding box center [734, 68] width 181 height 15
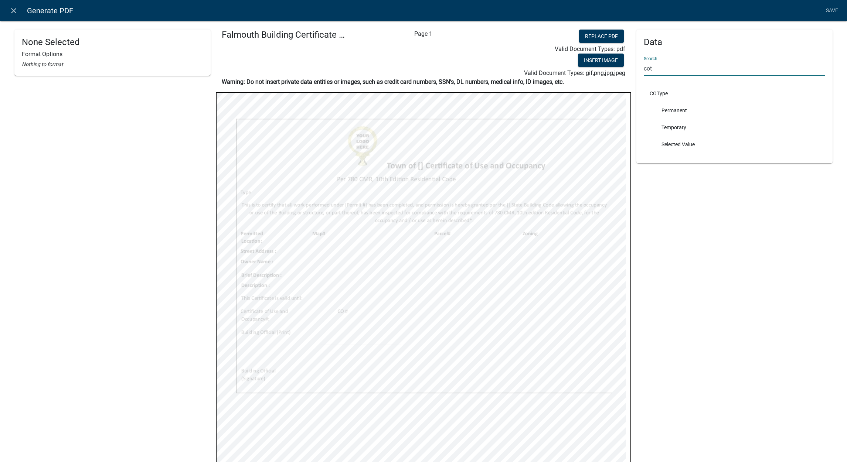
type input "cot"
select select
click at [823, 11] on link "Save" at bounding box center [832, 11] width 18 height 14
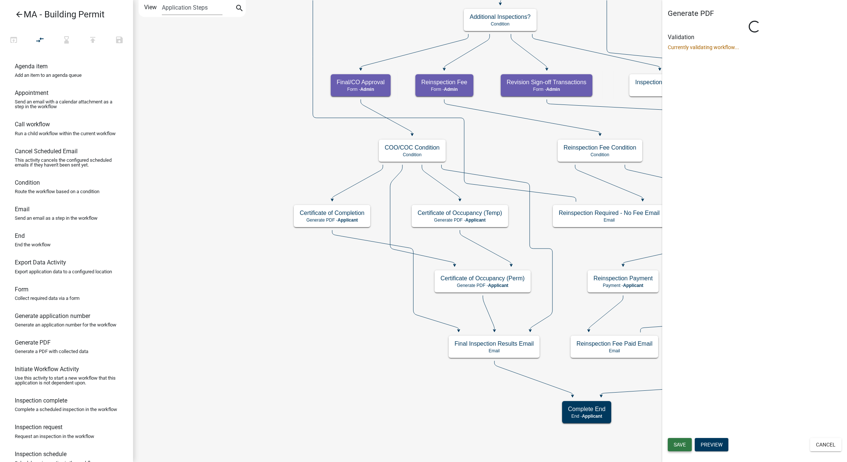
click at [689, 444] on button "Save" at bounding box center [680, 444] width 24 height 13
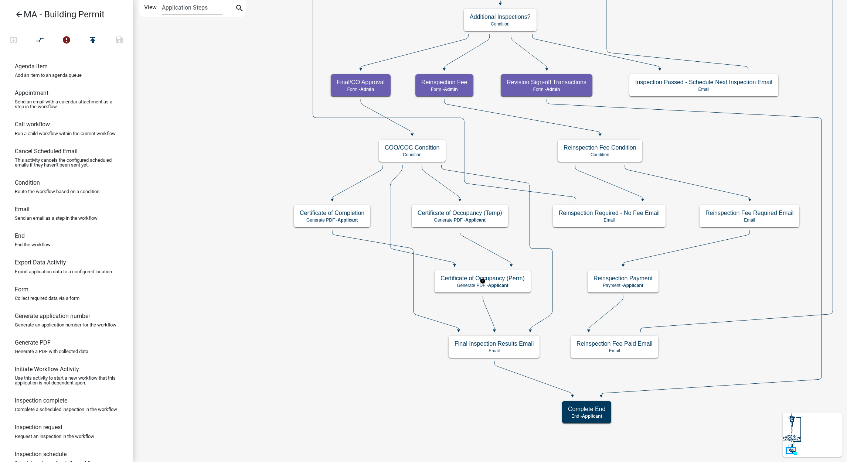
click at [496, 270] on rect at bounding box center [482, 281] width 117 height 28
click at [497, 276] on h5 "Certificate of Occupancy (Perm)" at bounding box center [483, 278] width 84 height 7
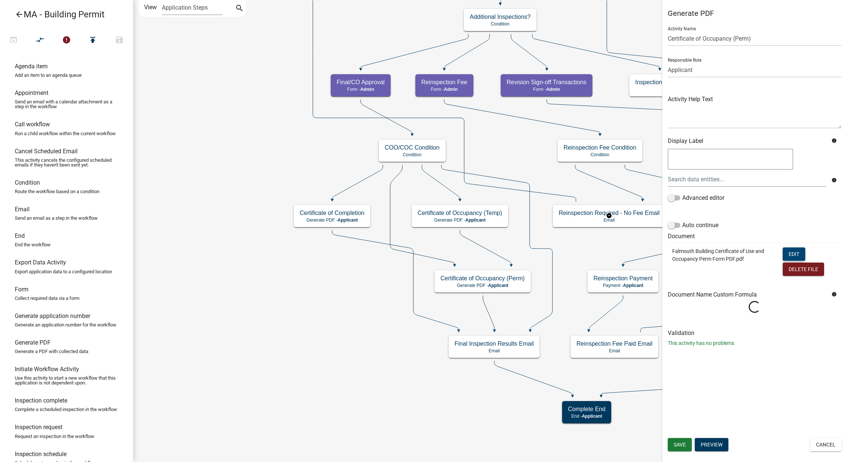
click at [791, 251] on button "Edit" at bounding box center [794, 254] width 23 height 13
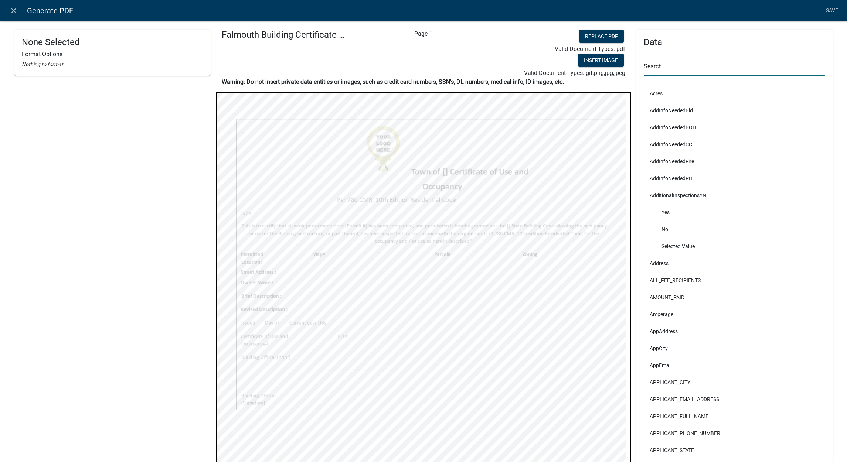
click at [719, 68] on input "text" at bounding box center [734, 68] width 181 height 15
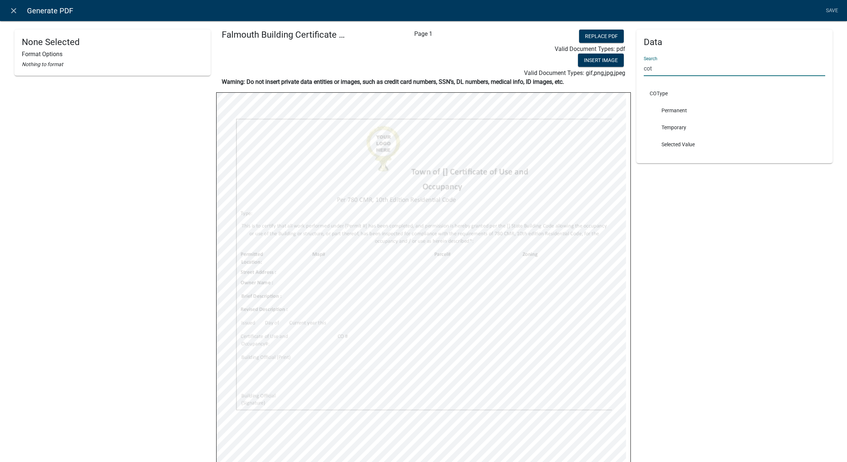
type input "cot"
select select
click at [831, 9] on link "Save" at bounding box center [832, 11] width 18 height 14
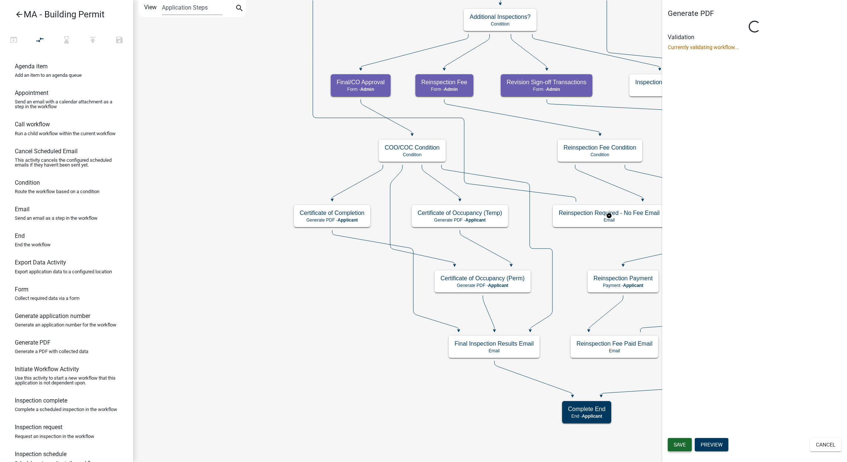
click at [688, 446] on button "Save" at bounding box center [680, 444] width 24 height 13
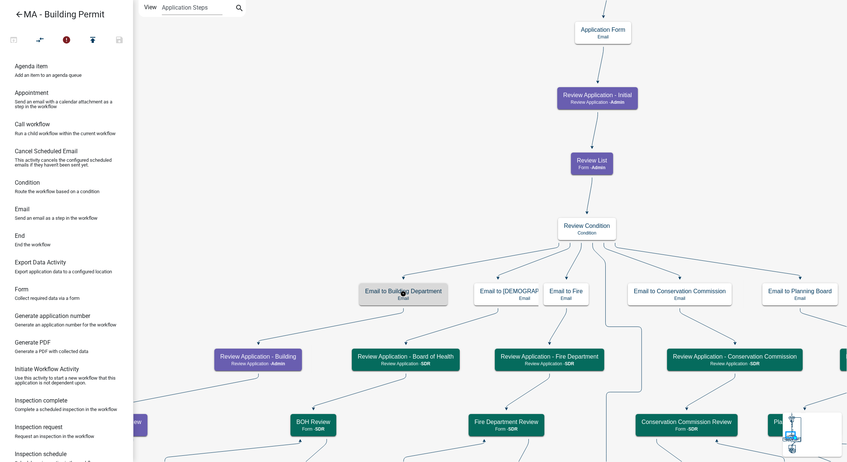
click at [387, 296] on p "Email" at bounding box center [403, 298] width 77 height 5
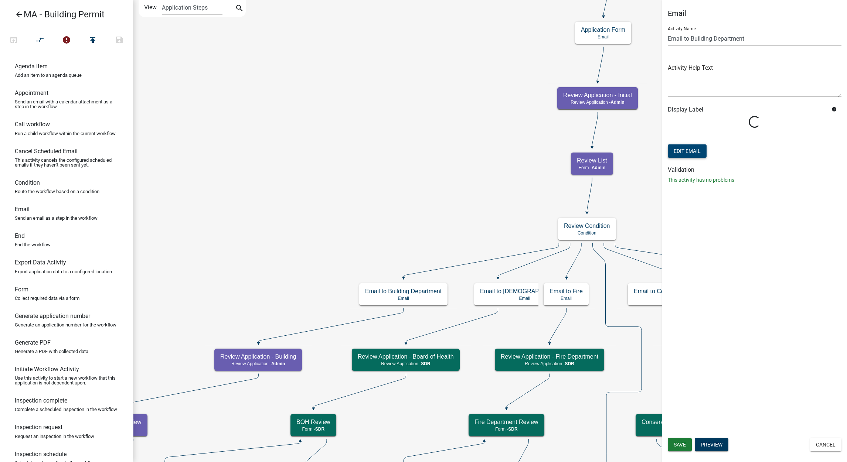
click at [695, 148] on button "Edit Email" at bounding box center [687, 151] width 39 height 13
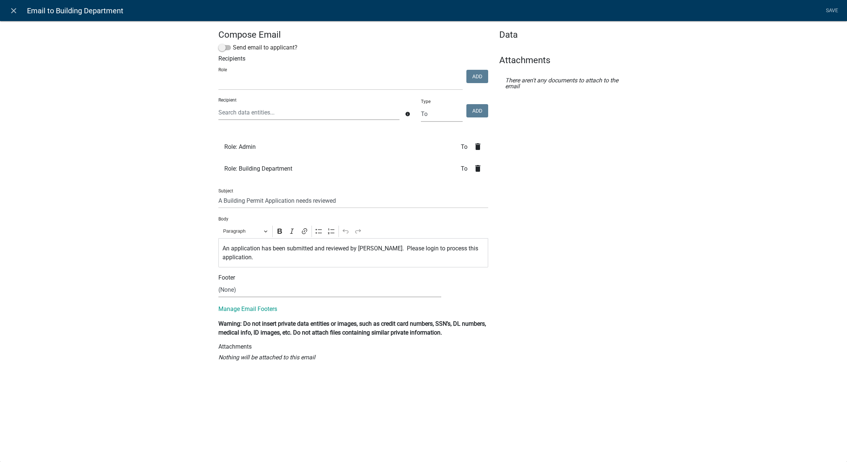
select select
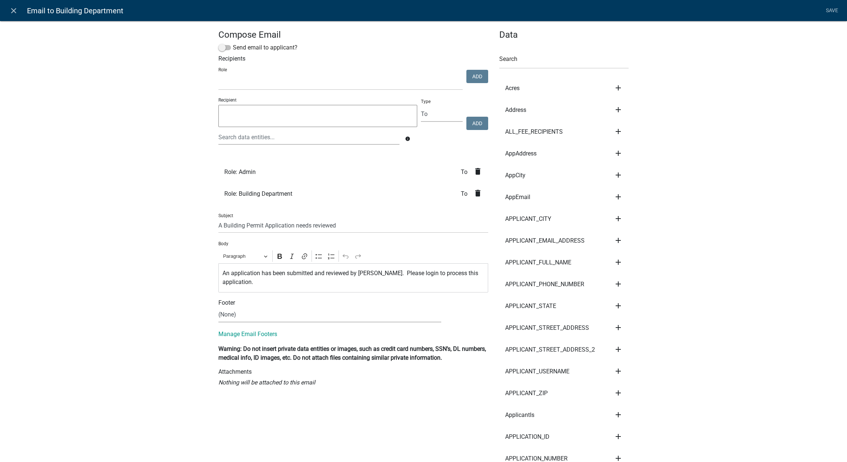
click at [320, 273] on p "An application has been submitted and reviewed by Zoning. Please login to proce…" at bounding box center [353, 278] width 262 height 18
click at [322, 273] on p "An application has been submitted and reviewed by Zoning. Please login to proce…" at bounding box center [353, 278] width 262 height 18
click at [8, 10] on link "close" at bounding box center [13, 10] width 15 height 15
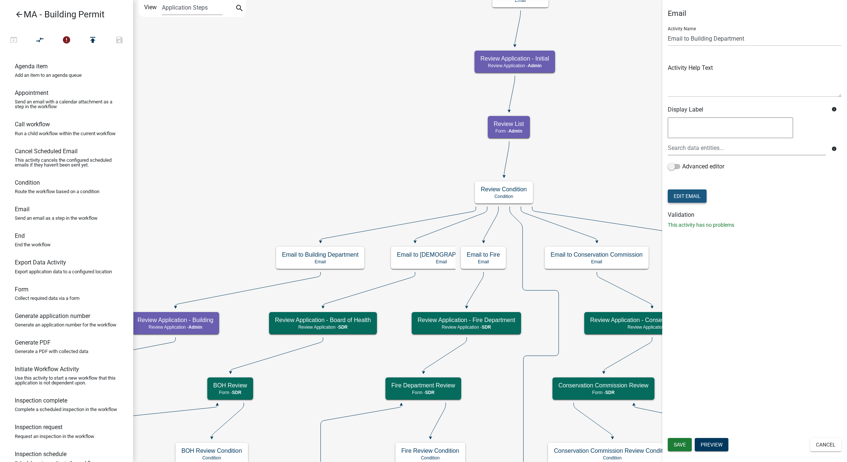
click at [680, 196] on button "Edit Email" at bounding box center [687, 196] width 39 height 13
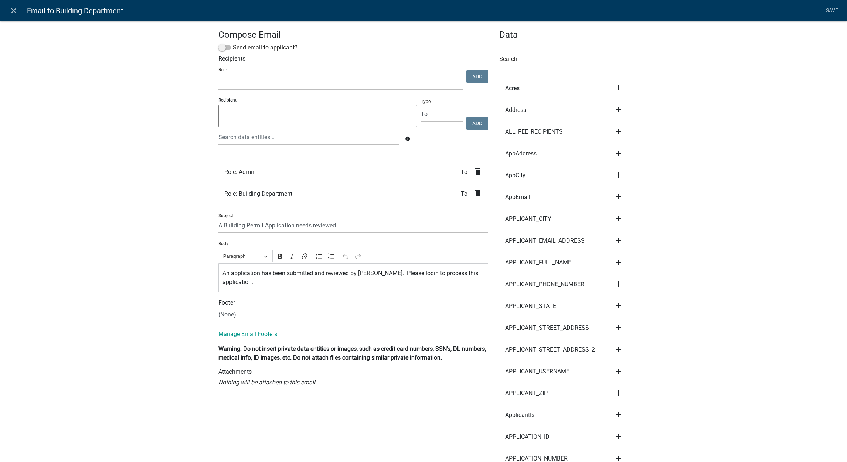
click at [321, 275] on p "An application has been submitted and reviewed by Zoning. Please login to proce…" at bounding box center [353, 278] width 262 height 18
click at [419, 86] on select "Building Commissioner Department Fire Department Planning Department Conservati…" at bounding box center [340, 82] width 244 height 15
select select "98d2c52b-e519-4988-ba4e-9d31ea38bffe"
click at [218, 75] on select "Building Commissioner Department Fire Department Planning Department Conservati…" at bounding box center [340, 82] width 244 height 15
click at [473, 75] on button "Add" at bounding box center [477, 76] width 22 height 13
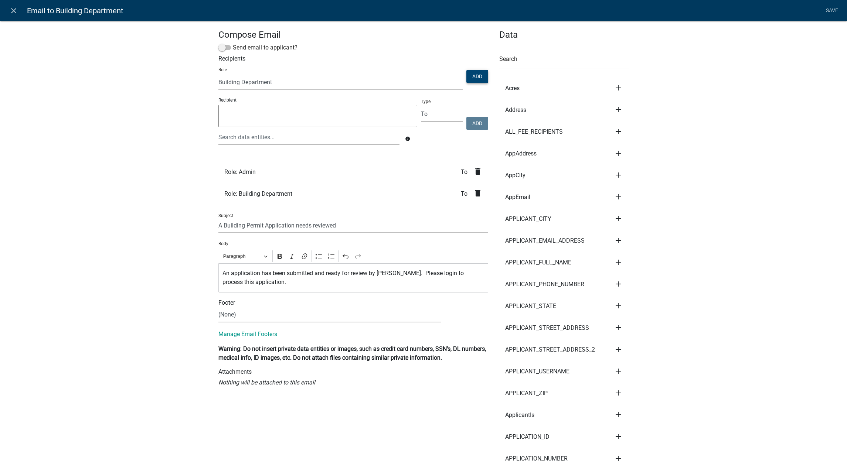
select select
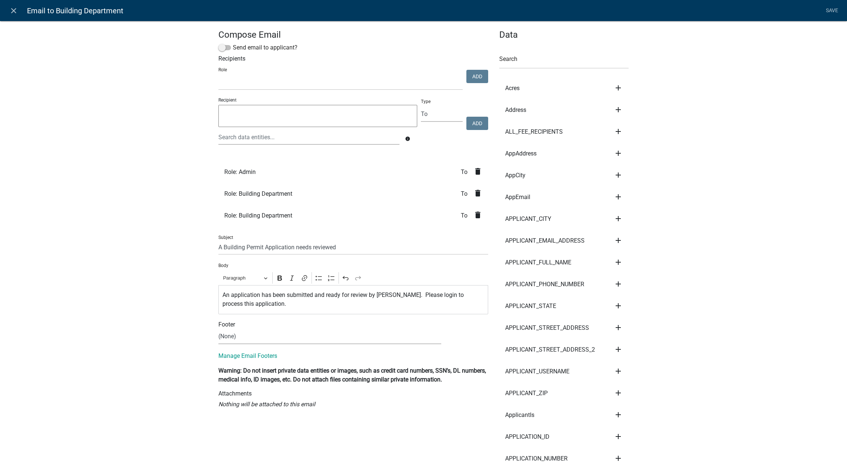
click at [474, 211] on icon "delete" at bounding box center [477, 215] width 9 height 9
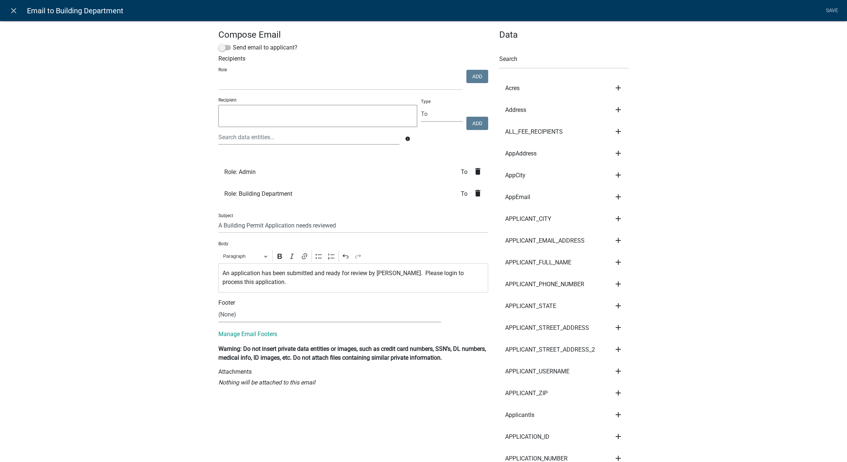
click at [261, 271] on p "An application has been submitted and ready for review by Zoning. Please login …" at bounding box center [353, 278] width 262 height 18
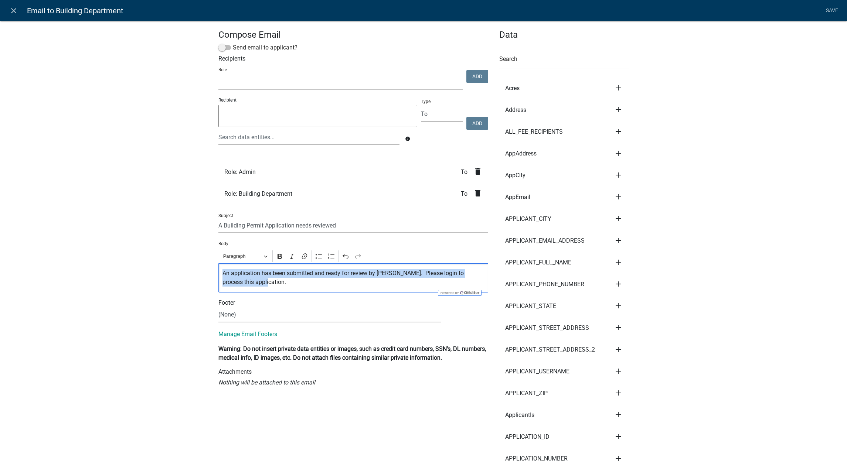
click at [261, 271] on p "An application has been submitted and ready for review by Zoning. Please login …" at bounding box center [353, 278] width 262 height 18
copy p "An application has been submitted and ready for review by Zoning. Please login …"
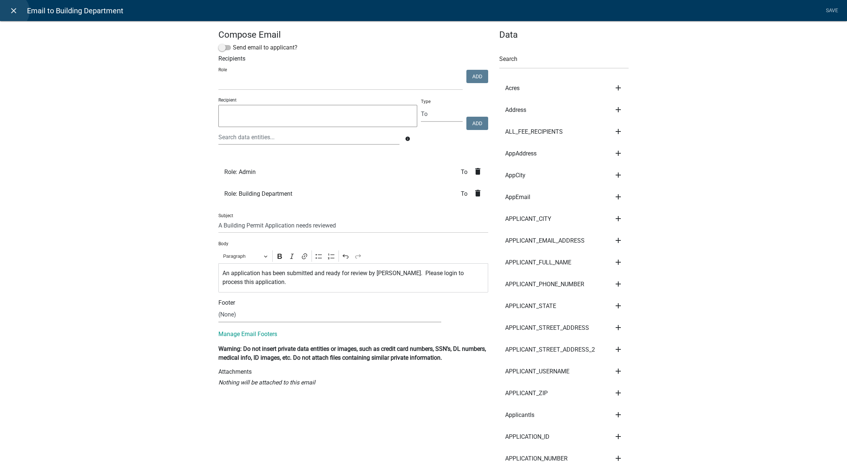
click at [11, 11] on icon "close" at bounding box center [13, 10] width 9 height 9
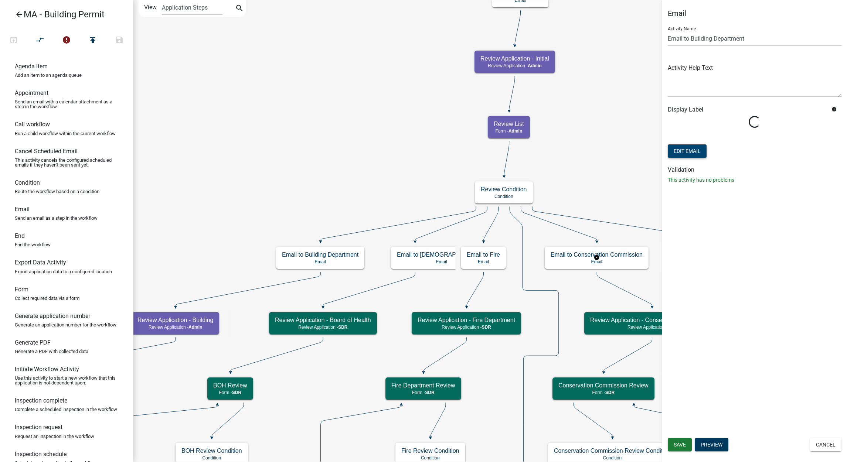
click at [693, 153] on button "Edit Email" at bounding box center [687, 151] width 39 height 13
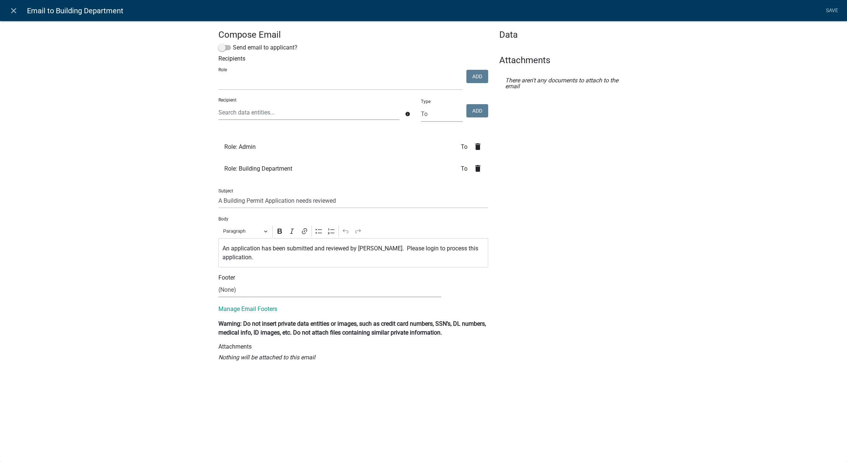
select select
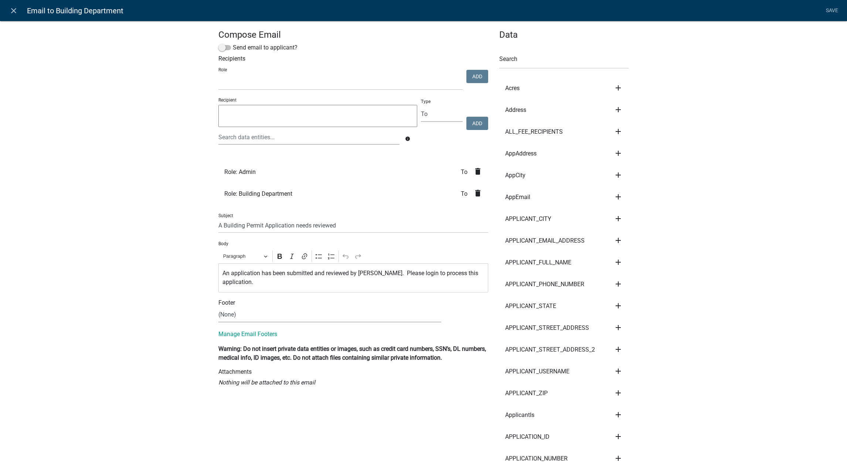
click at [10, 12] on icon "close" at bounding box center [13, 10] width 9 height 9
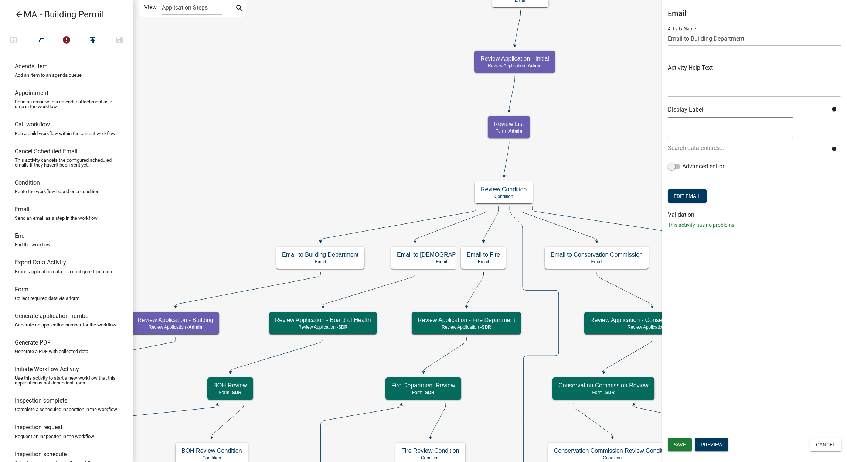
click at [808, 264] on div "Email Activity Name Email to Building Department Activity Help Text Display Lab…" at bounding box center [754, 231] width 185 height 462
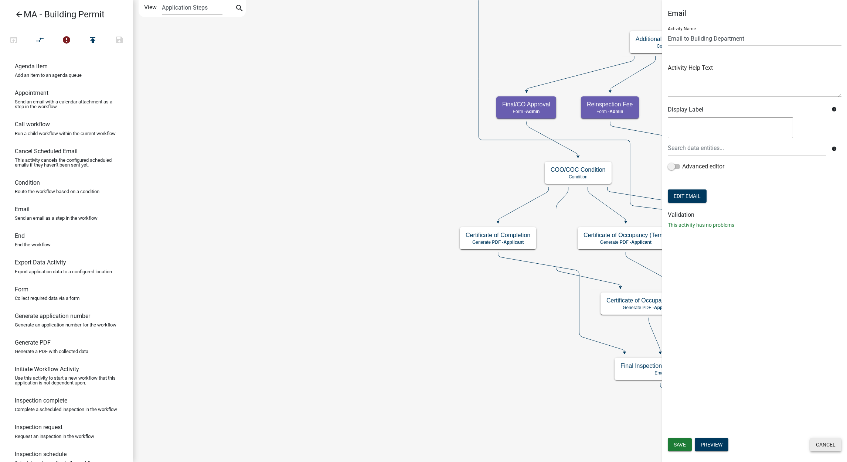
click at [820, 445] on button "Cancel" at bounding box center [825, 444] width 31 height 13
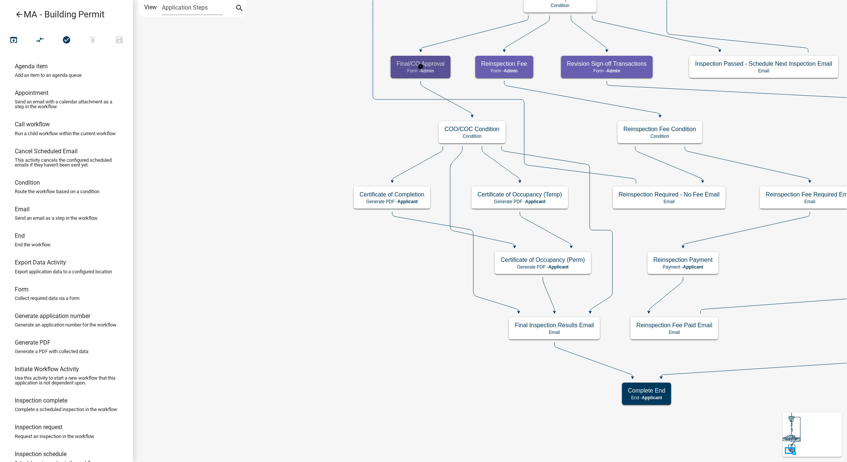
click at [427, 72] on span "Admin" at bounding box center [427, 70] width 14 height 5
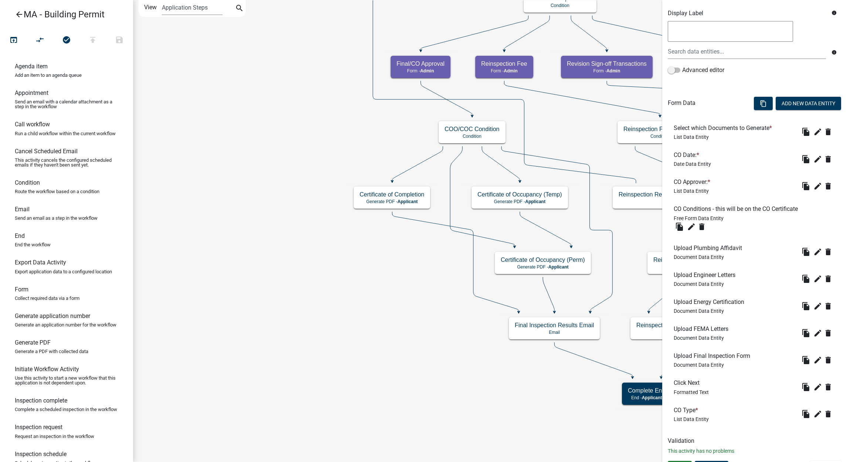
scroll to position [159, 0]
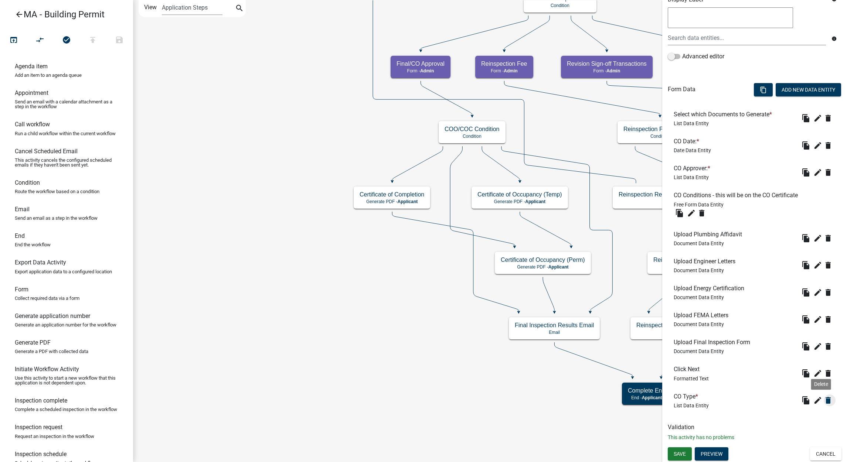
click at [824, 401] on icon "delete" at bounding box center [828, 400] width 9 height 9
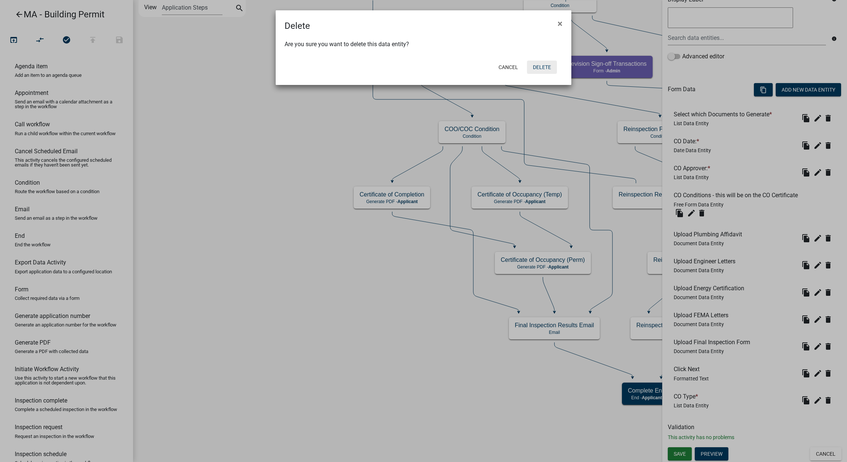
click at [549, 69] on button "Delete" at bounding box center [542, 67] width 30 height 13
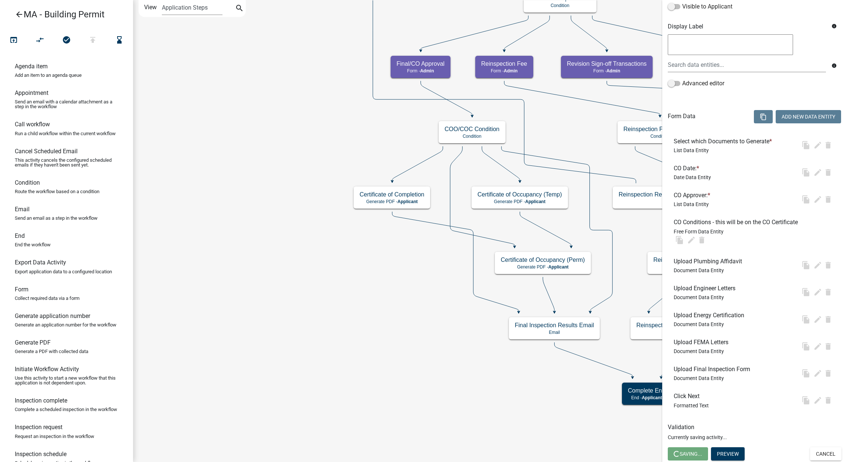
scroll to position [0, 0]
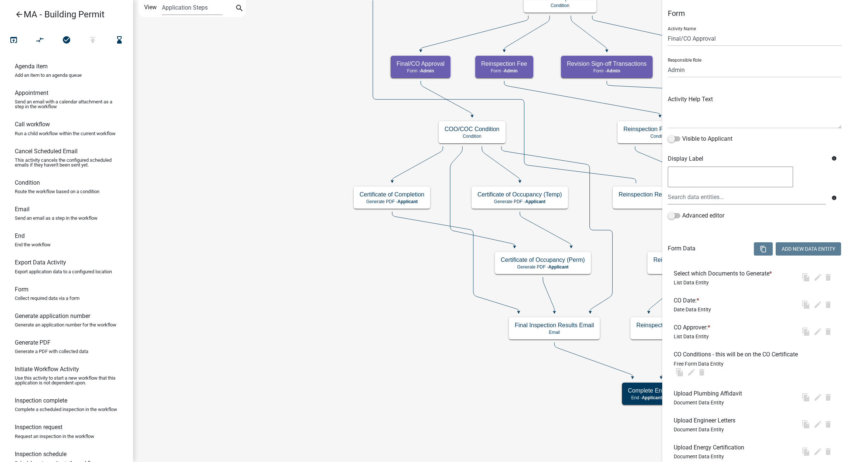
select select "1617A353-6361-48C5-9BA0-CE34FD9B68F8"
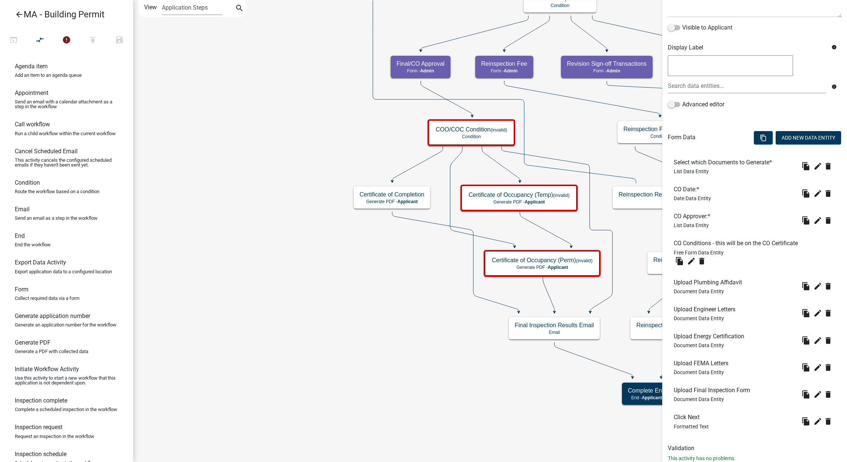
scroll to position [132, 0]
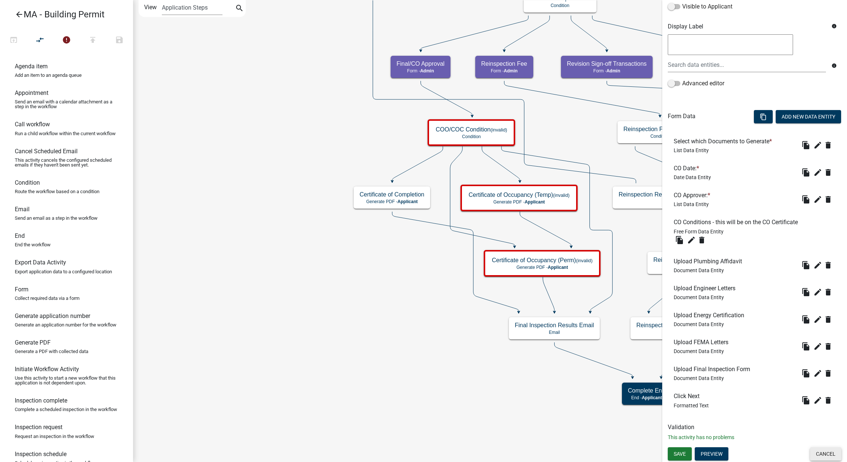
click at [811, 450] on button "Cancel" at bounding box center [825, 454] width 31 height 13
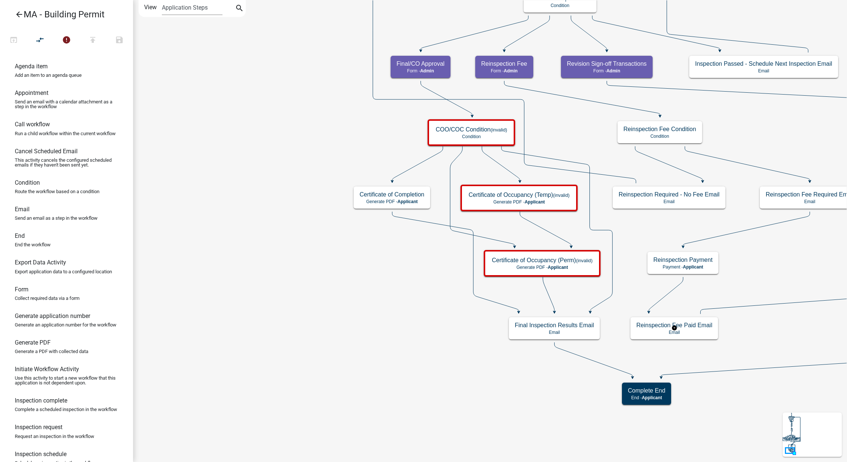
scroll to position [0, 0]
click at [502, 140] on div "COO/COC Condition (invalid) Condition" at bounding box center [471, 133] width 83 height 22
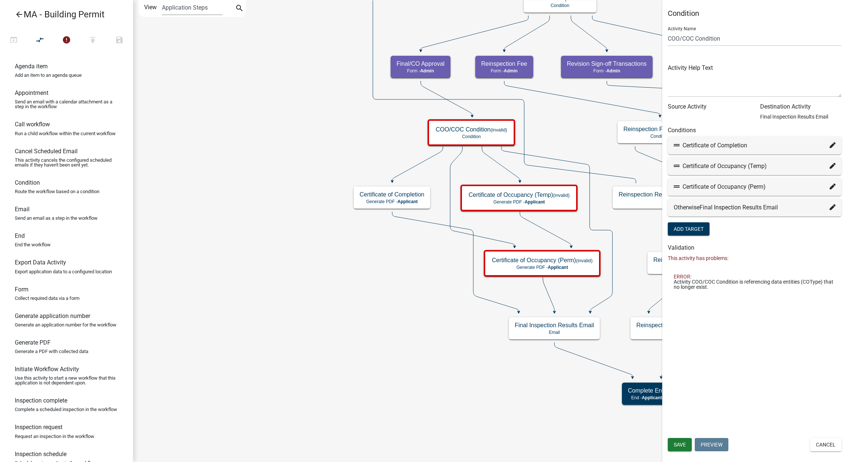
click at [834, 166] on icon at bounding box center [833, 166] width 6 height 6
select select "59: 6f12d016-2cfe-4237-9b12-f2cff9814df7"
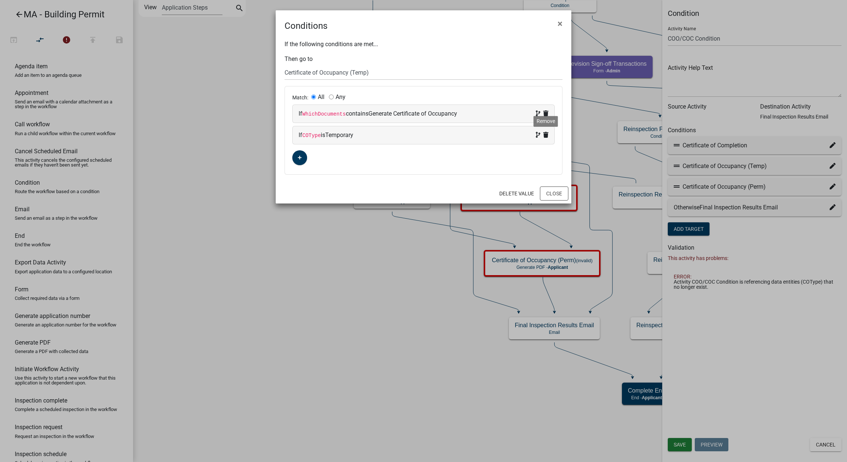
click at [547, 135] on icon at bounding box center [545, 135] width 5 height 6
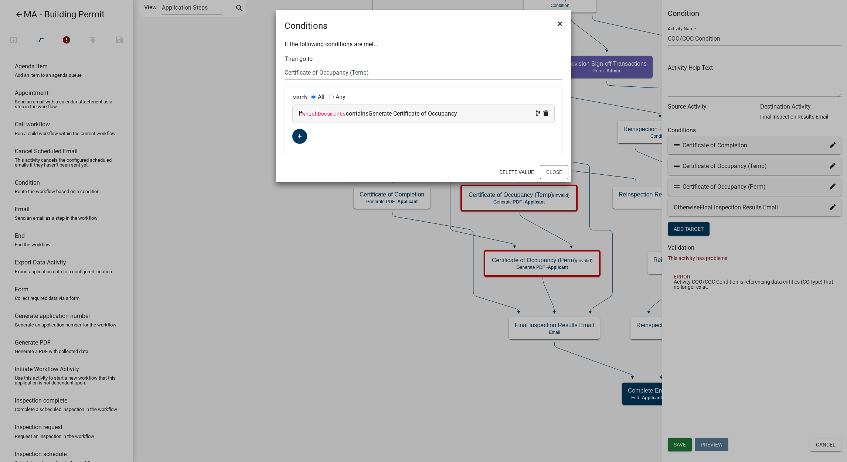
click at [561, 25] on span "×" at bounding box center [560, 23] width 5 height 10
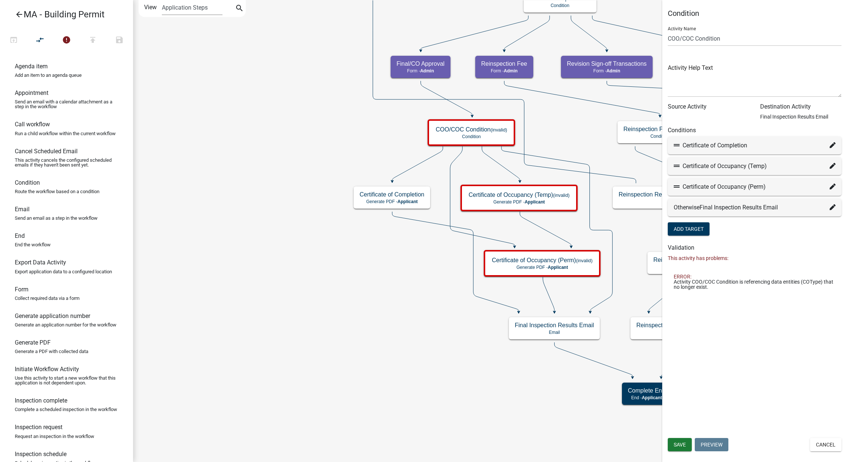
click at [832, 186] on icon at bounding box center [833, 187] width 6 height 6
select select "98: 2523b7f3-d3d1-4e08-a98c-9753fc99b12b"
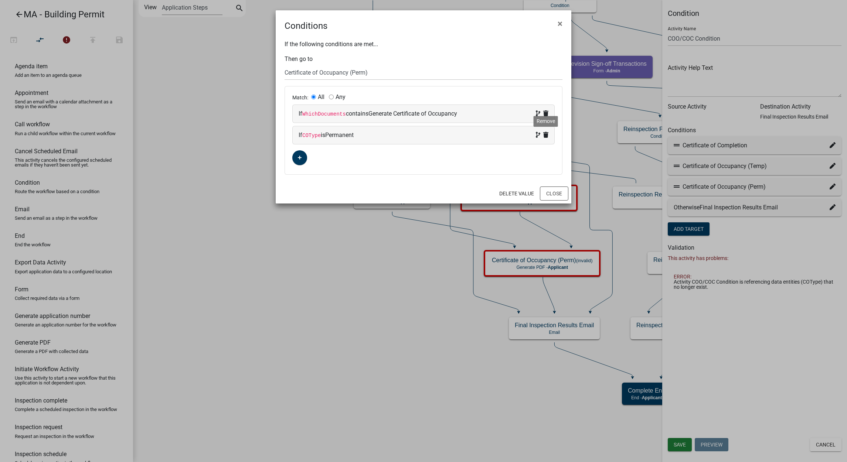
click at [546, 137] on icon at bounding box center [545, 135] width 5 height 6
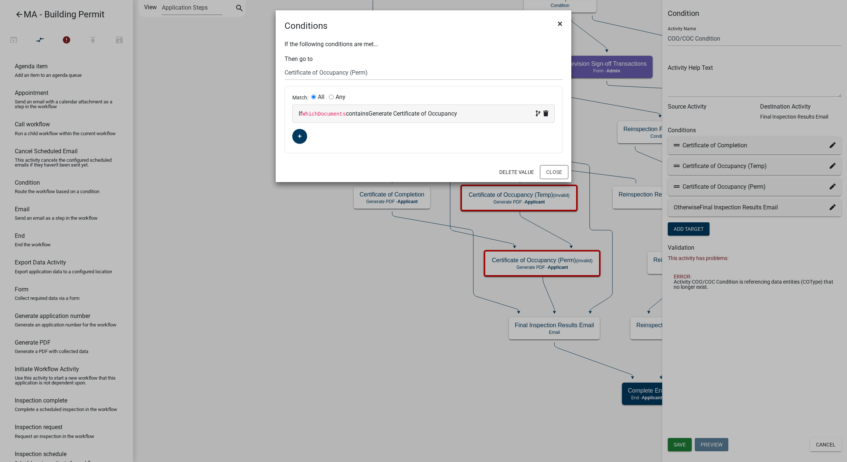
click at [560, 25] on span "×" at bounding box center [560, 23] width 5 height 10
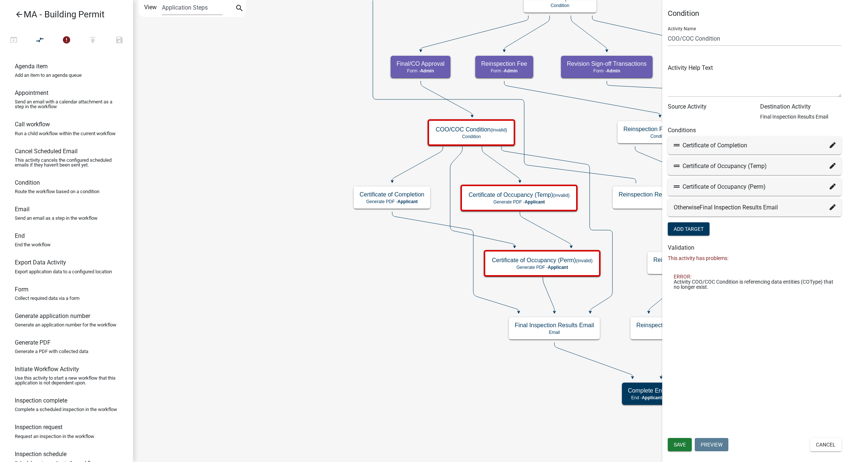
click at [684, 437] on div "Condition Activity Name COO/COC Condition Activity Help Text Source Activity De…" at bounding box center [754, 231] width 185 height 462
click at [682, 444] on span "Save" at bounding box center [680, 445] width 12 height 6
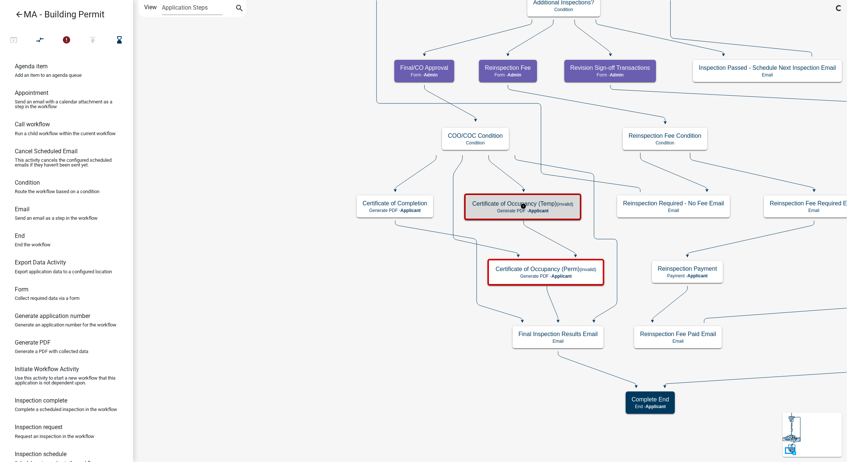
click at [509, 208] on p "Generate PDF - Applicant" at bounding box center [522, 210] width 101 height 5
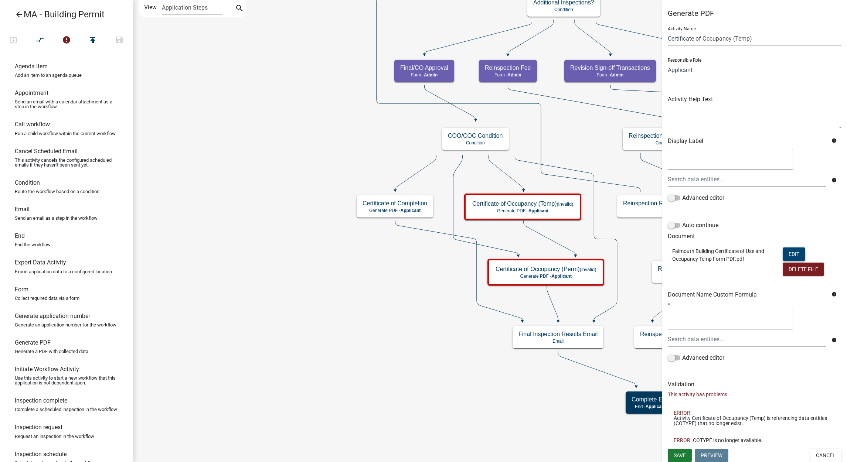
click at [790, 255] on button "Edit" at bounding box center [794, 254] width 23 height 13
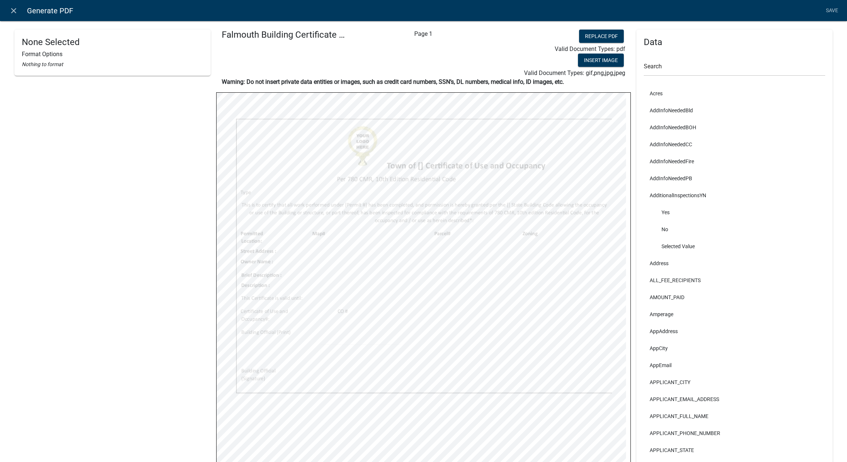
select select
click at [831, 11] on link "Save" at bounding box center [832, 11] width 18 height 14
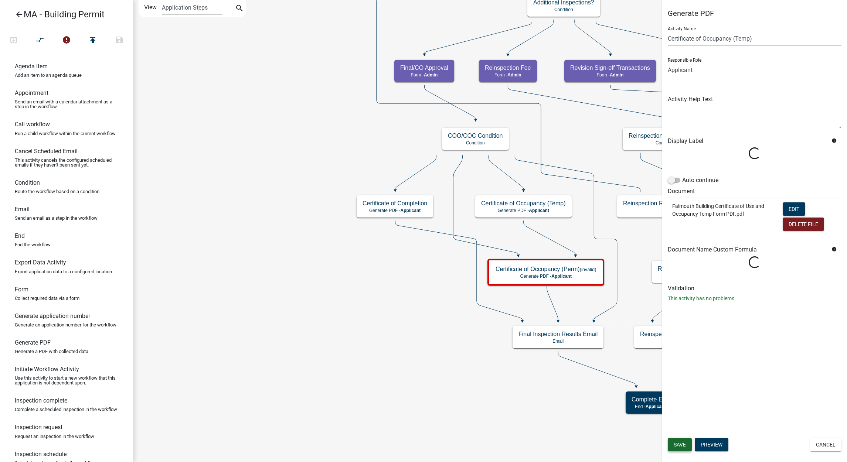
click at [683, 449] on button "Save" at bounding box center [680, 444] width 24 height 13
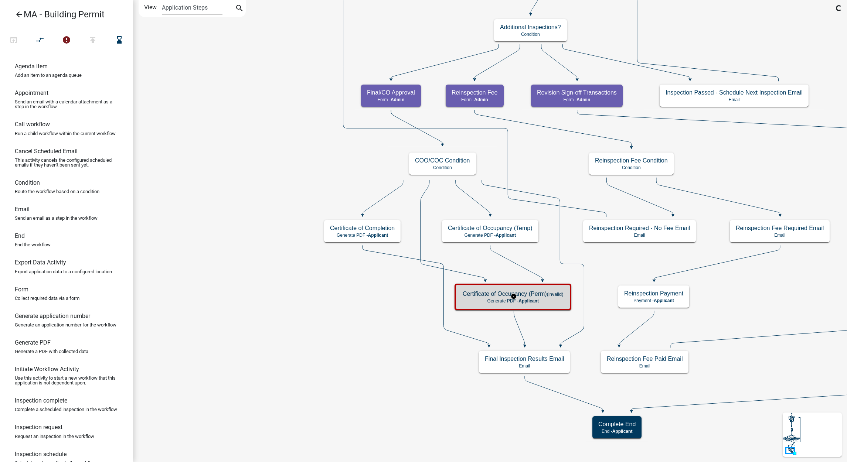
click at [558, 302] on p "Generate PDF - Applicant" at bounding box center [513, 301] width 101 height 5
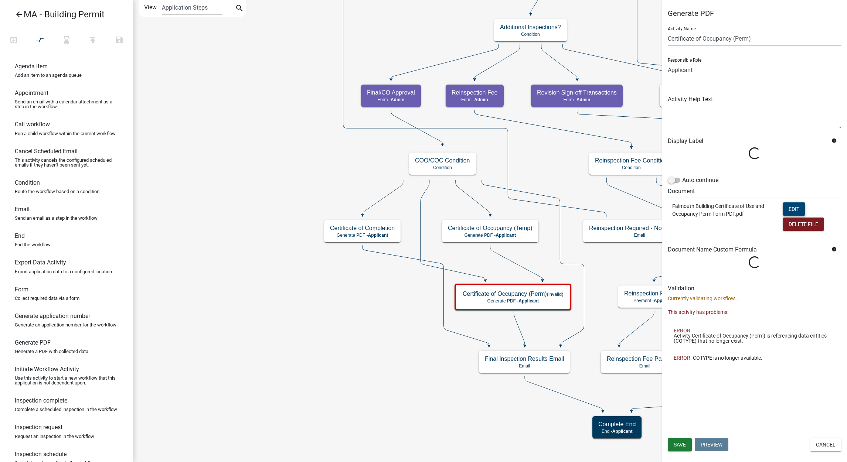
click at [795, 207] on button "Edit" at bounding box center [794, 209] width 23 height 13
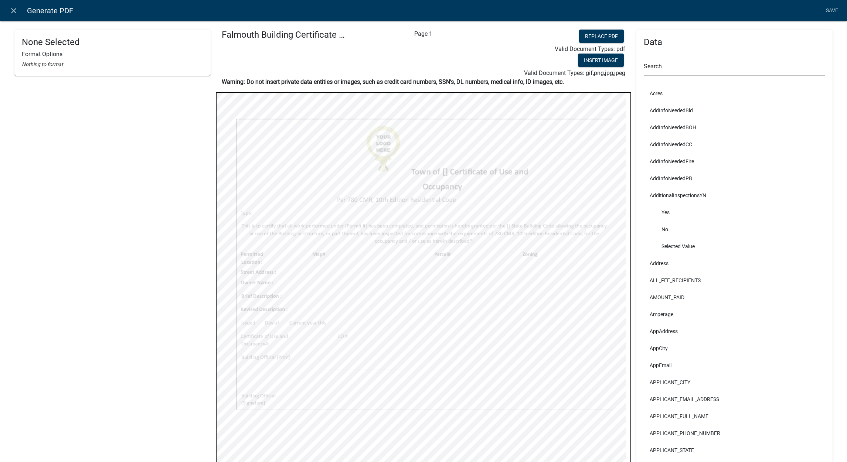
select select
click at [835, 15] on link "Save" at bounding box center [832, 11] width 18 height 14
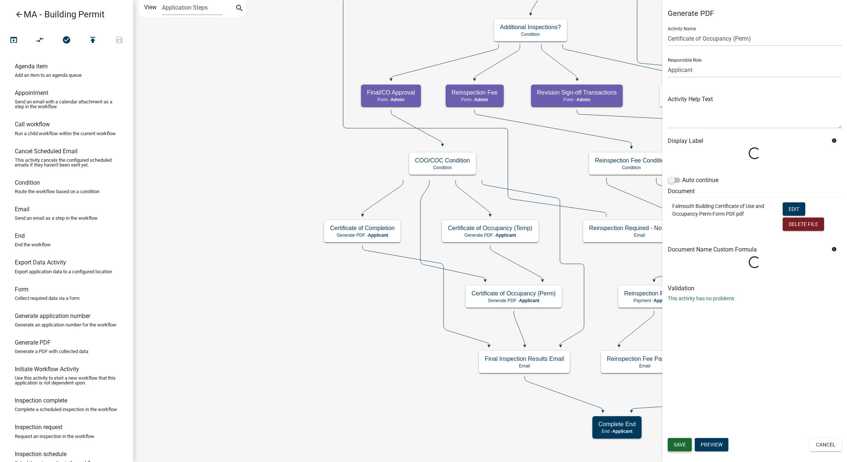
click at [679, 444] on span "Save" at bounding box center [680, 445] width 12 height 6
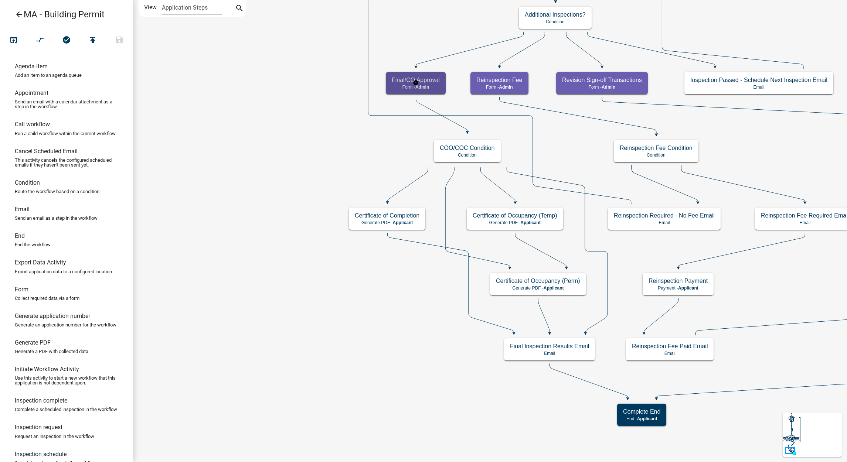
click at [430, 79] on h5 "Final/CO Approval" at bounding box center [416, 80] width 48 height 7
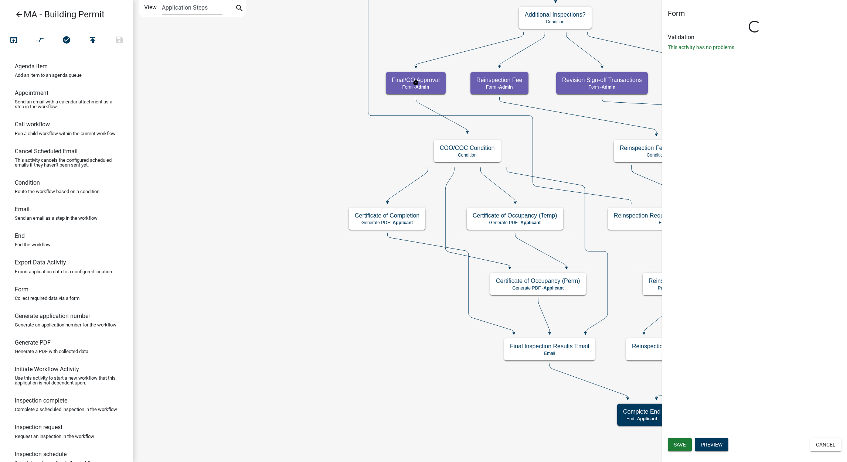
select select "1617A353-6361-48C5-9BA0-CE34FD9B68F8"
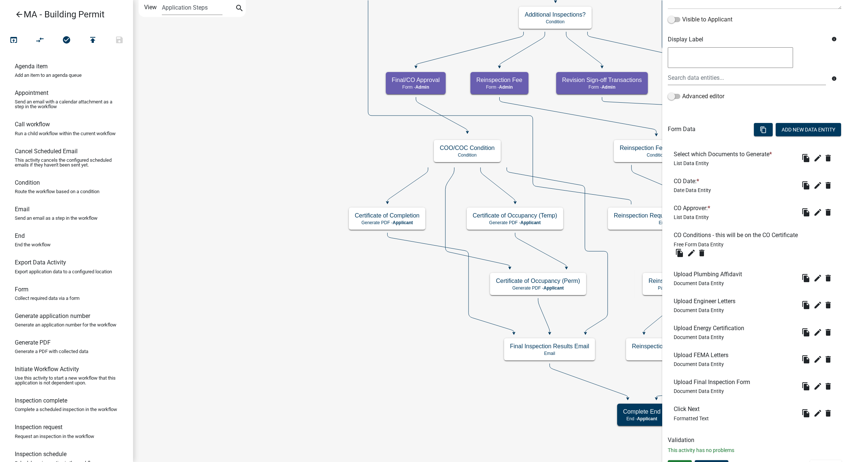
scroll to position [132, 0]
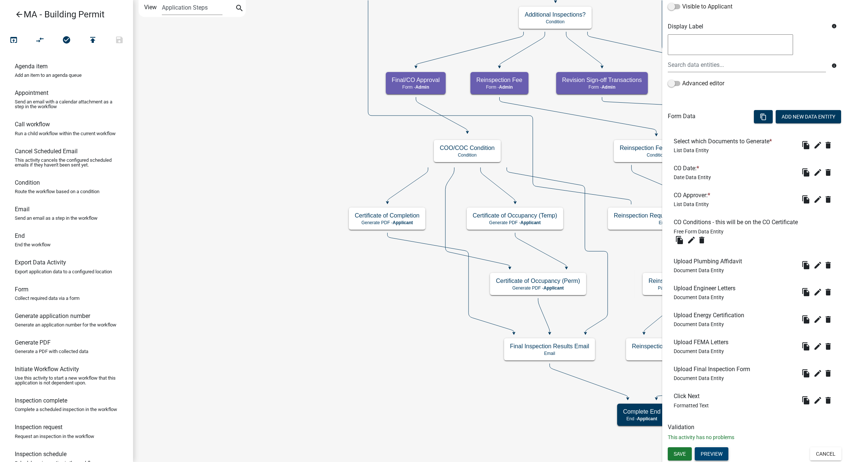
click at [714, 457] on button "Preview" at bounding box center [712, 454] width 34 height 13
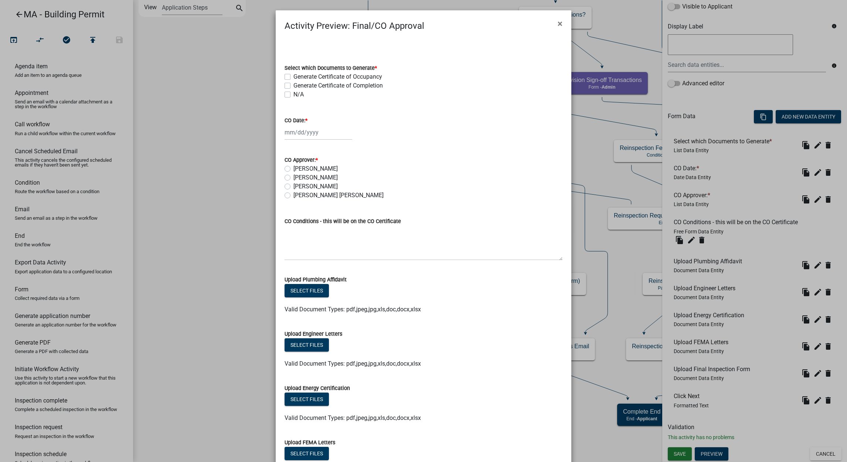
drag, startPoint x: 558, startPoint y: 28, endPoint x: 571, endPoint y: 38, distance: 16.4
click at [558, 27] on button "×" at bounding box center [560, 23] width 17 height 21
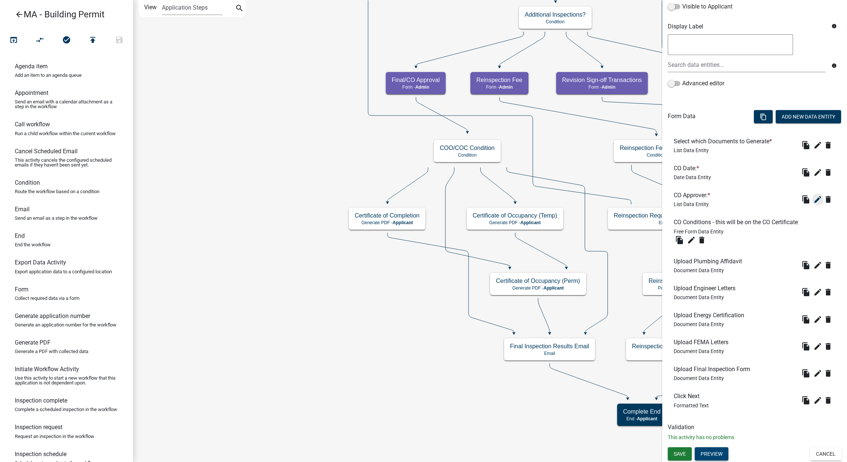
click at [813, 199] on icon "edit" at bounding box center [817, 199] width 9 height 9
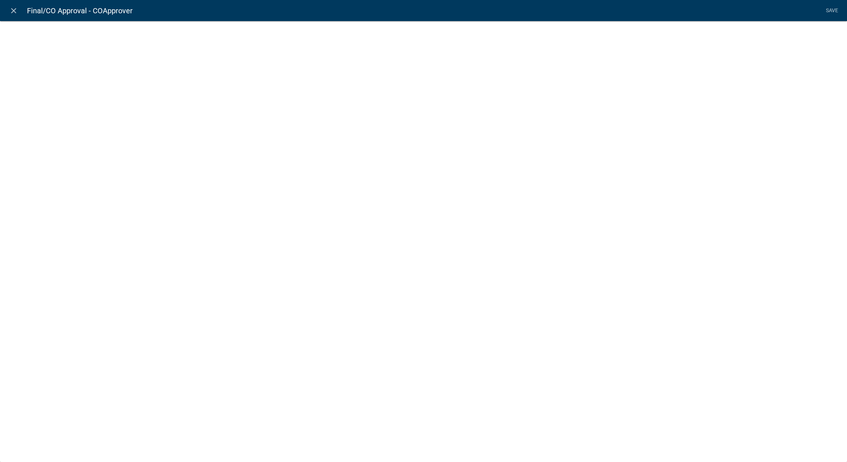
select select "list-data"
select select "custom-list-7655aa51-1eb8-4f9b-8624-d1b7389e21ff"
select select
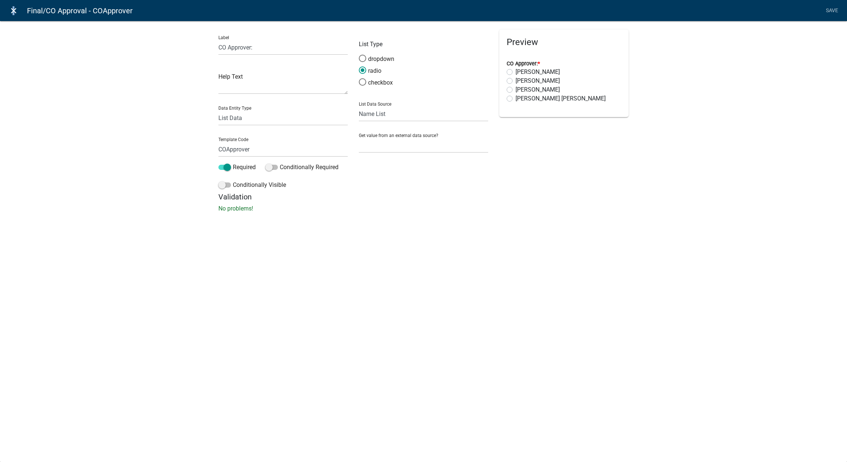
click at [11, 9] on icon "close" at bounding box center [13, 10] width 9 height 9
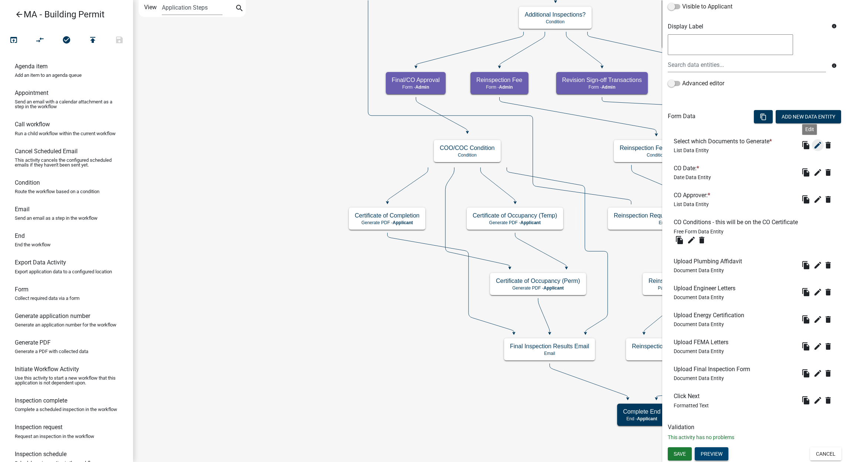
click at [813, 147] on icon "edit" at bounding box center [817, 145] width 9 height 9
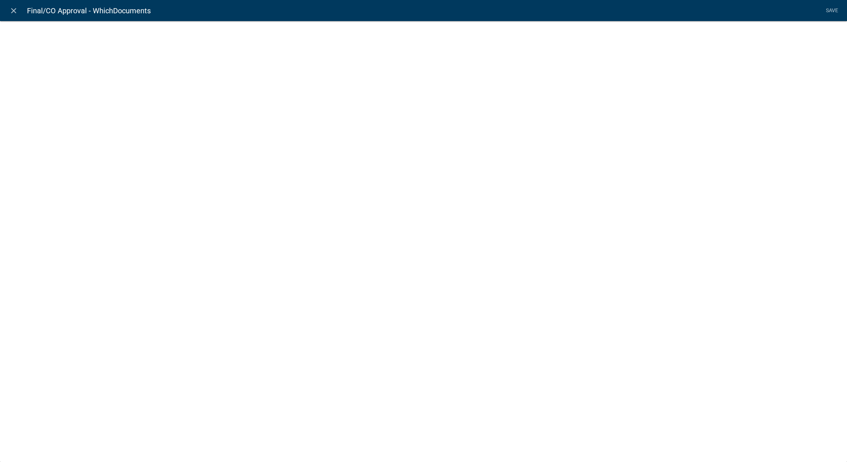
select select "list-data"
select select
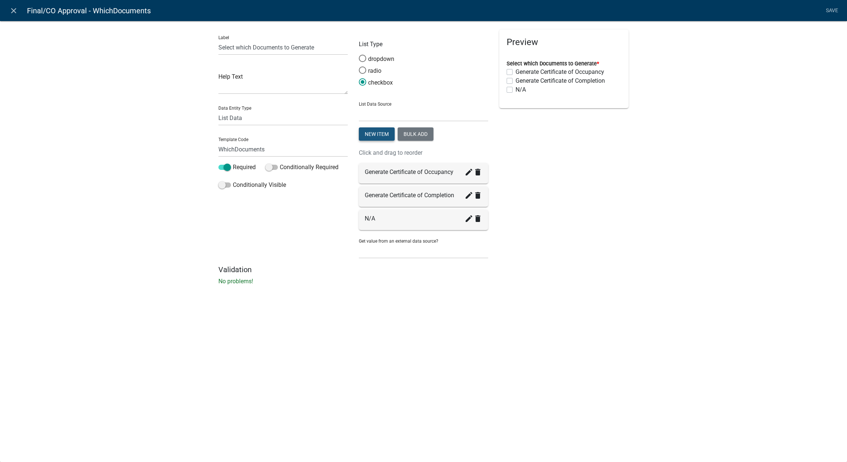
click at [380, 138] on button "New item" at bounding box center [377, 134] width 36 height 13
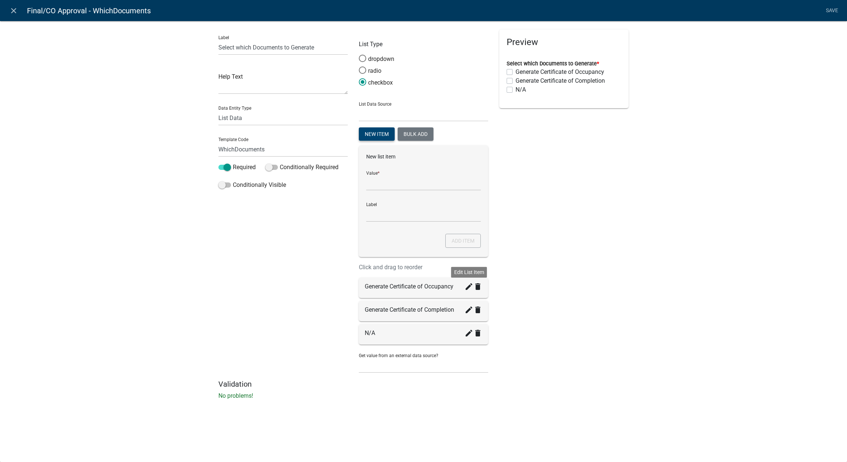
click at [466, 289] on icon "create" at bounding box center [469, 286] width 9 height 9
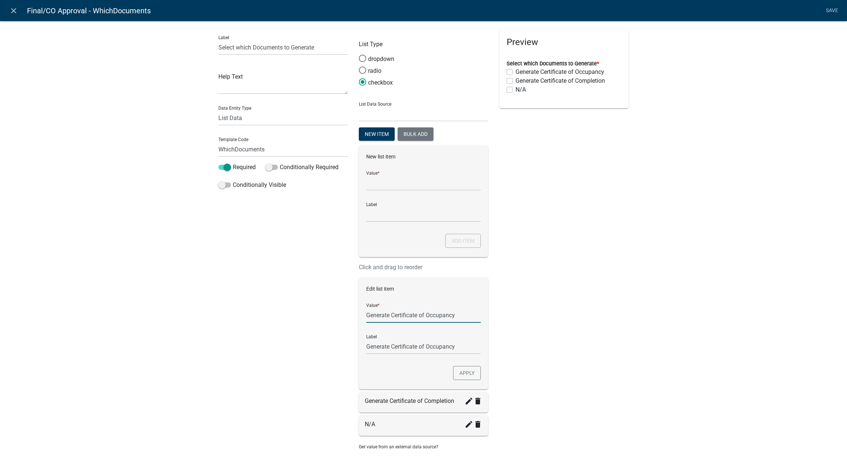
click at [425, 315] on input "Generate Certificate of Occupancy" at bounding box center [423, 315] width 115 height 15
click at [408, 184] on input "List Data Source" at bounding box center [423, 183] width 115 height 15
paste input "Generate Certificate of Occupancy"
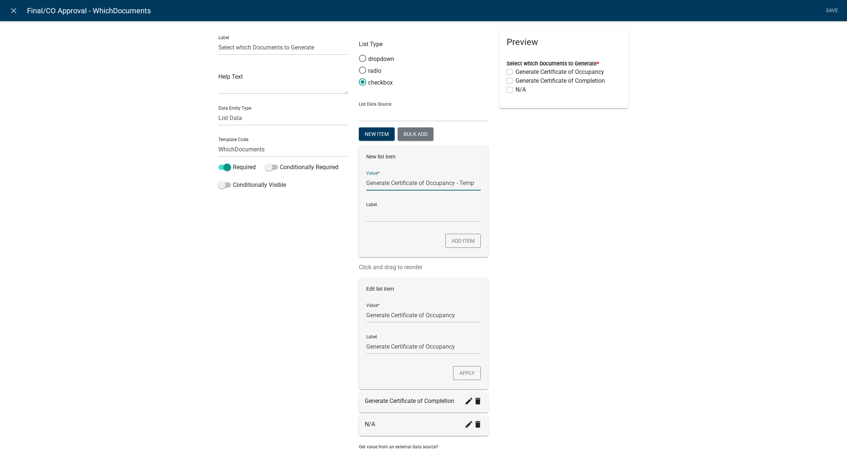
type input "Generate Certificate of Occupancy - Temp"
click at [400, 214] on input "Generate Certificate of Occupancy - Temp" at bounding box center [423, 214] width 115 height 15
click at [463, 239] on button "Add item" at bounding box center [462, 241] width 35 height 14
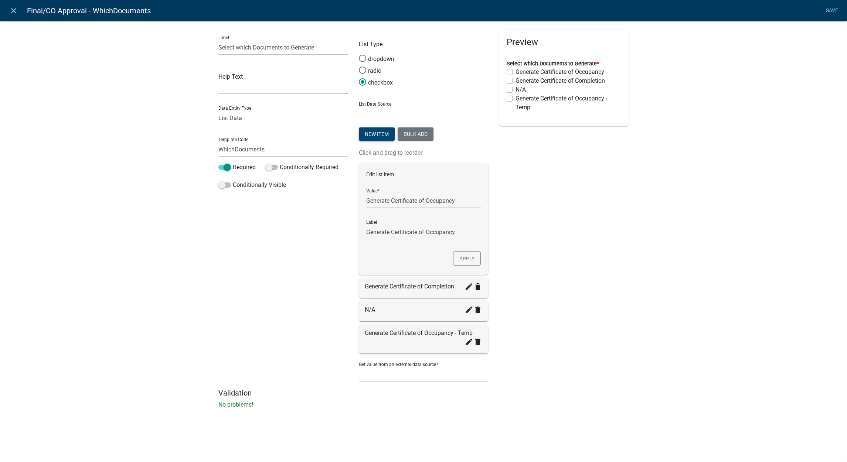
click at [367, 137] on button "New item" at bounding box center [377, 134] width 36 height 13
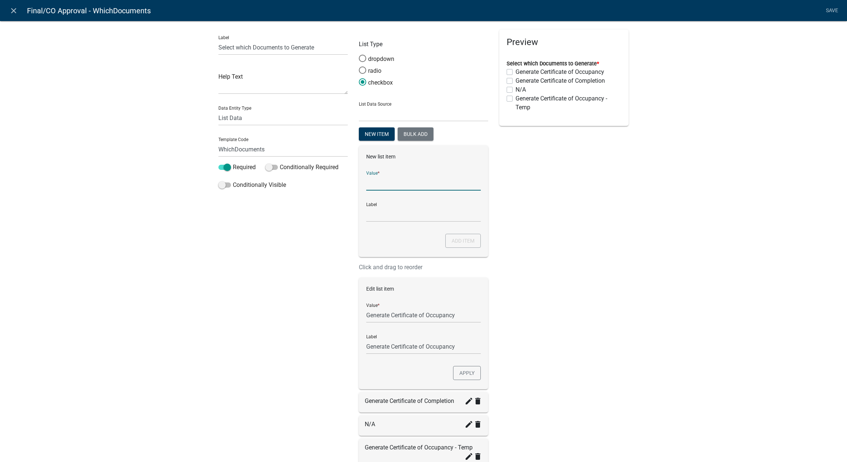
click at [399, 179] on input "List Data Source" at bounding box center [423, 183] width 115 height 15
paste input "Generate Certificate of Occupancy"
click at [444, 184] on input "Generate Certificate of Occupancy" at bounding box center [423, 183] width 115 height 15
click at [449, 184] on input "Generate Certificate of Occupancy" at bounding box center [423, 183] width 115 height 15
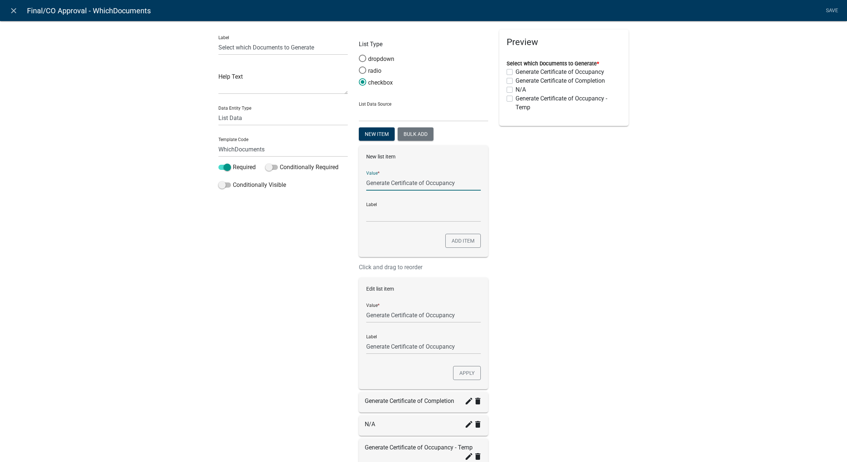
click at [449, 184] on input "Generate Certificate of Occupancy" at bounding box center [423, 183] width 115 height 15
click at [458, 183] on input "Generate Certificate of Occupancy" at bounding box center [423, 183] width 115 height 15
type input "Generate Certificate of Occupancy - Perm"
click at [441, 210] on input "Generate Certificate of Occupancy - Perm" at bounding box center [423, 214] width 115 height 15
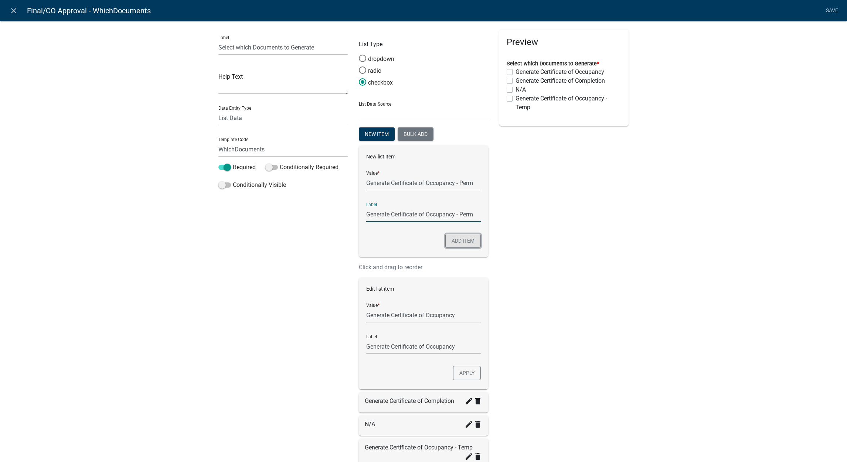
click at [467, 238] on button "Add item" at bounding box center [462, 241] width 35 height 14
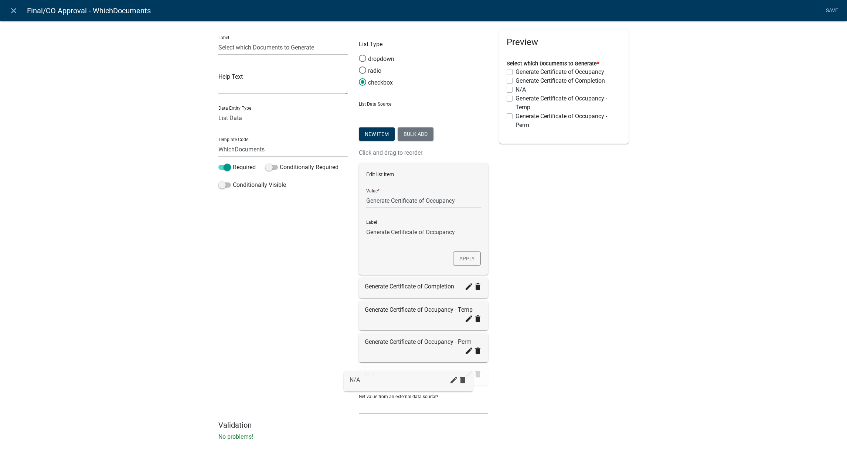
drag, startPoint x: 387, startPoint y: 311, endPoint x: 376, endPoint y: 384, distance: 74.4
click at [465, 286] on icon "create" at bounding box center [469, 286] width 9 height 9
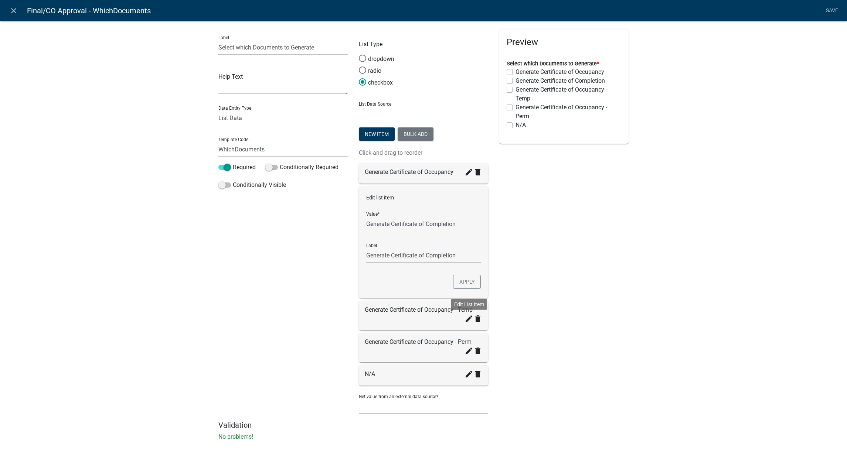
click at [465, 320] on icon "create" at bounding box center [469, 319] width 9 height 9
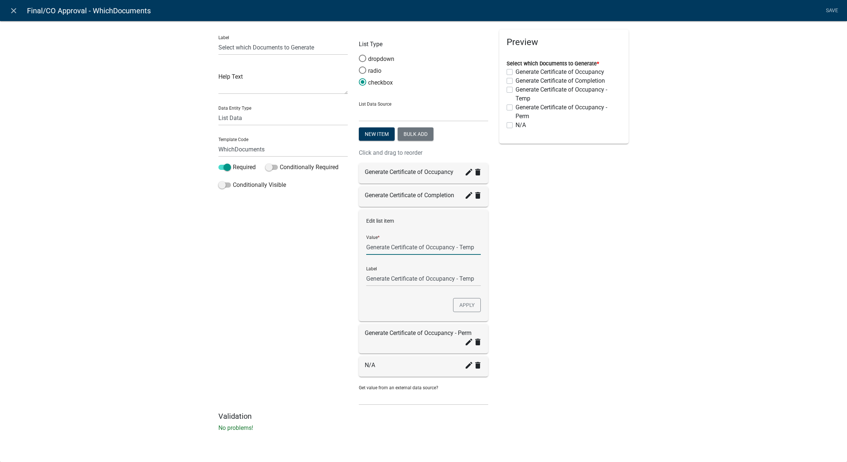
click at [475, 249] on input "Generate Certificate of Occupancy - Temp" at bounding box center [423, 247] width 115 height 15
type input "Generate Certificate of Occupancy (Temporary)"
click at [476, 308] on button "Apply" at bounding box center [467, 305] width 28 height 14
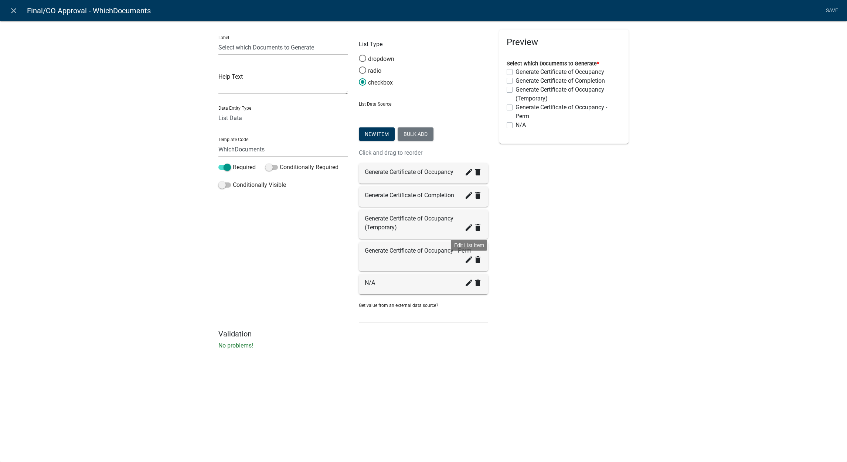
click at [469, 261] on icon "create" at bounding box center [469, 259] width 9 height 9
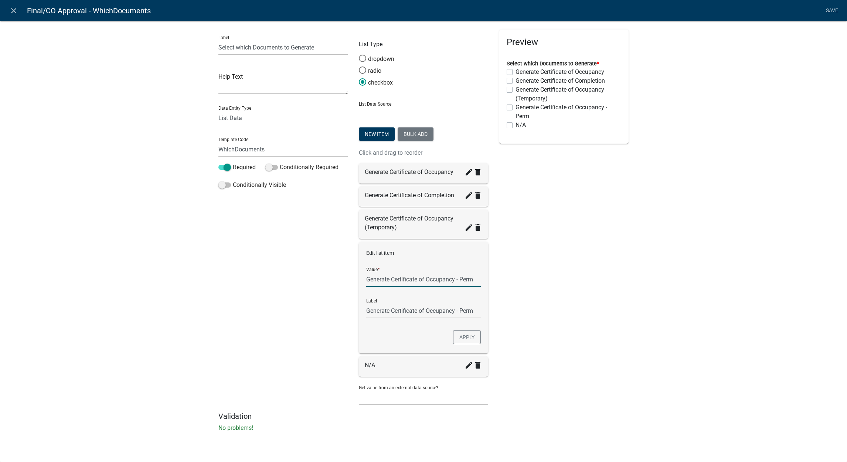
click at [466, 282] on input "Generate Certificate of Occupancy - Perm" at bounding box center [423, 279] width 115 height 15
type input "Generate Certificate of Occupancy - (Permanent)"
click at [462, 337] on button "Apply" at bounding box center [467, 337] width 28 height 14
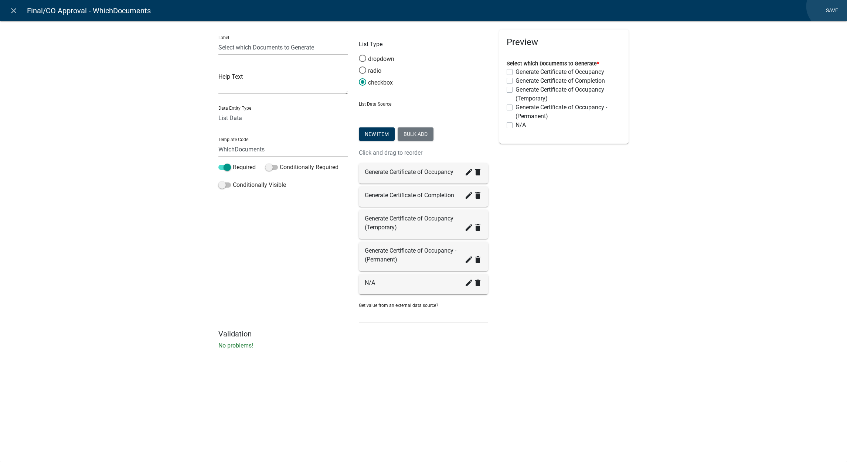
click at [830, 6] on link "Save" at bounding box center [832, 11] width 18 height 14
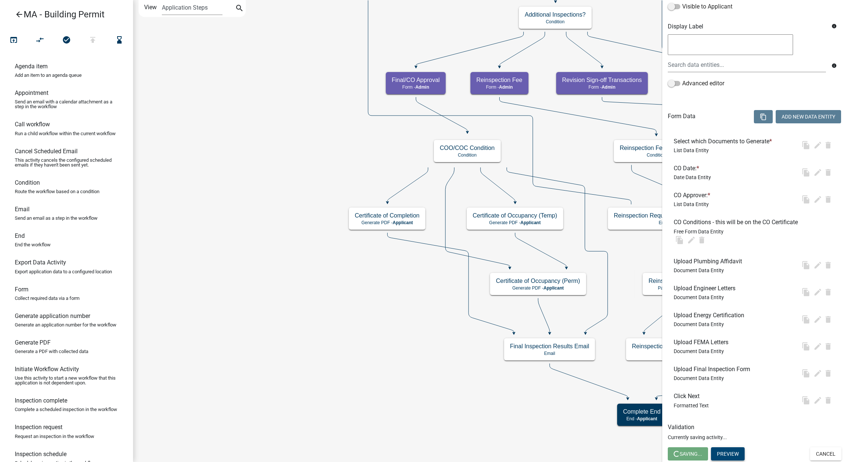
scroll to position [0, 0]
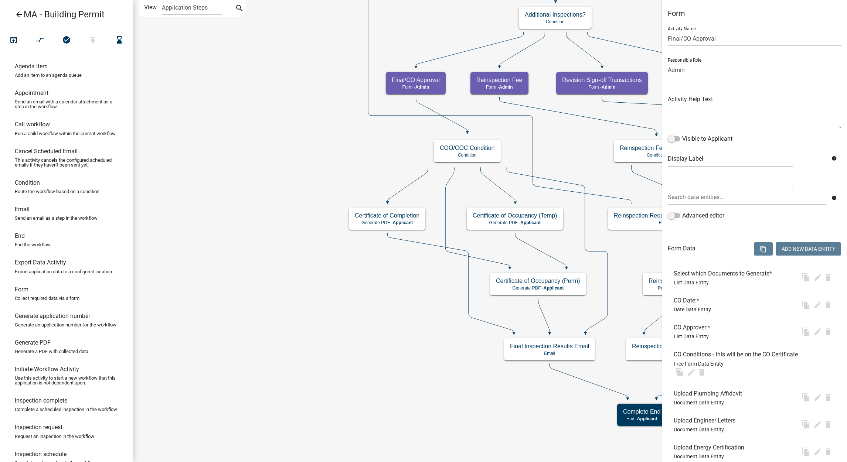
select select "1617A353-6361-48C5-9BA0-CE34FD9B68F8"
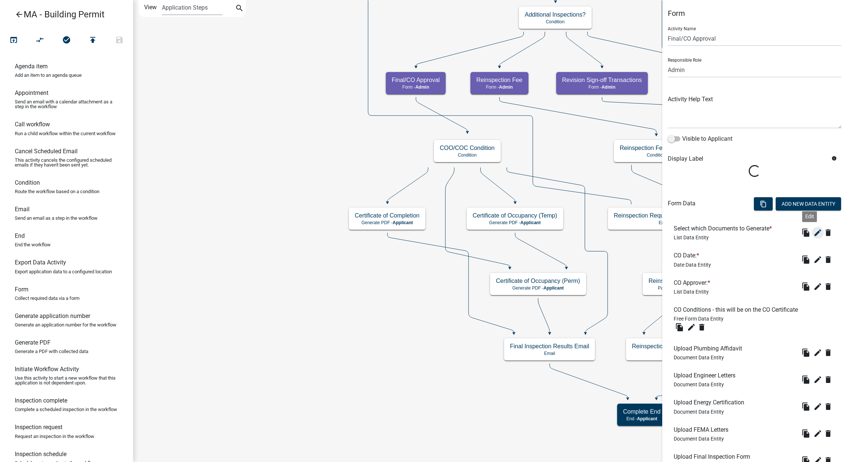
click at [813, 234] on icon "edit" at bounding box center [817, 232] width 9 height 9
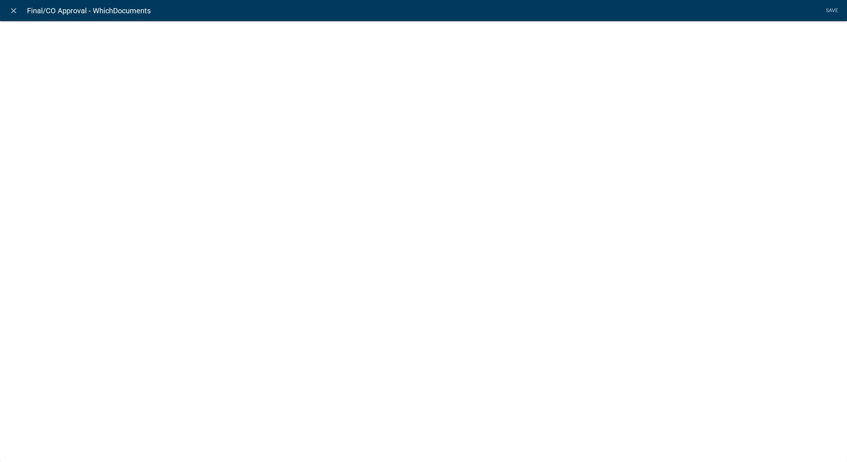
select select "list-data"
select select
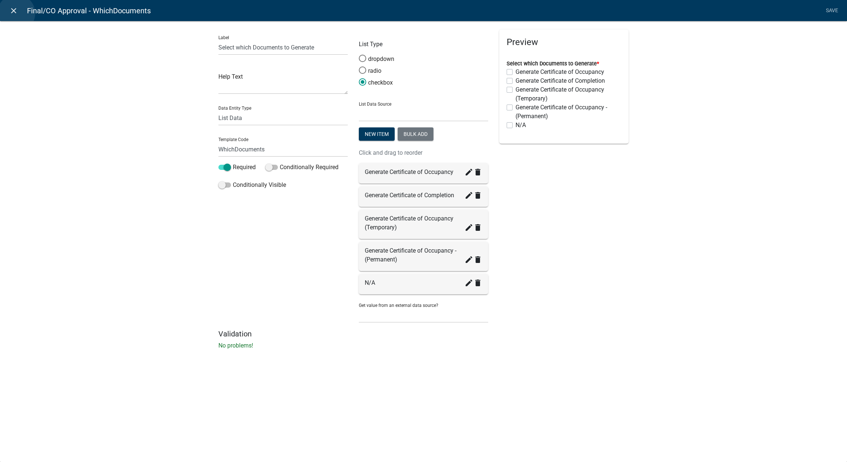
click at [16, 13] on icon "close" at bounding box center [13, 10] width 9 height 9
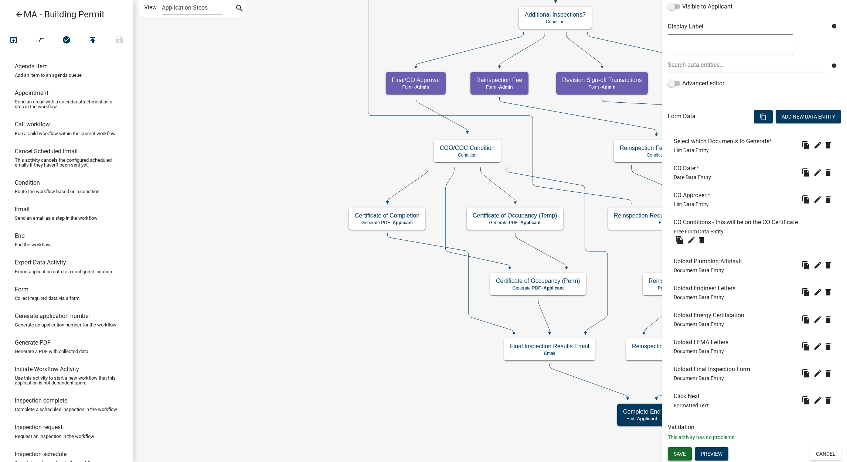
drag, startPoint x: 684, startPoint y: 458, endPoint x: 671, endPoint y: 446, distance: 17.3
click at [684, 458] on button "Save" at bounding box center [680, 454] width 24 height 13
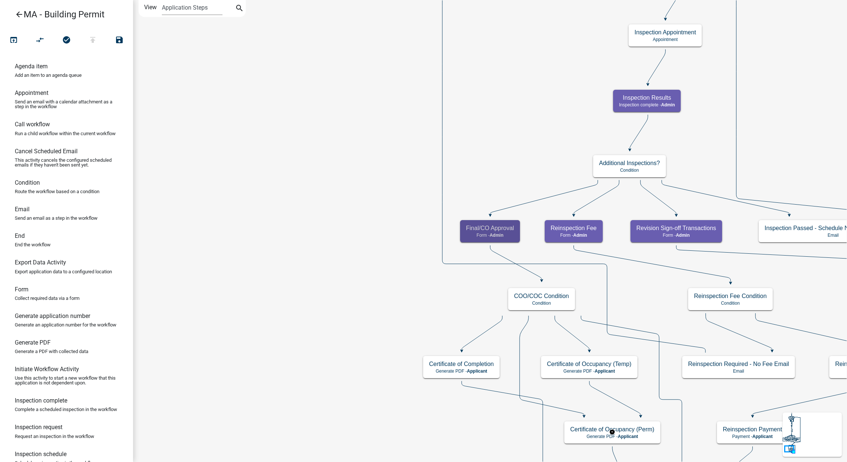
scroll to position [0, 0]
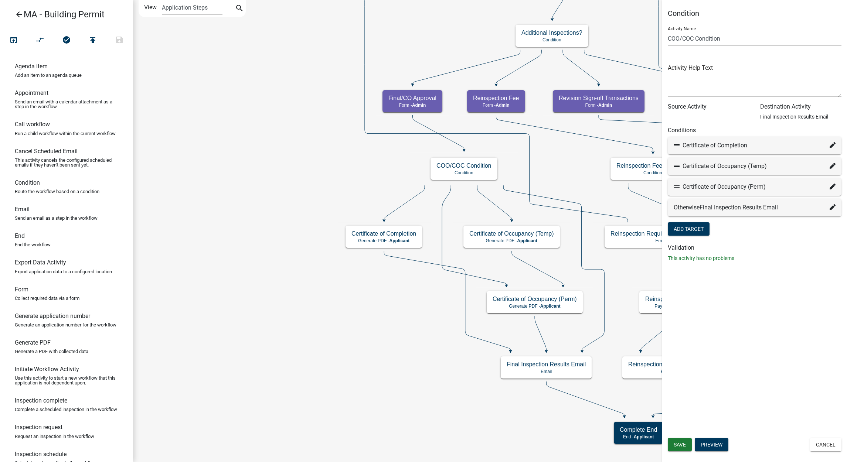
click at [833, 162] on fa-icon at bounding box center [833, 166] width 6 height 9
select select "59: 6f12d016-2cfe-4237-9b12-f2cff9814df7"
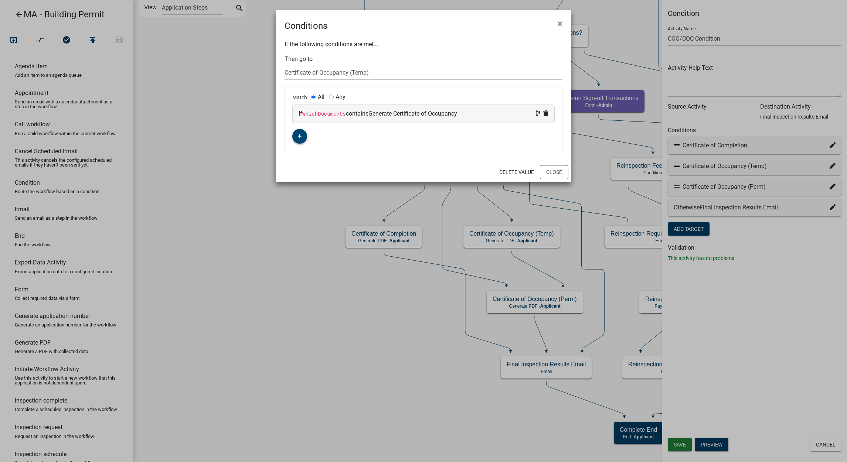
click at [300, 133] on fa-icon "button" at bounding box center [300, 136] width 4 height 7
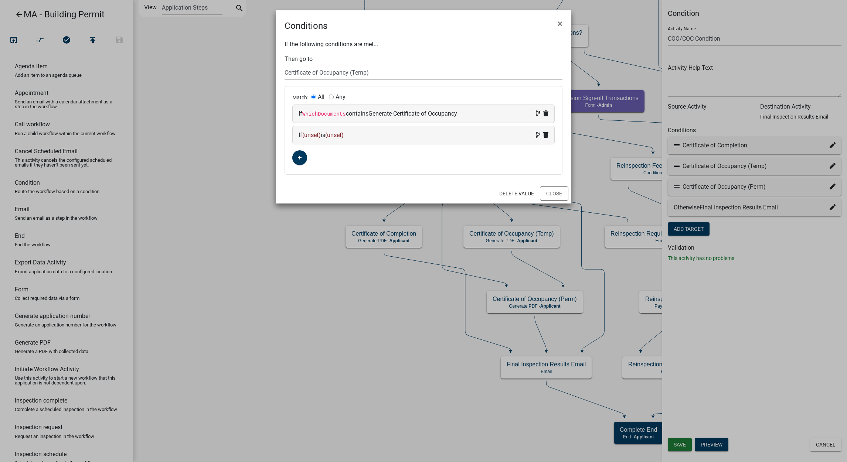
click at [316, 137] on span "(unset)" at bounding box center [311, 135] width 18 height 7
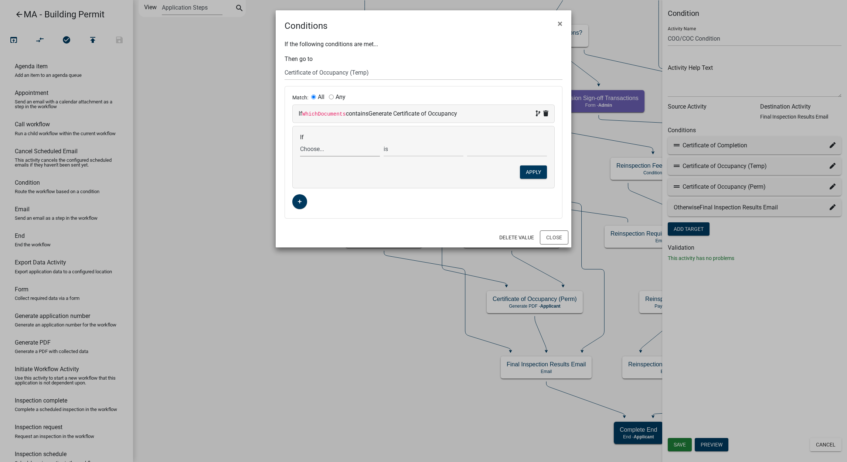
click at [319, 146] on select "Choose... Acres AddInfoNeededBld AddInfoNeededBOH AddInfoNeededCC AddInfoNeeded…" at bounding box center [340, 149] width 80 height 15
select select "579: WhichDocuments"
click at [300, 142] on select "Choose... Acres AddInfoNeededBld AddInfoNeededBOH AddInfoNeededCC AddInfoNeeded…" at bounding box center [340, 149] width 80 height 15
select select "4: !!"
click at [486, 144] on select "Choose... Generate Certificate of Completion Generate Certificate of Occupancy …" at bounding box center [507, 149] width 80 height 15
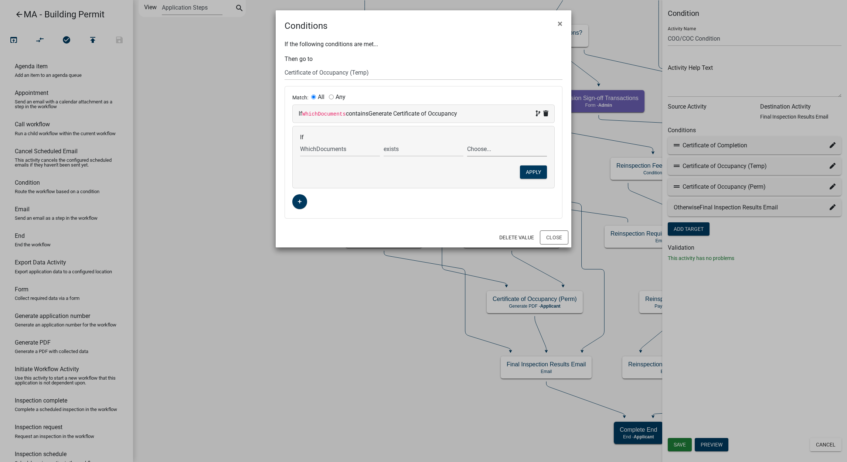
select select "4: Generate Certificate of Occupancy (Temporary)"
click at [467, 142] on select "Choose... Generate Certificate of Completion Generate Certificate of Occupancy …" at bounding box center [507, 149] width 80 height 15
click at [533, 173] on button "Apply" at bounding box center [533, 172] width 27 height 13
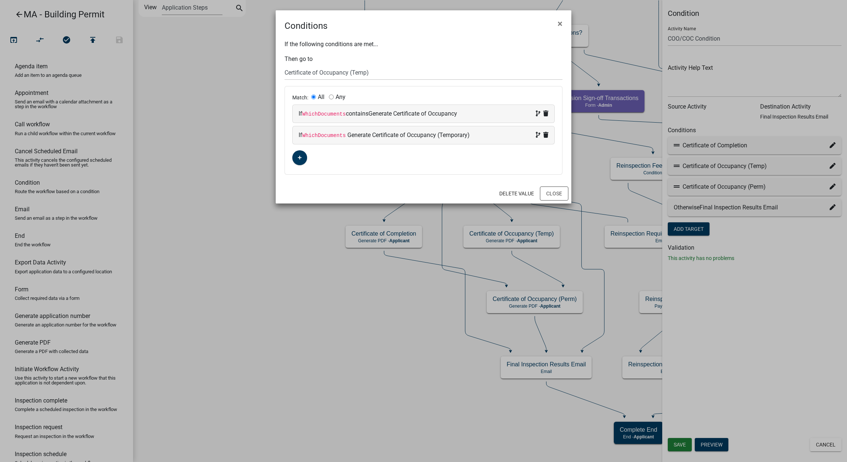
click at [458, 135] on span "Generate Certificate of Occupancy (Temporary)" at bounding box center [408, 135] width 122 height 7
select select "579: WhichDocuments"
select select
select select "3: Generate Certificate of Occupancy (Temporary)"
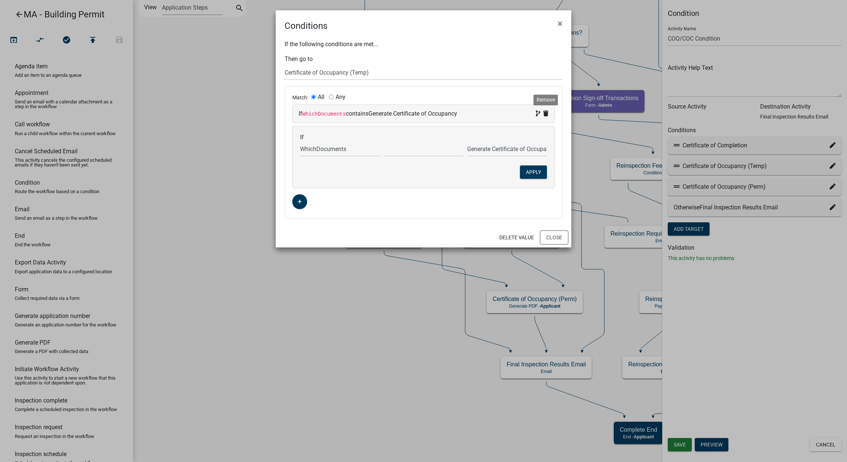
click at [544, 112] on icon at bounding box center [545, 114] width 5 height 6
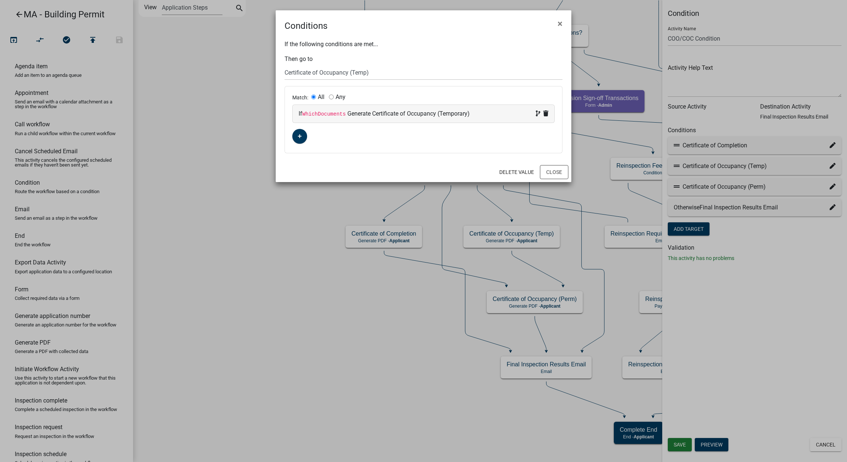
click at [432, 112] on span "Generate Certificate of Occupancy (Temporary)" at bounding box center [408, 113] width 122 height 7
select select "579: WhichDocuments"
select select
select select "3: Generate Certificate of Occupancy (Temporary)"
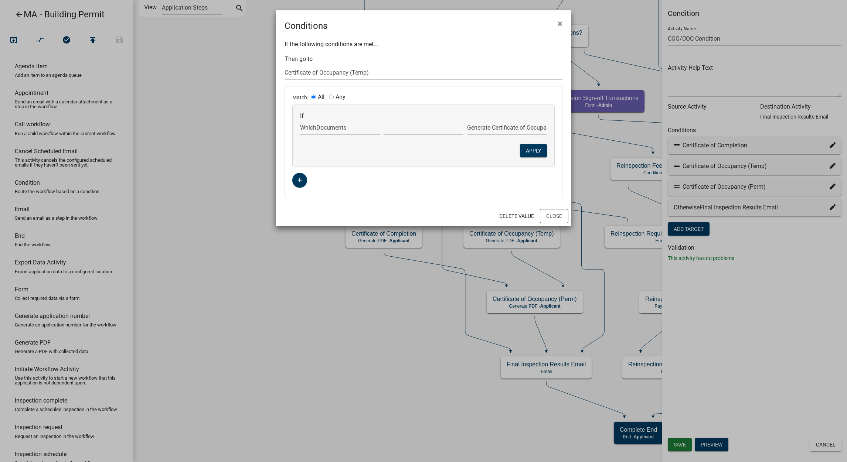
click at [405, 129] on select "exists does not exist contains does not contain" at bounding box center [424, 127] width 80 height 15
select select "2: ~"
click at [384, 120] on select "exists does not exist contains does not contain" at bounding box center [424, 127] width 80 height 15
click at [525, 149] on button "Apply" at bounding box center [533, 150] width 27 height 13
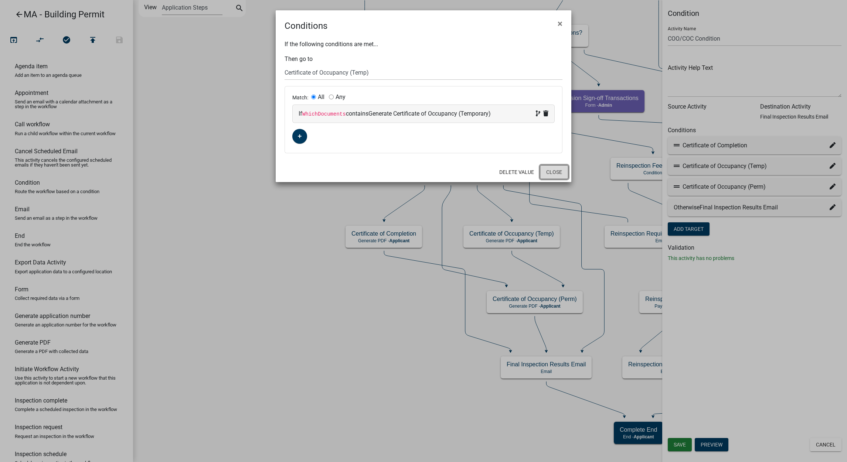
click at [554, 176] on button "Close" at bounding box center [554, 172] width 28 height 14
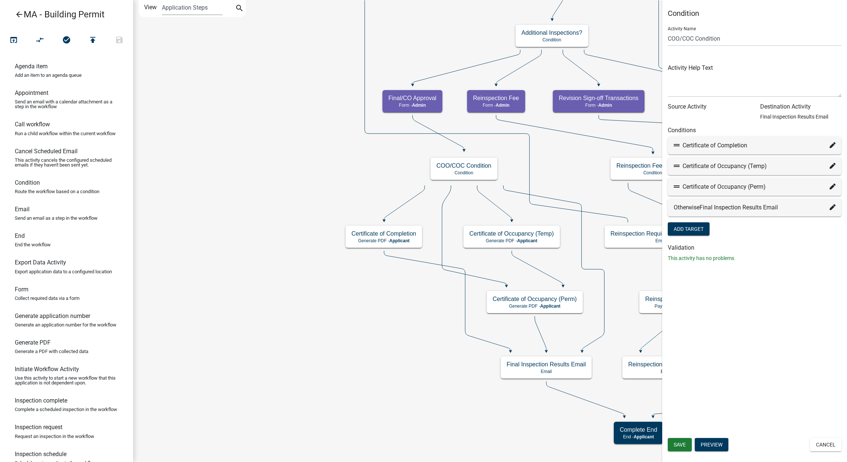
click at [830, 184] on icon at bounding box center [833, 187] width 6 height 6
select select "98: 2523b7f3-d3d1-4e08-a98c-9753fc99b12b"
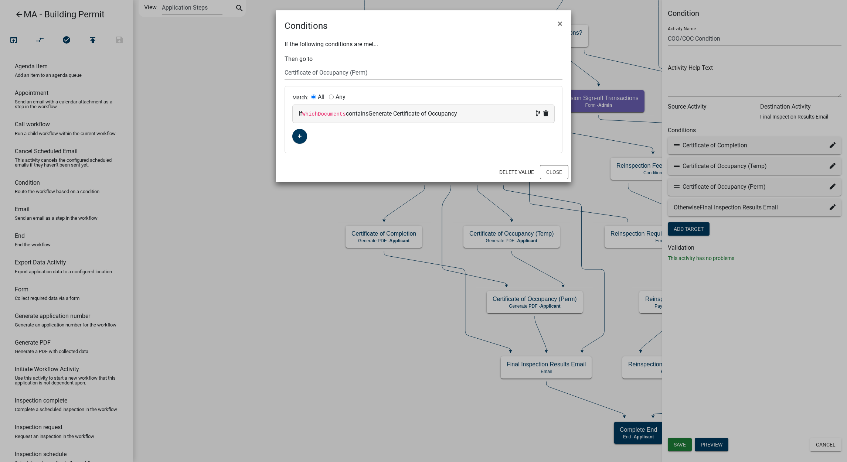
click at [428, 113] on span "Generate Certificate of Occupancy" at bounding box center [412, 113] width 89 height 7
select select "579: WhichDocuments"
select select "2: ~"
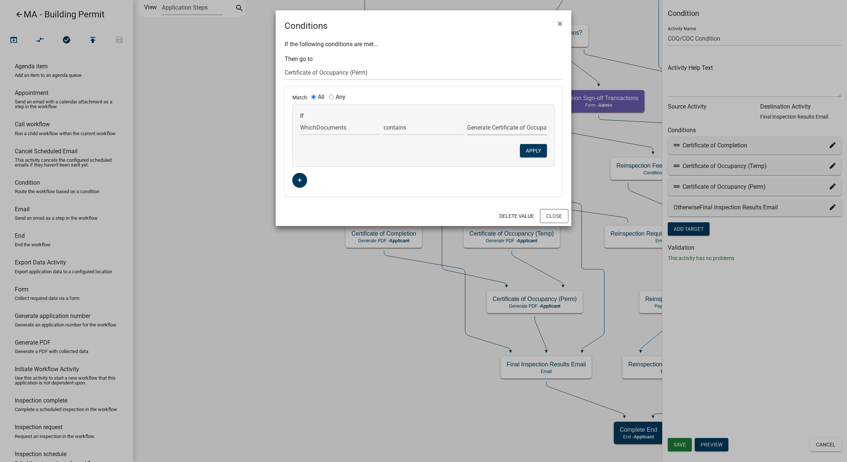
click at [485, 129] on select "Generate Certificate of Completion Generate Certificate of Occupancy Generate C…" at bounding box center [507, 127] width 80 height 15
select select "2: Generate Certificate of Occupancy - (Permanent)"
click at [467, 120] on select "Generate Certificate of Completion Generate Certificate of Occupancy Generate C…" at bounding box center [507, 127] width 80 height 15
click at [525, 152] on button "Apply" at bounding box center [533, 150] width 27 height 13
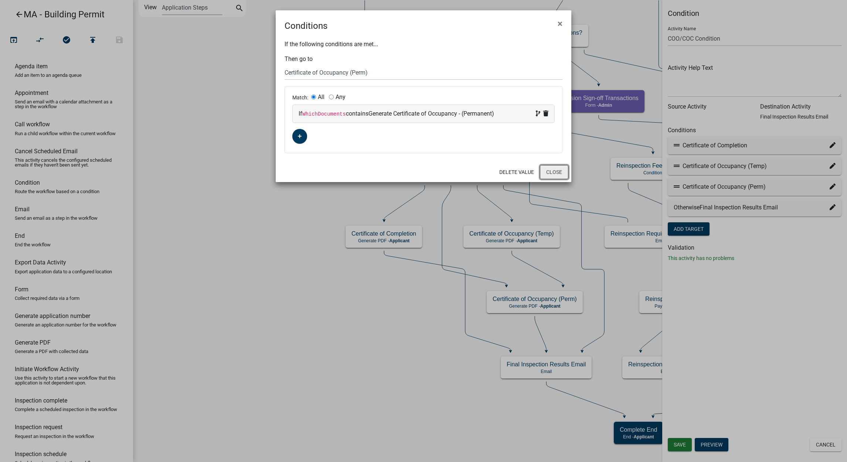
click at [560, 173] on button "Close" at bounding box center [554, 172] width 28 height 14
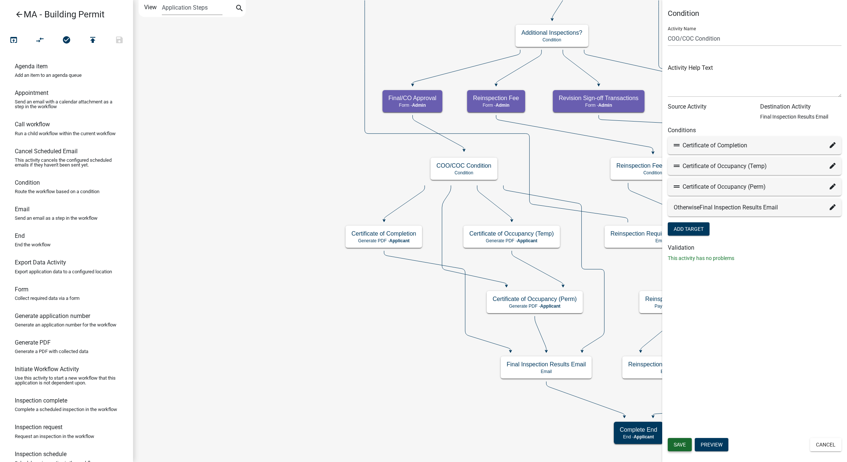
click at [677, 443] on span "Save" at bounding box center [680, 445] width 12 height 6
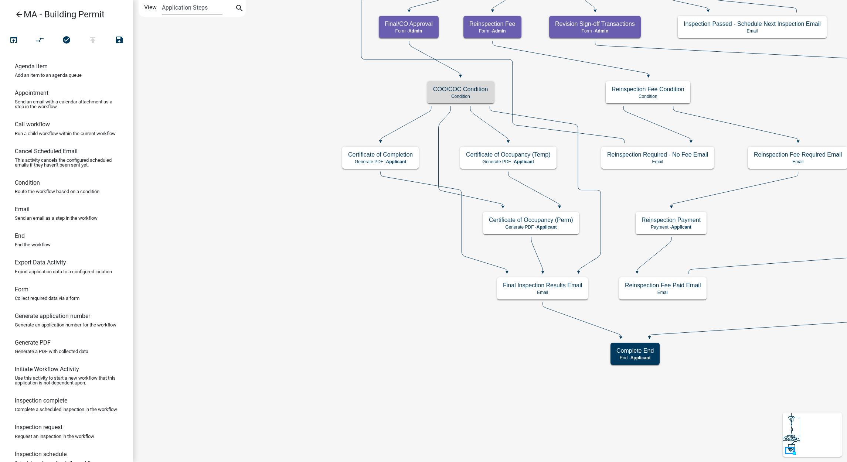
click at [390, 253] on icon "Start Start - Applicant Search Parcel Data Parcel search - Applicant Owner, Pro…" at bounding box center [720, 231] width 1175 height 462
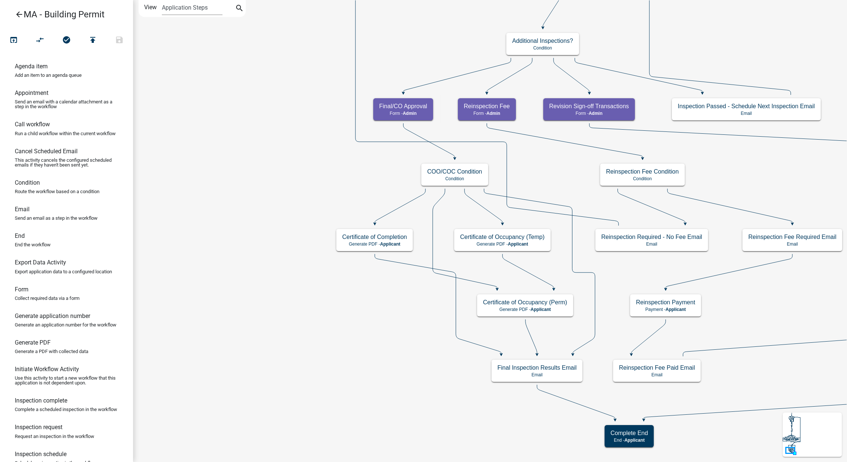
click at [782, 11] on icon "Start Start - Applicant Search Parcel Data Parcel search - Applicant Owner, Pro…" at bounding box center [717, 231] width 1169 height 462
